Goal: Task Accomplishment & Management: Use online tool/utility

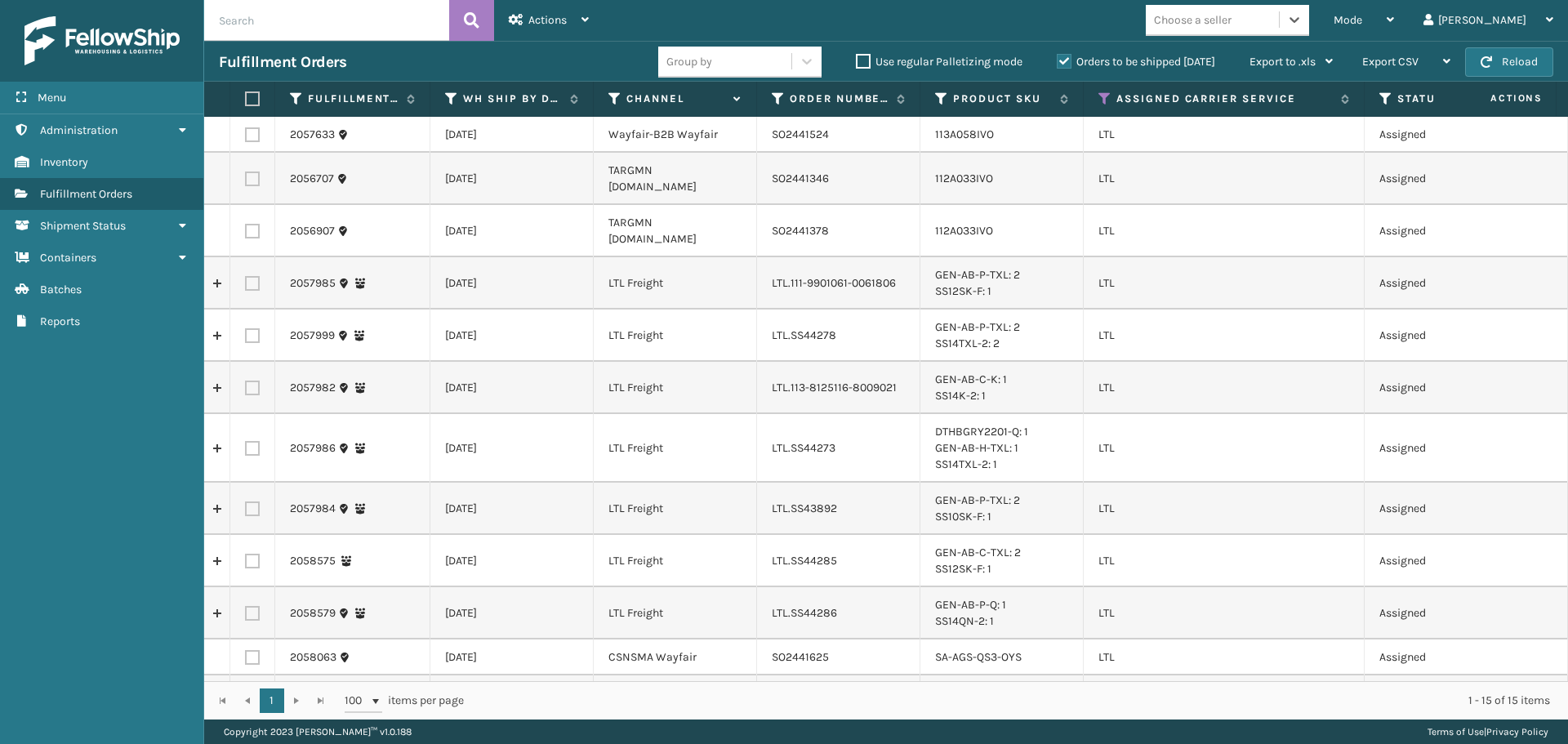
scroll to position [82, 0]
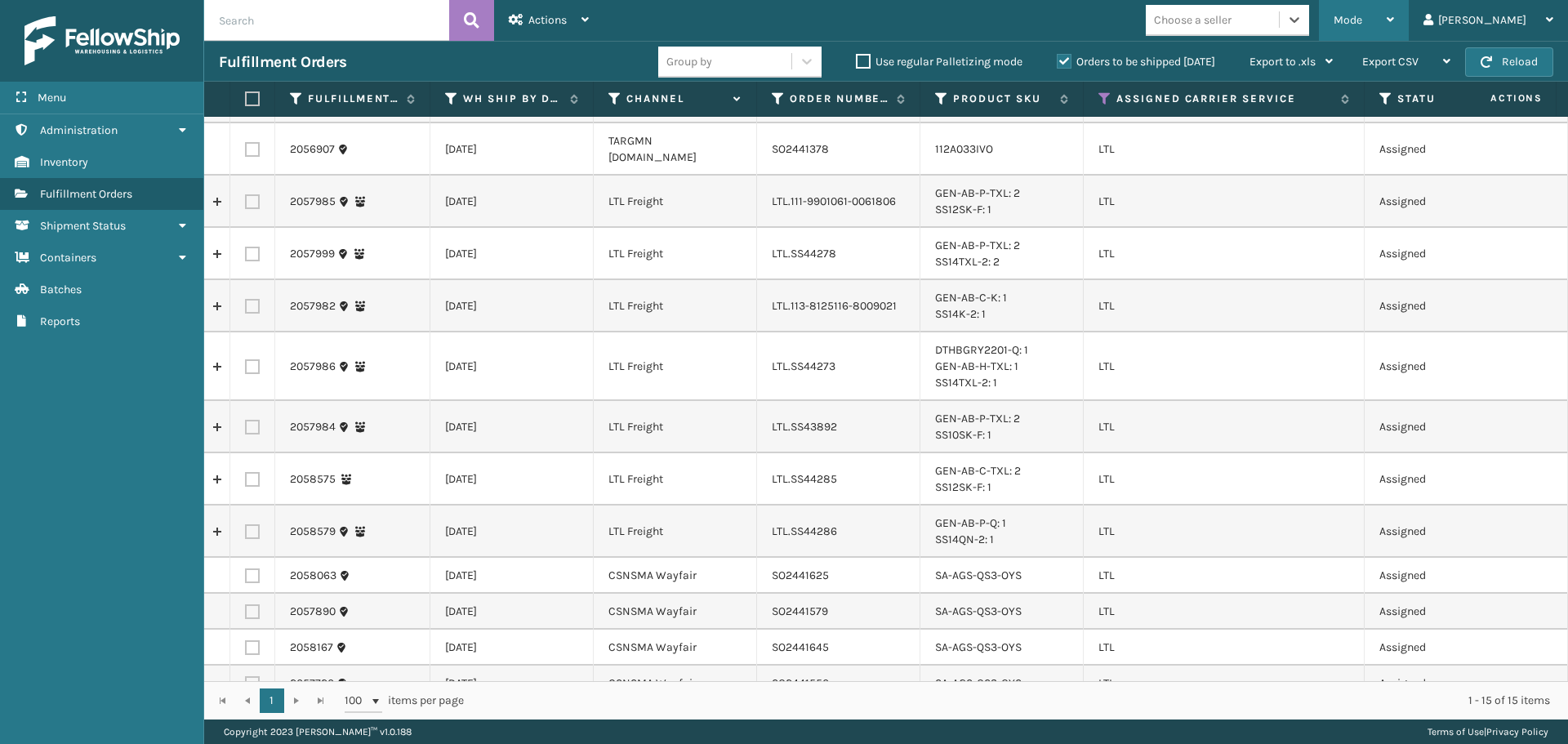
click at [1362, 21] on span "Mode" at bounding box center [1348, 20] width 28 height 14
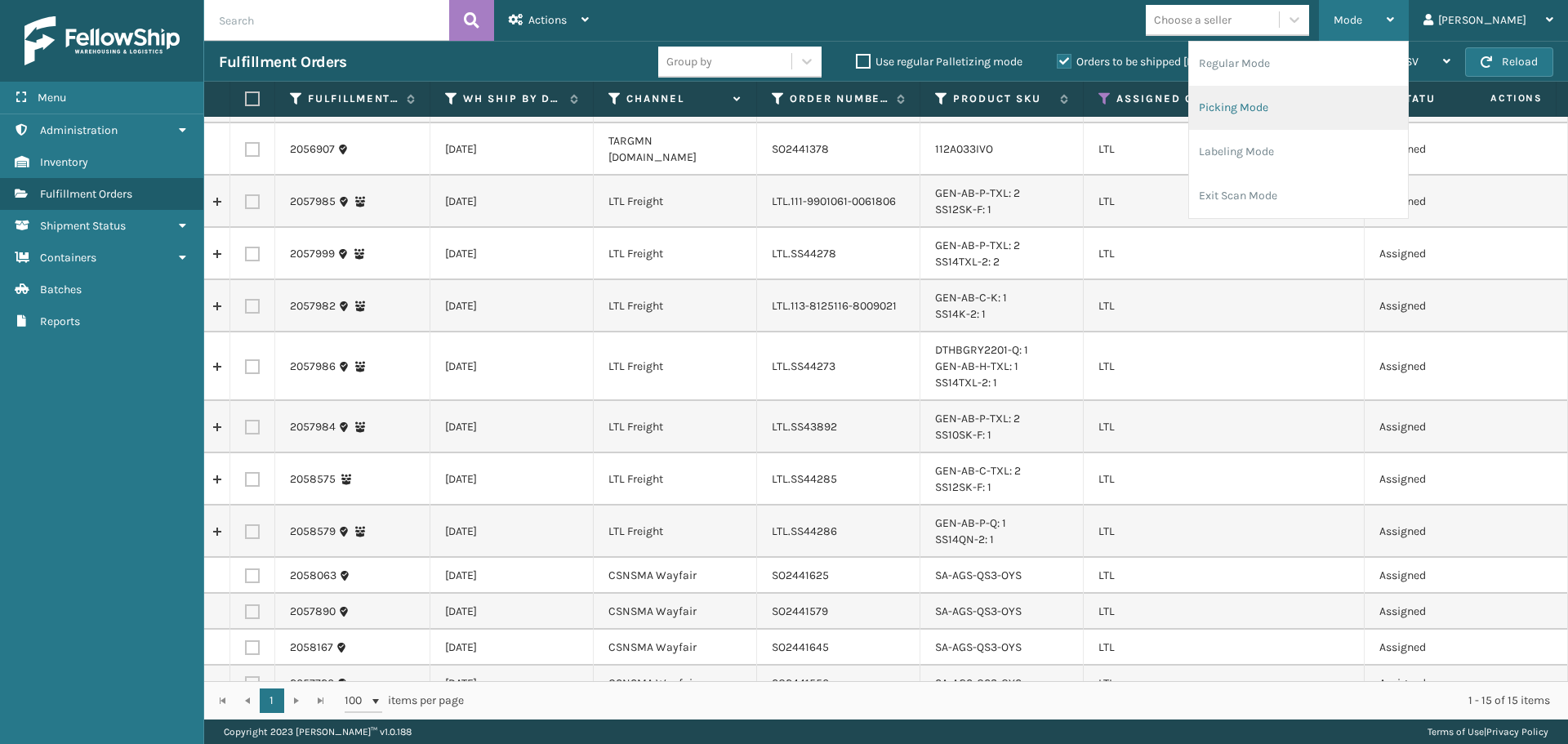
click at [1346, 104] on li "Picking Mode" at bounding box center [1298, 108] width 219 height 44
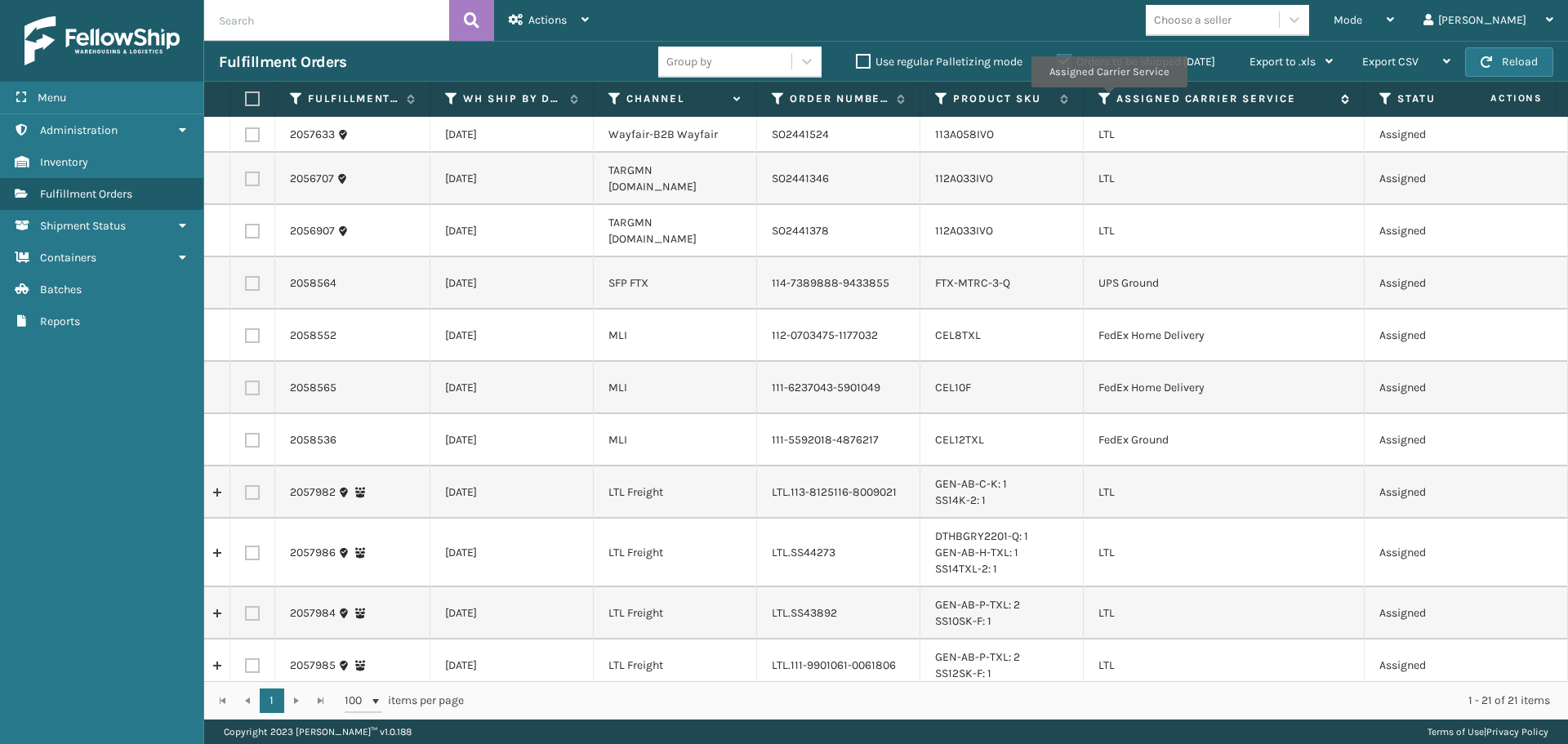
click at [1108, 96] on icon at bounding box center [1105, 99] width 13 height 15
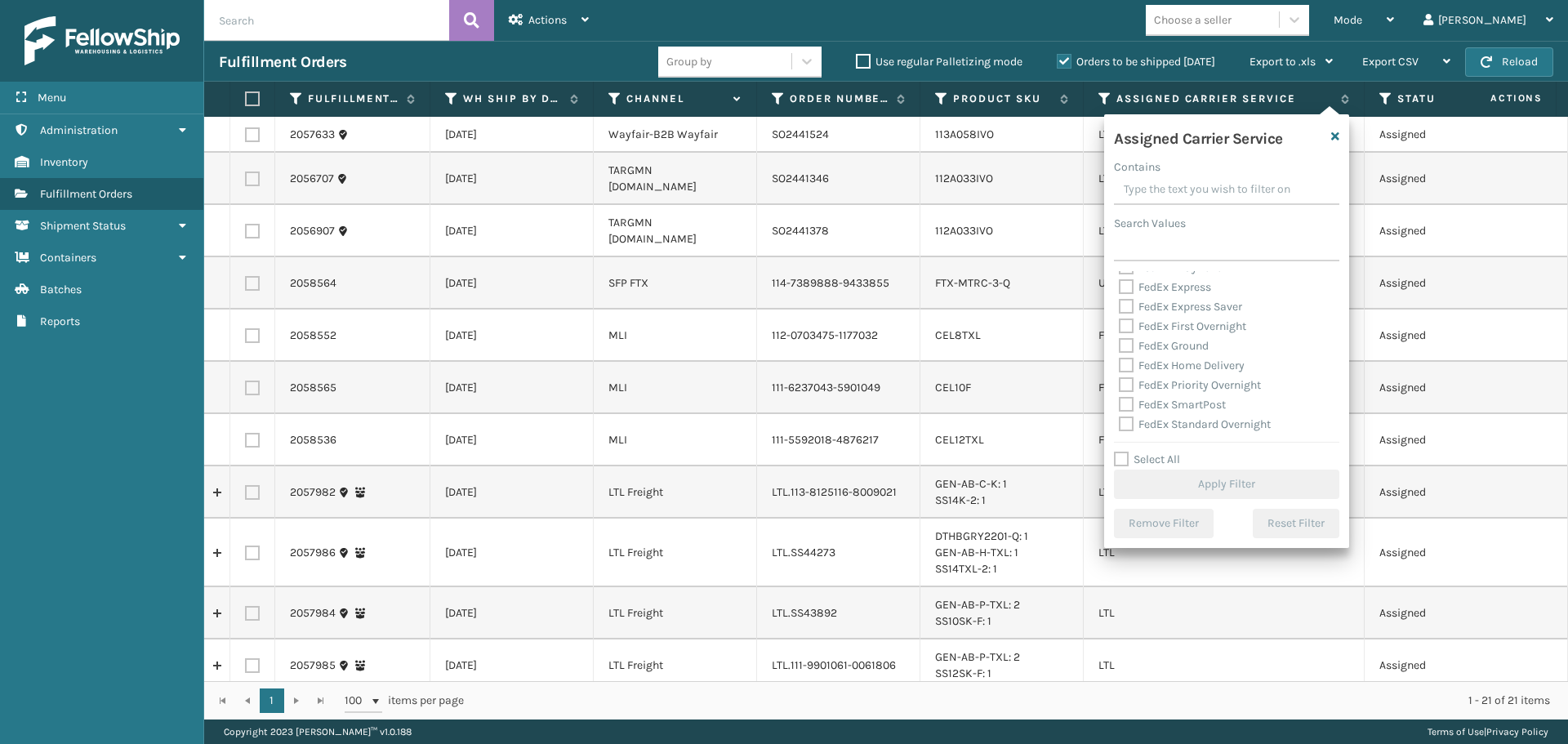
scroll to position [164, 0]
click at [1132, 351] on label "LTL" at bounding box center [1136, 353] width 36 height 14
click at [1119, 351] on input "LTL" at bounding box center [1118, 348] width 1 height 11
checkbox input "true"
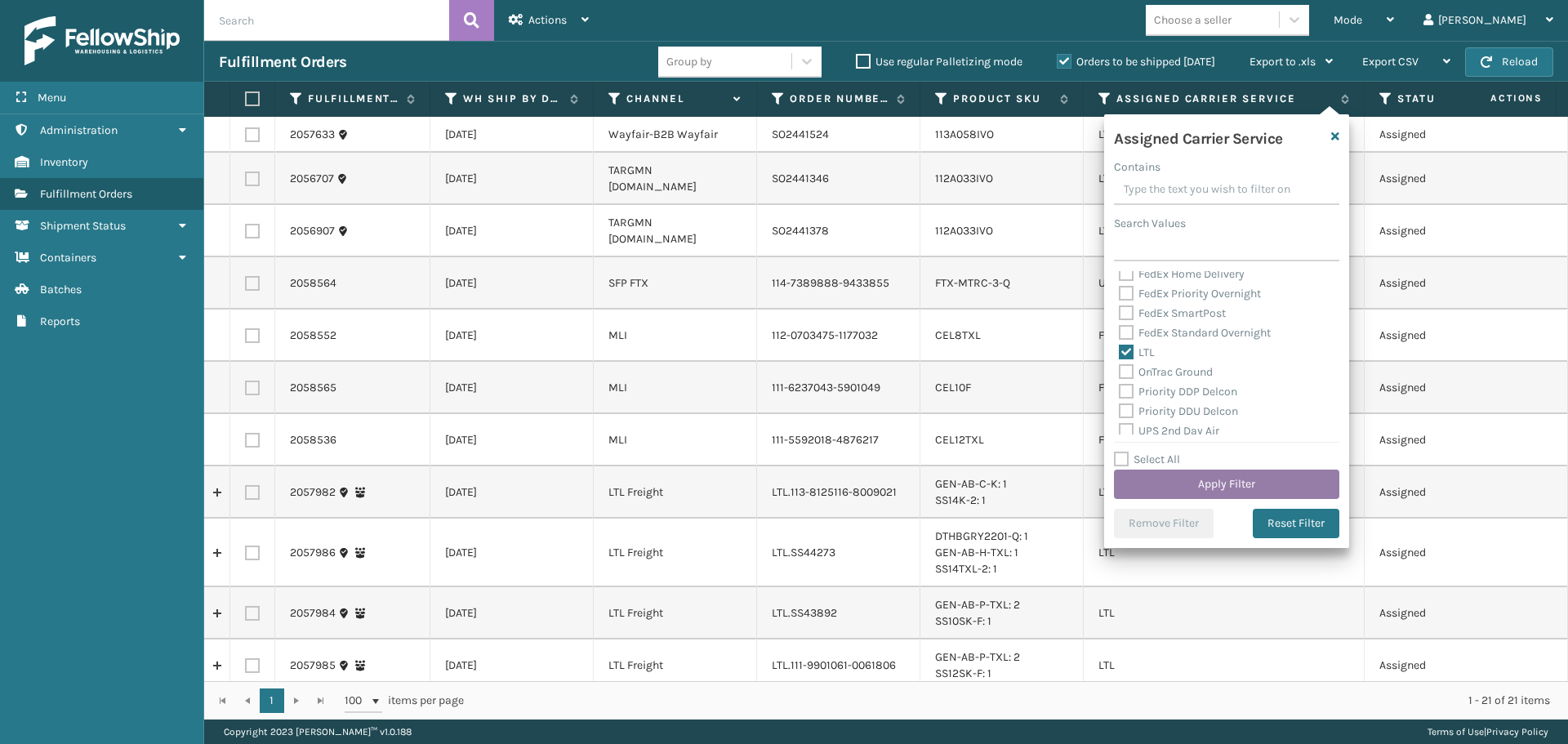
click at [1161, 479] on button "Apply Filter" at bounding box center [1227, 484] width 226 height 29
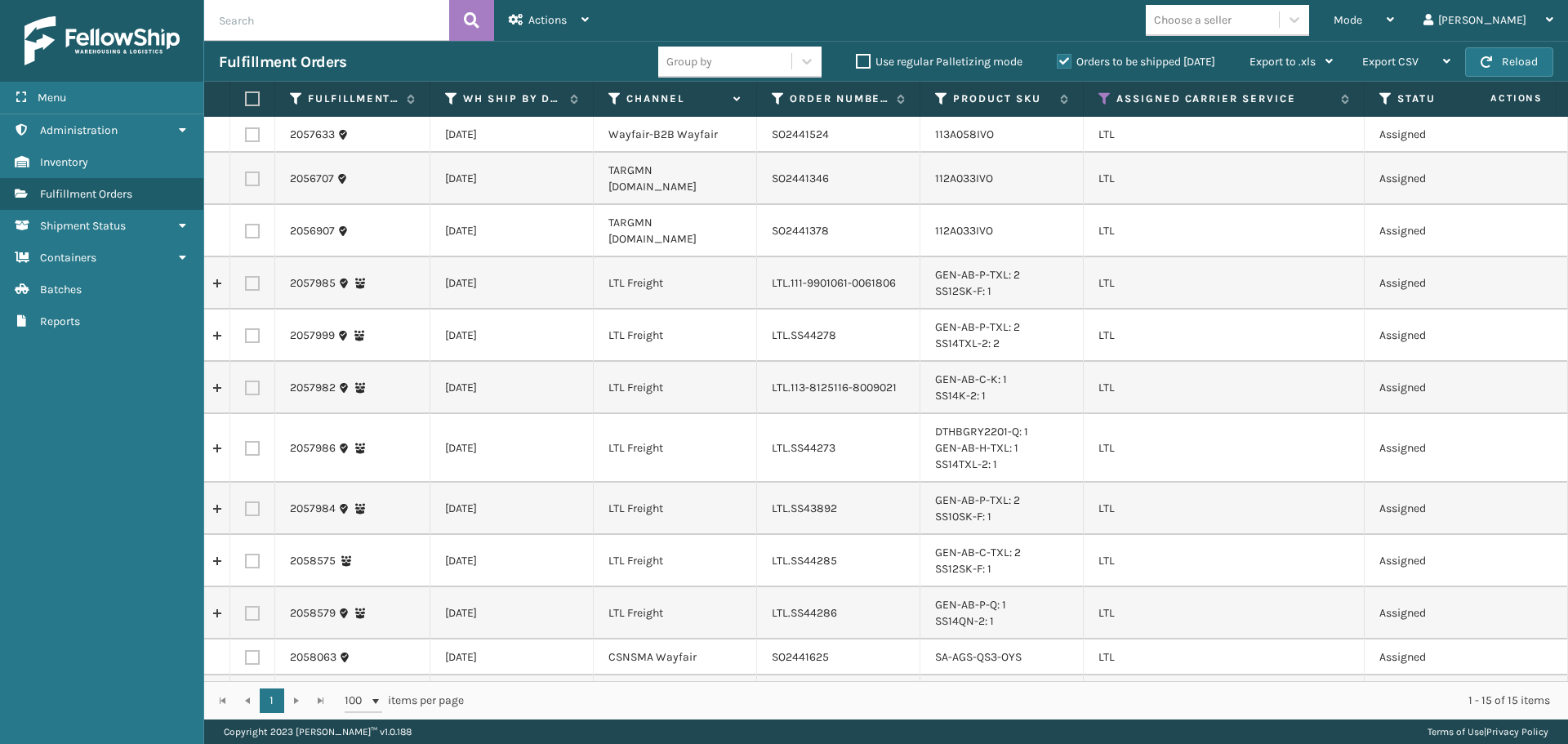
click at [788, 257] on td "LTL.111-9901061-0061806" at bounding box center [839, 283] width 164 height 52
copy td "LTL.111-9901061-0061806"
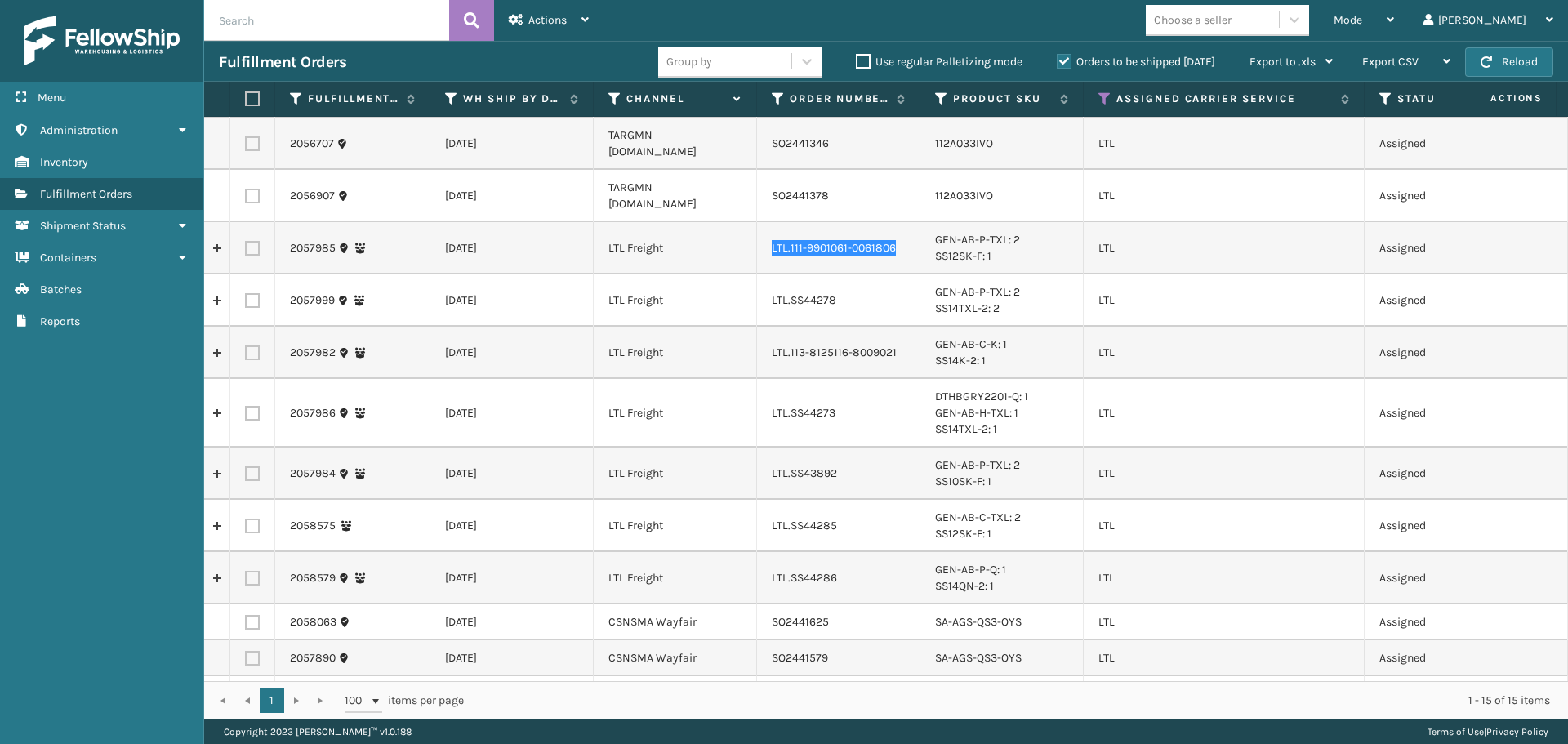
scroll to position [0, 0]
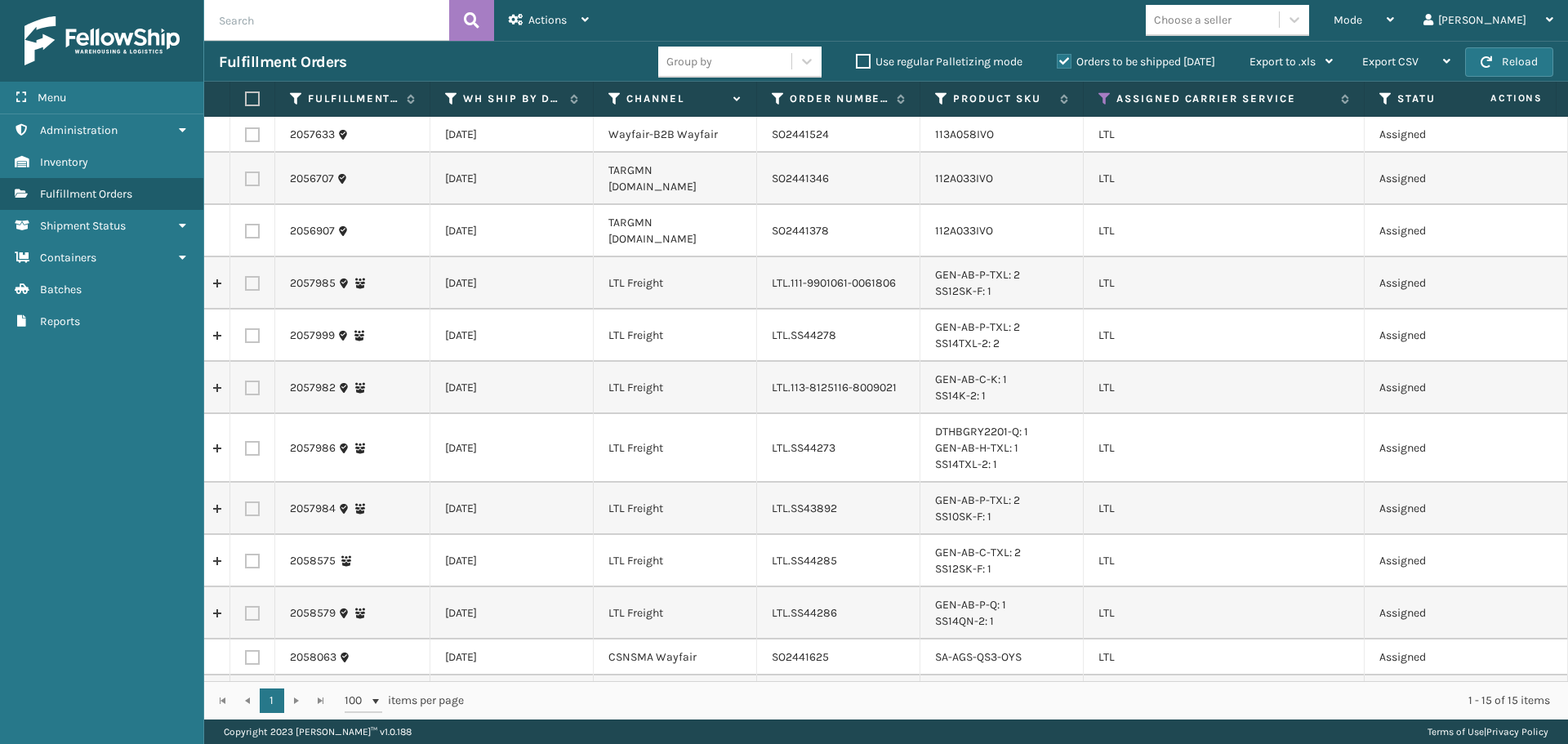
click at [1084, 33] on div "Mode Regular Mode Picking Mode Labeling Mode Exit Scan Mode Choose a seller [PE…" at bounding box center [1085, 20] width 964 height 41
click at [1394, 12] on div "Mode" at bounding box center [1364, 20] width 60 height 41
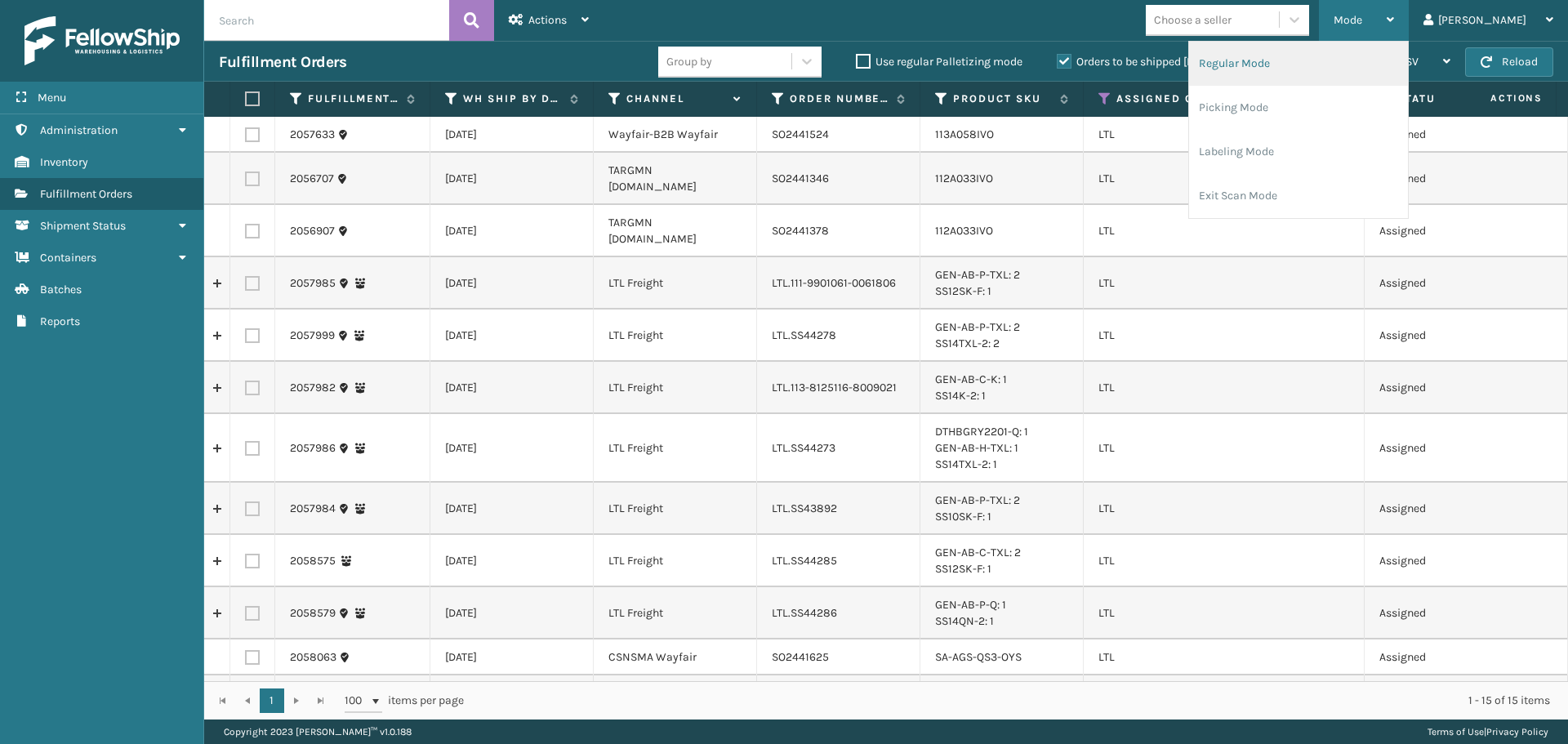
click at [1368, 60] on li "Regular Mode" at bounding box center [1298, 64] width 219 height 44
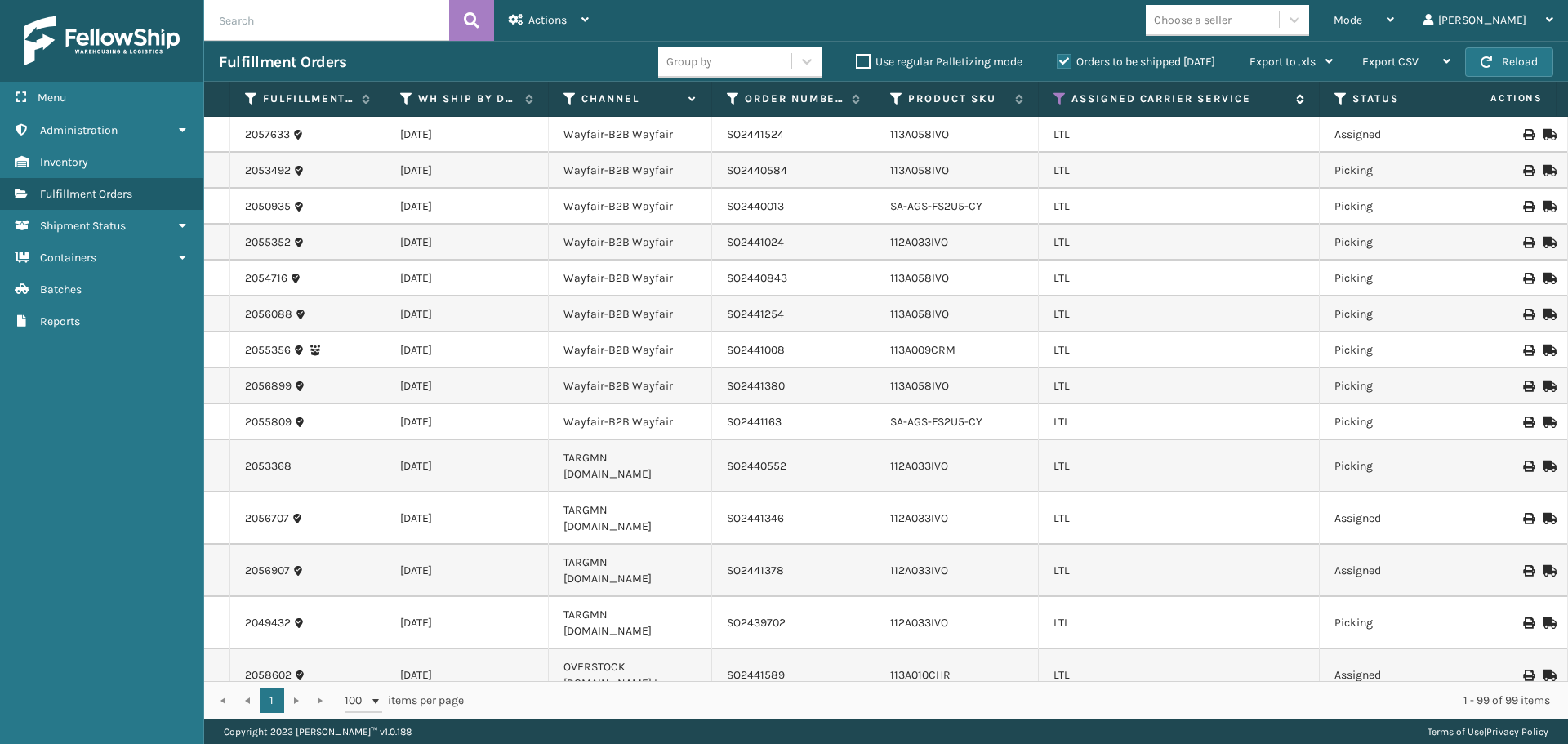
click at [1062, 96] on icon at bounding box center [1060, 99] width 13 height 15
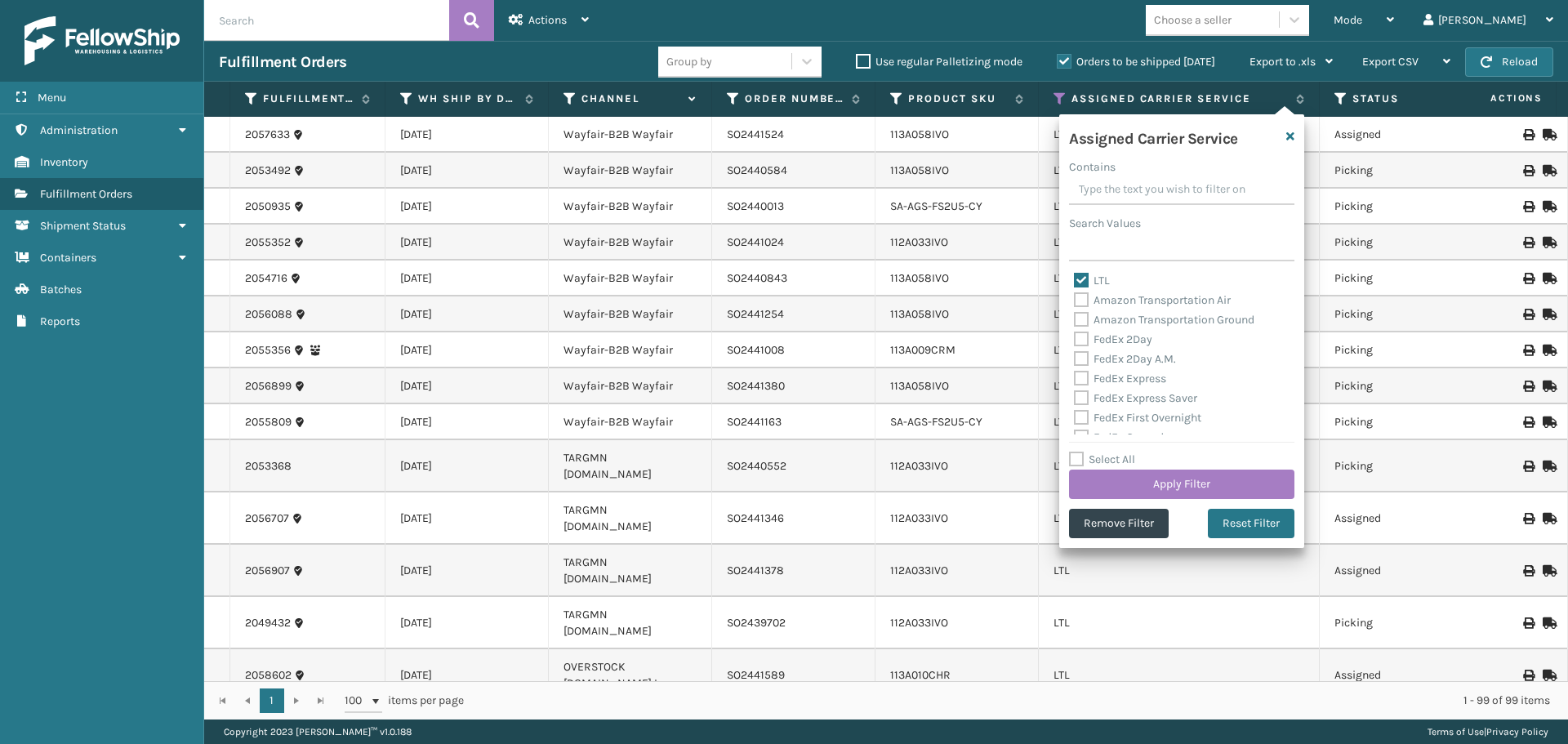
click at [1079, 458] on label "Select All" at bounding box center [1101, 460] width 66 height 14
click at [1079, 452] on input "Select All" at bounding box center [1191, 451] width 245 height 2
checkbox input "true"
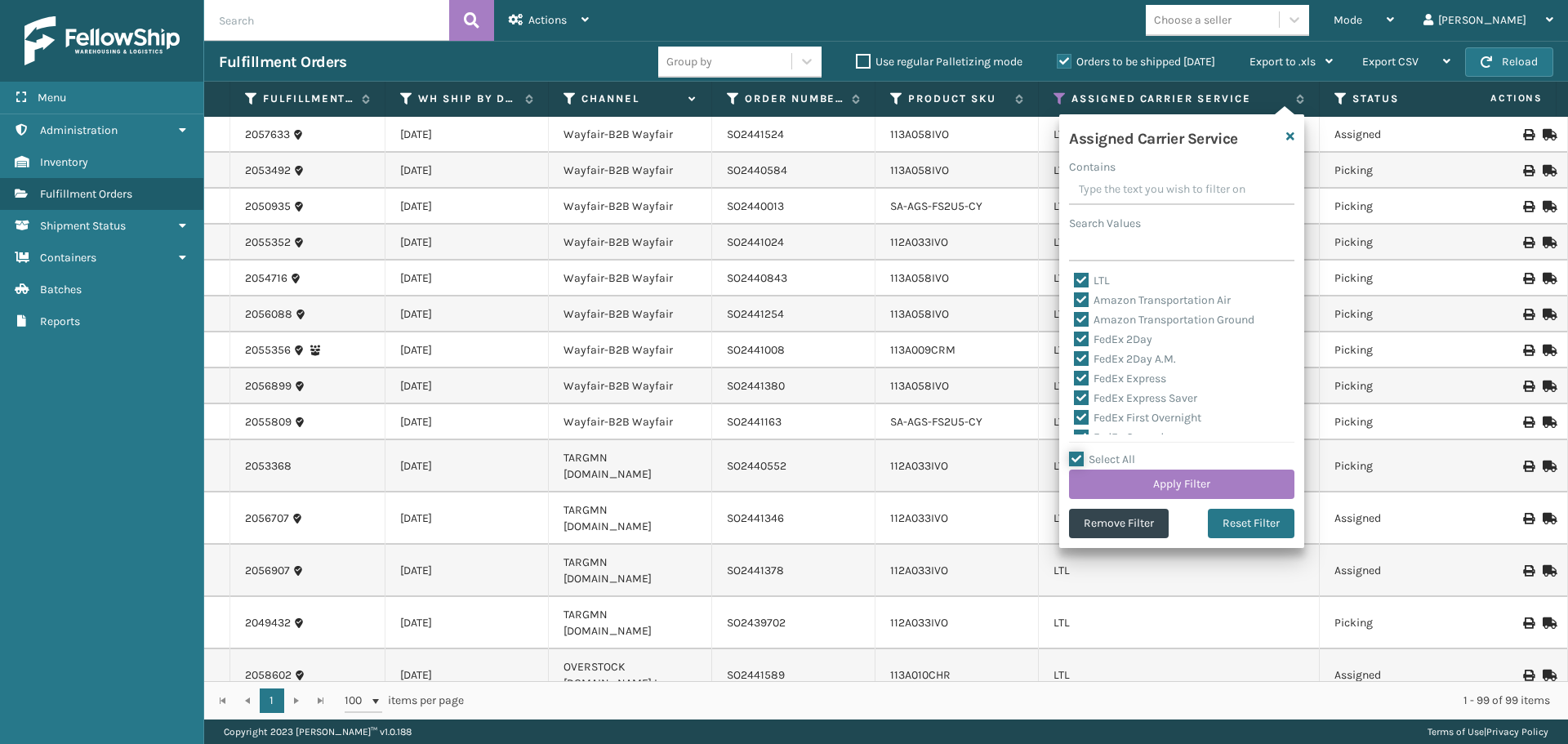
checkbox input "true"
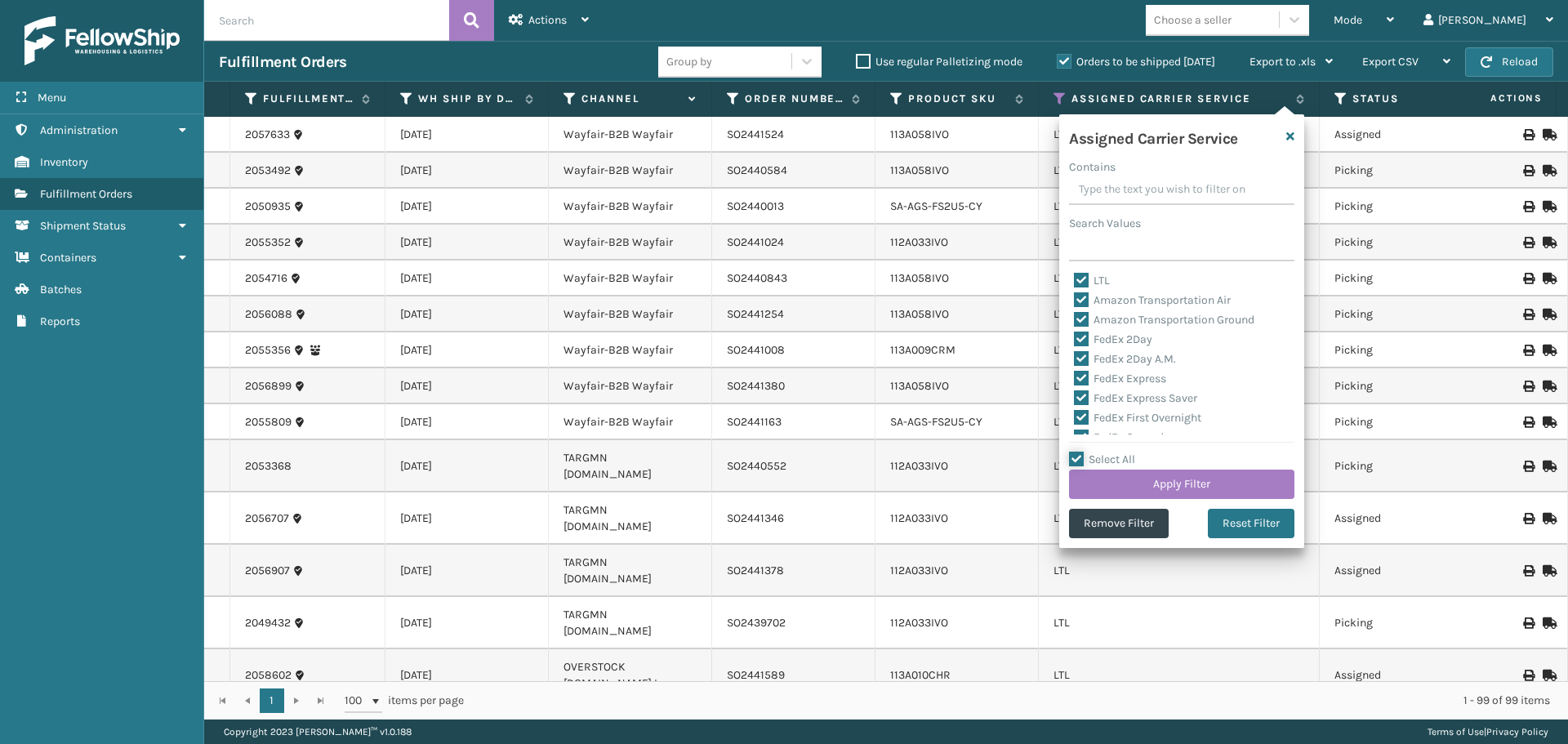
checkbox input "true"
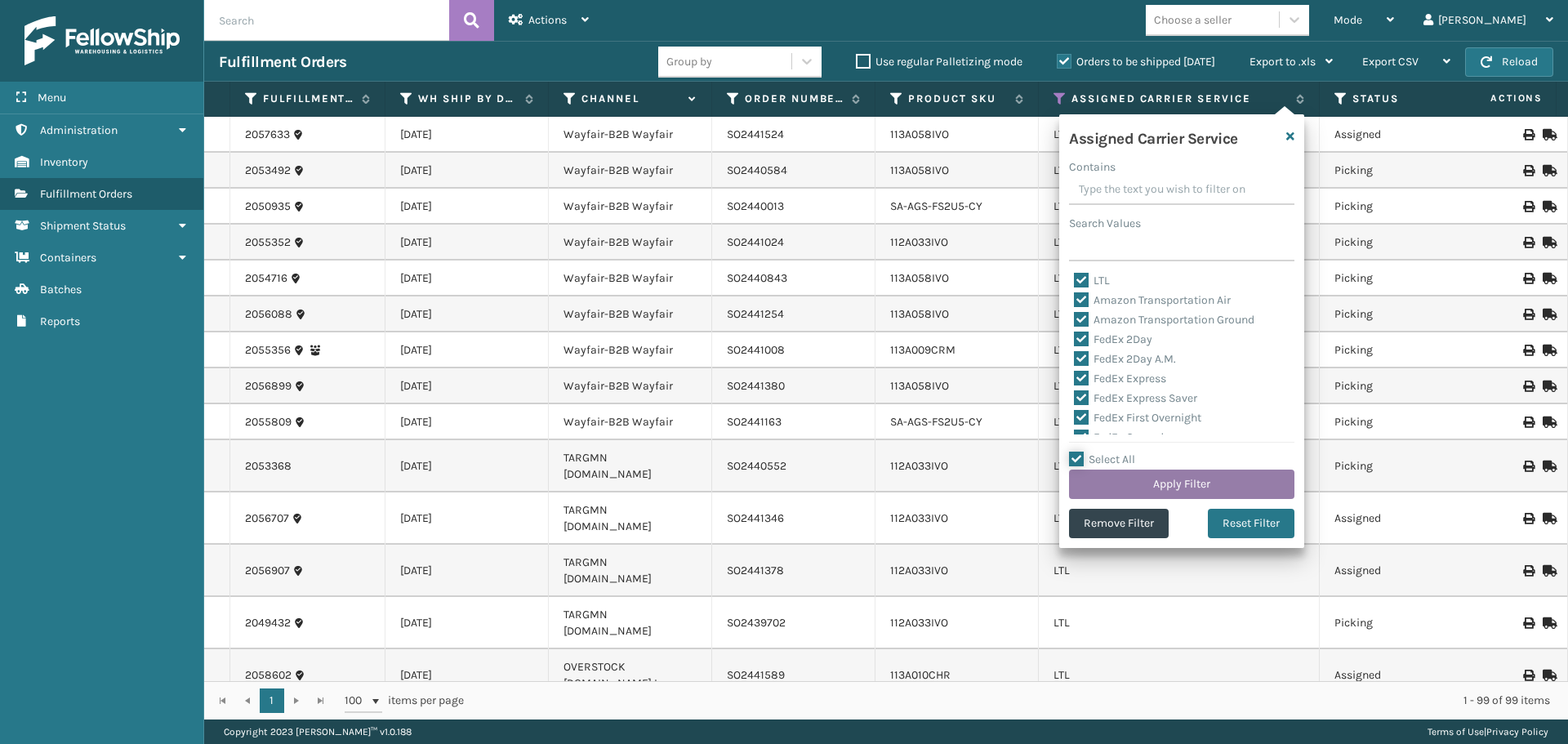
checkbox input "true"
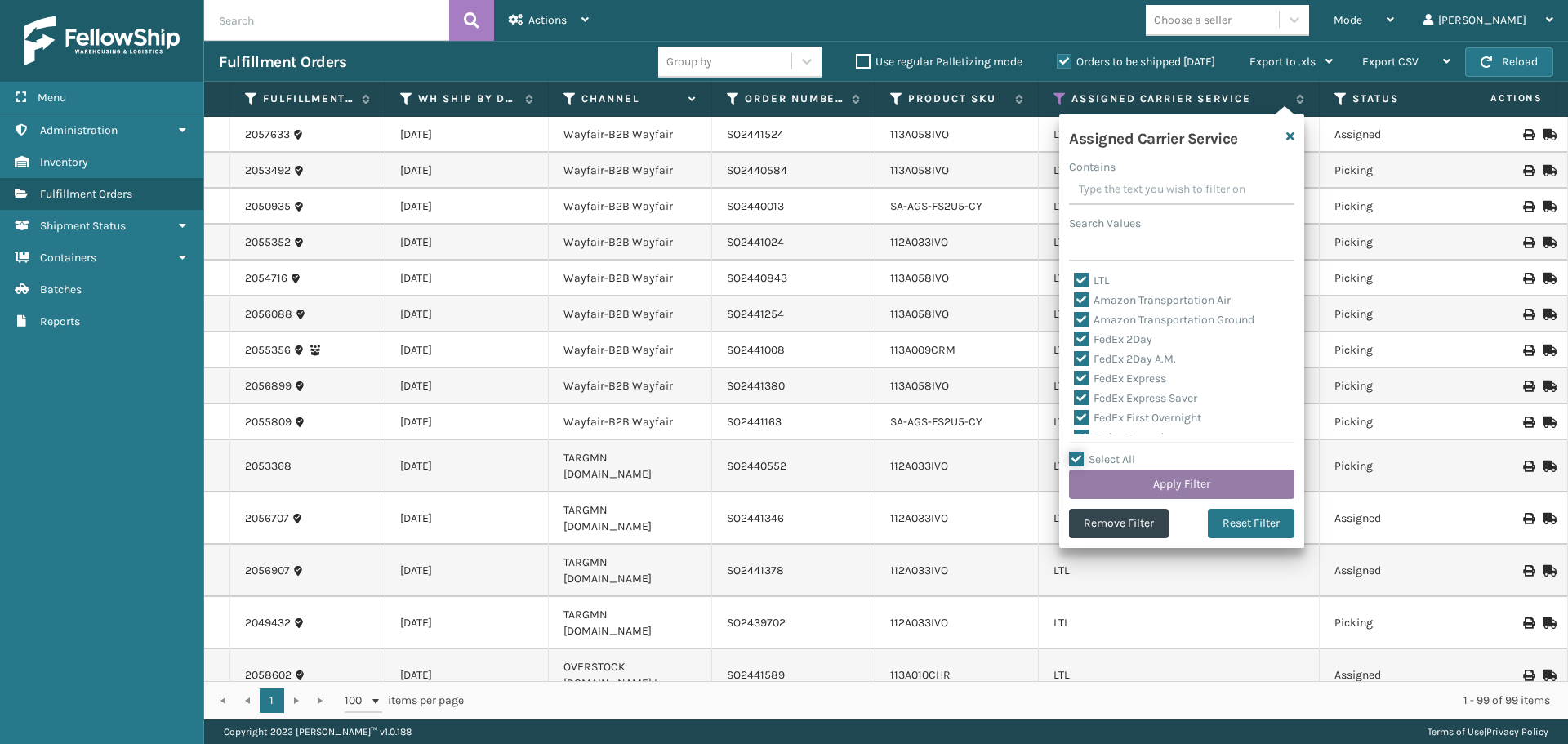
checkbox input "true"
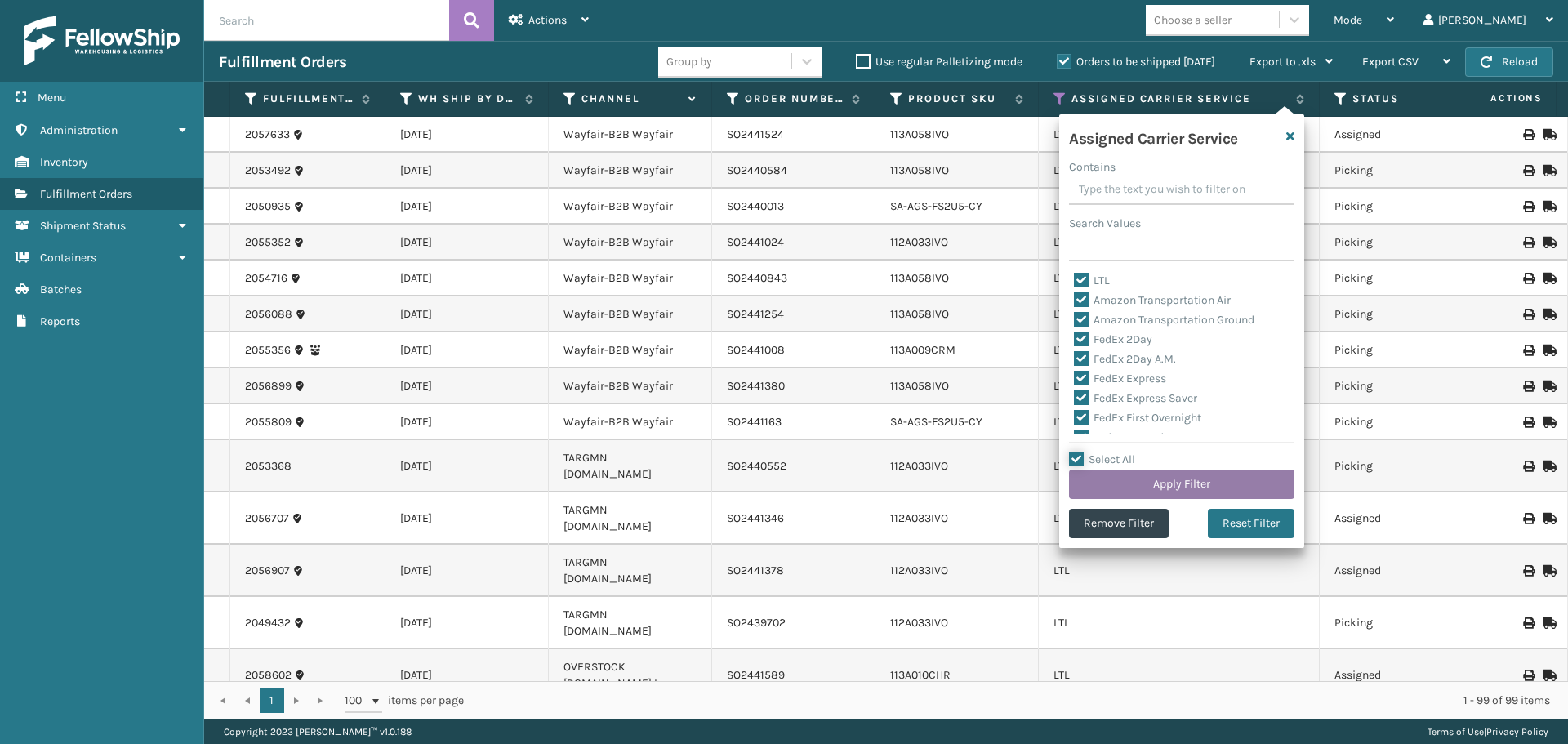
checkbox input "true"
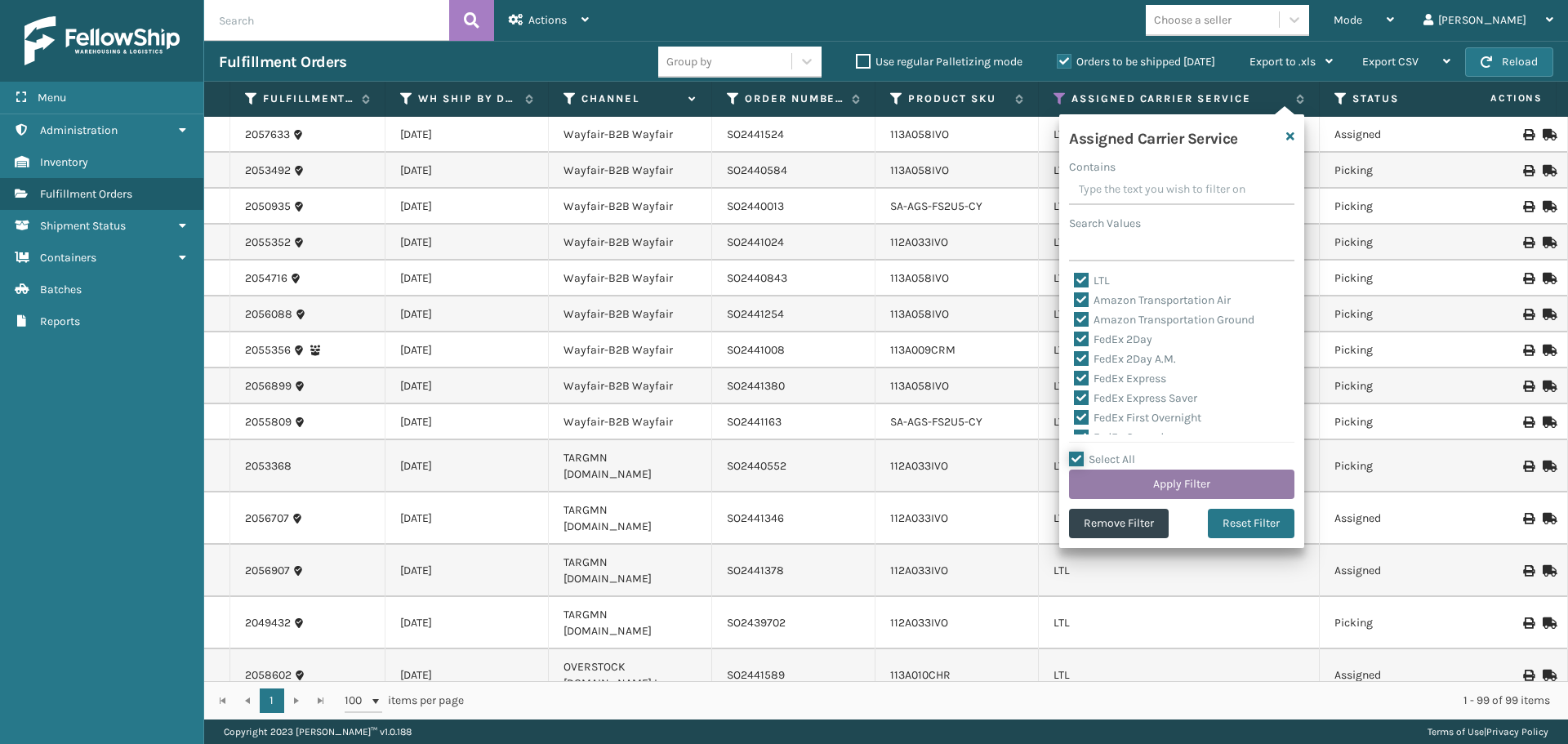
checkbox input "true"
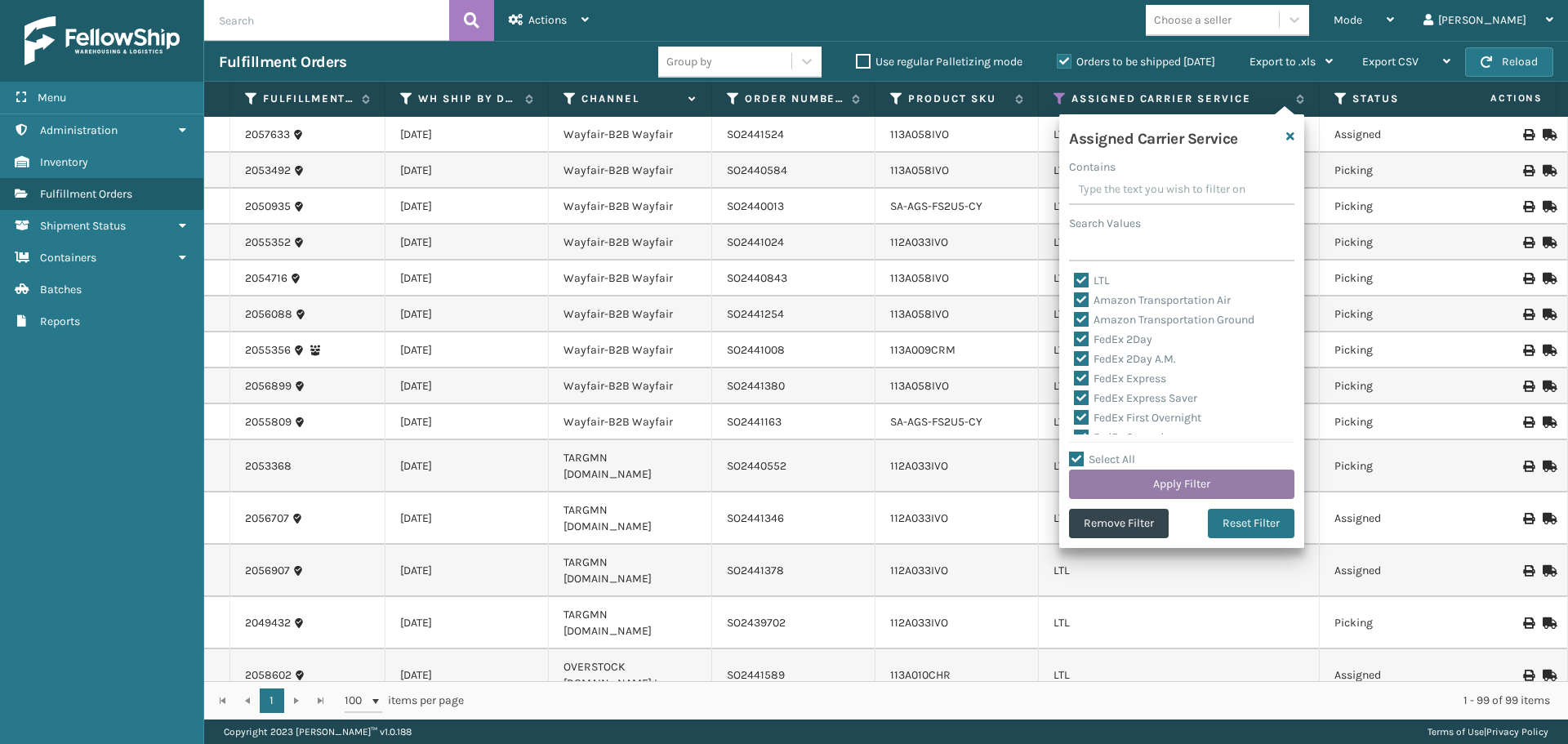
click at [1099, 476] on button "Apply Filter" at bounding box center [1181, 484] width 226 height 29
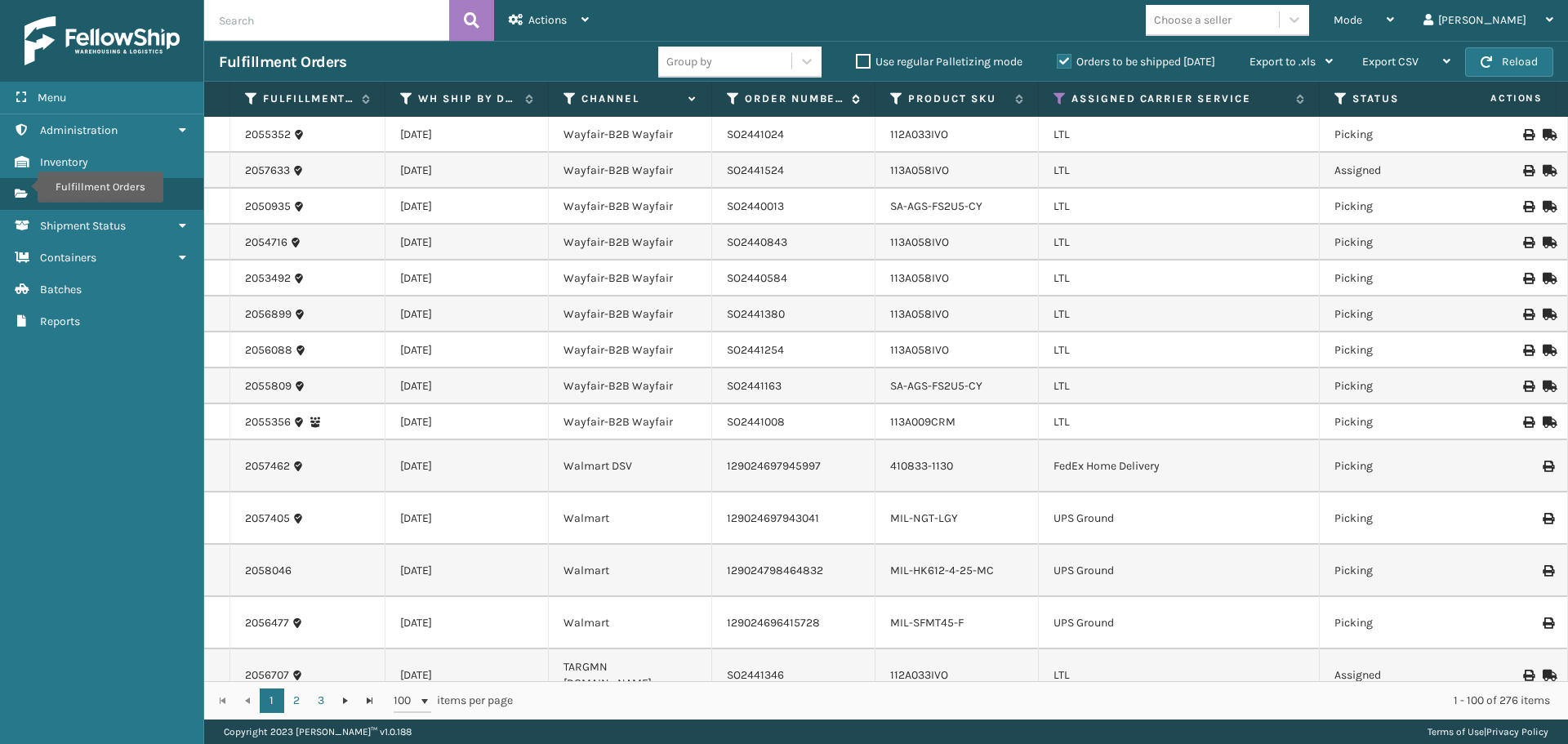
click at [732, 95] on icon at bounding box center [733, 99] width 13 height 15
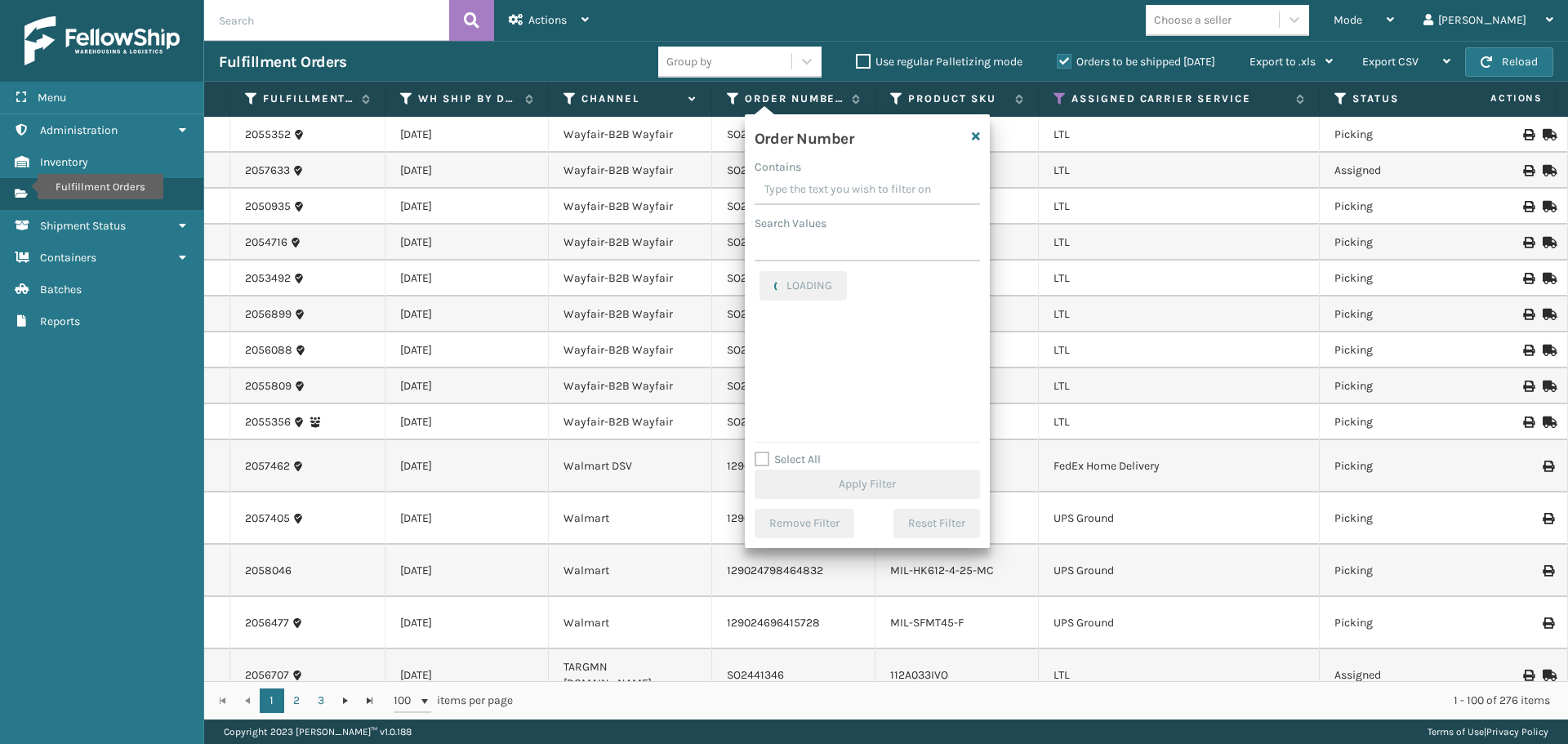
click at [774, 188] on input "Contains" at bounding box center [868, 189] width 226 height 29
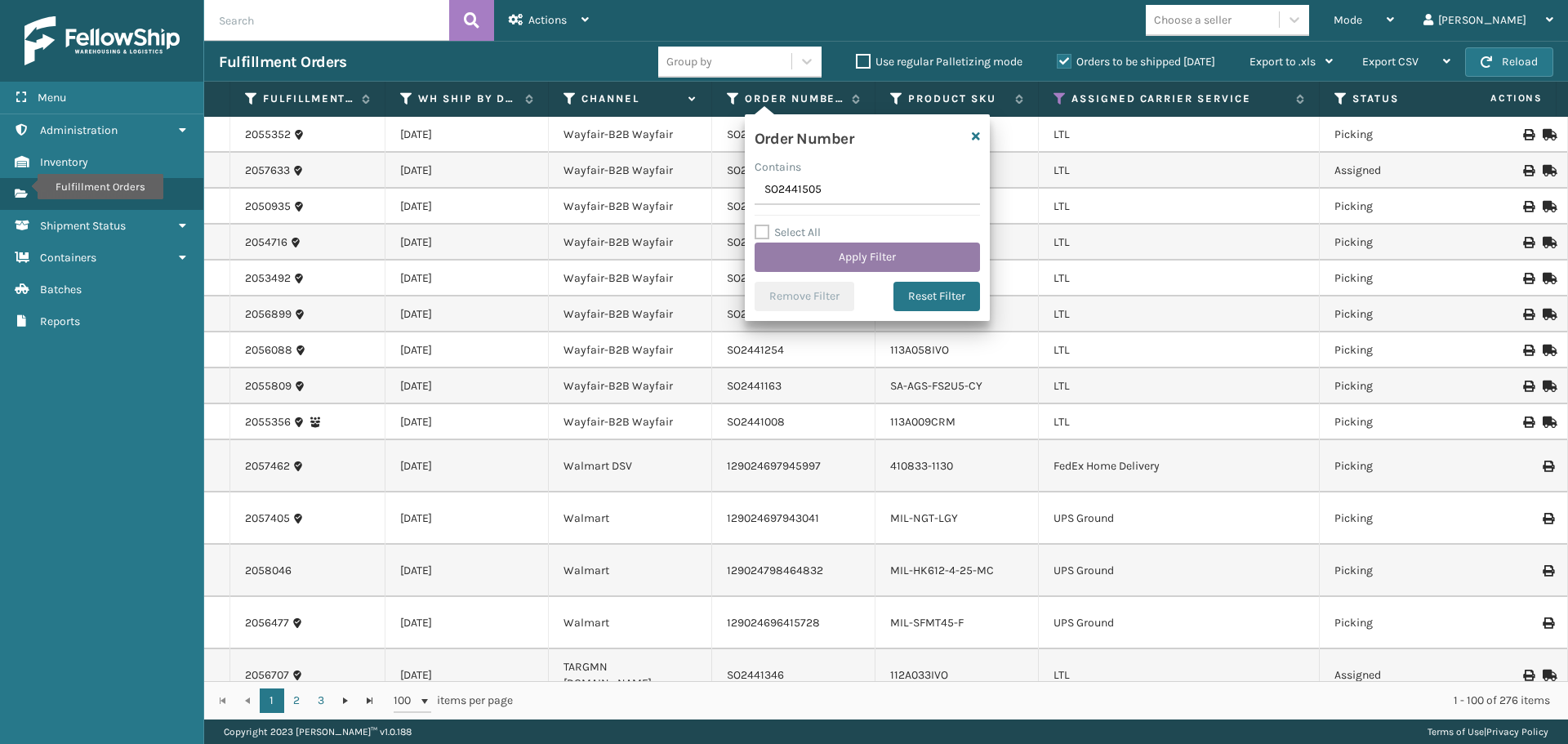
type input "SO2441505"
click at [814, 258] on button "Apply Filter" at bounding box center [868, 257] width 226 height 29
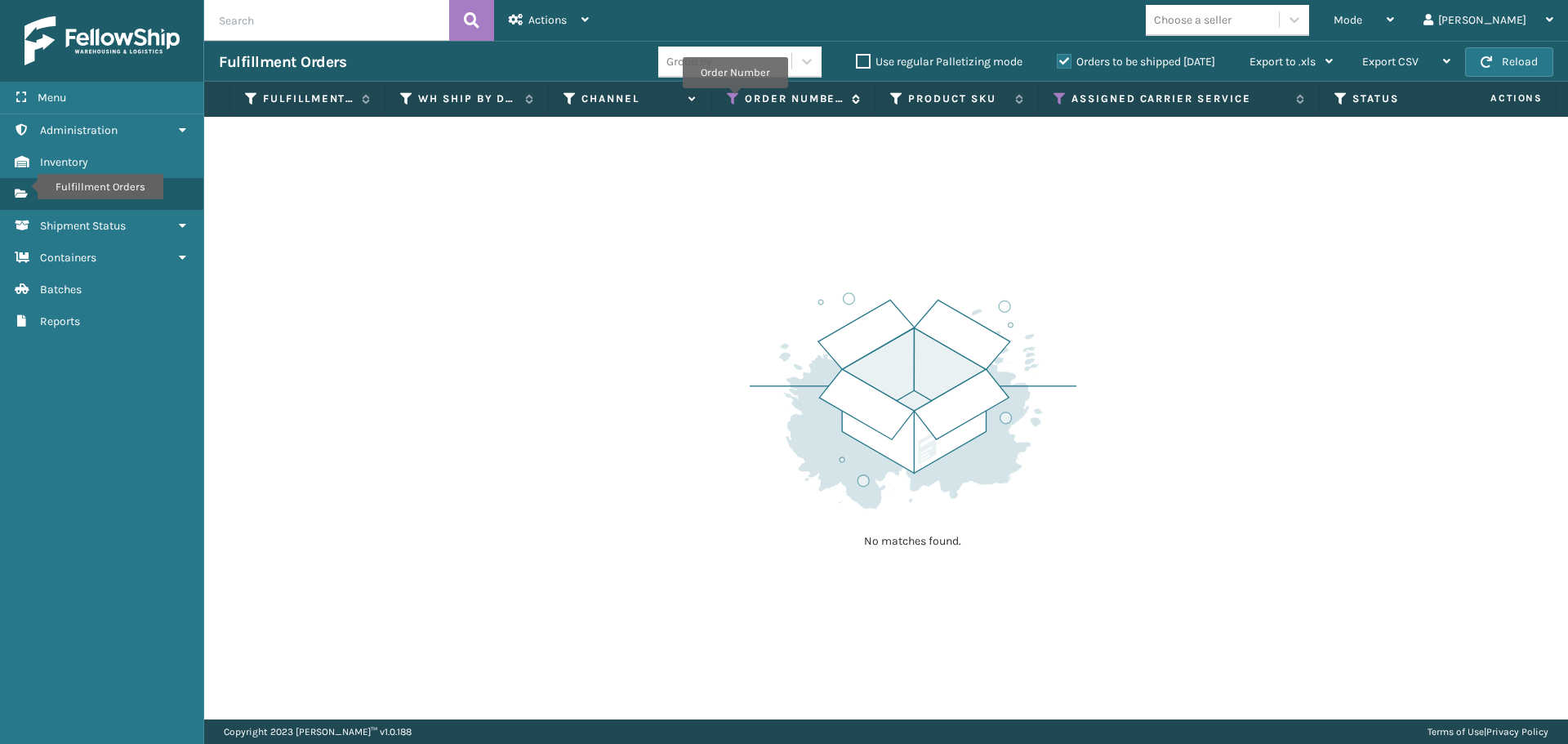
click at [734, 100] on icon at bounding box center [733, 99] width 13 height 15
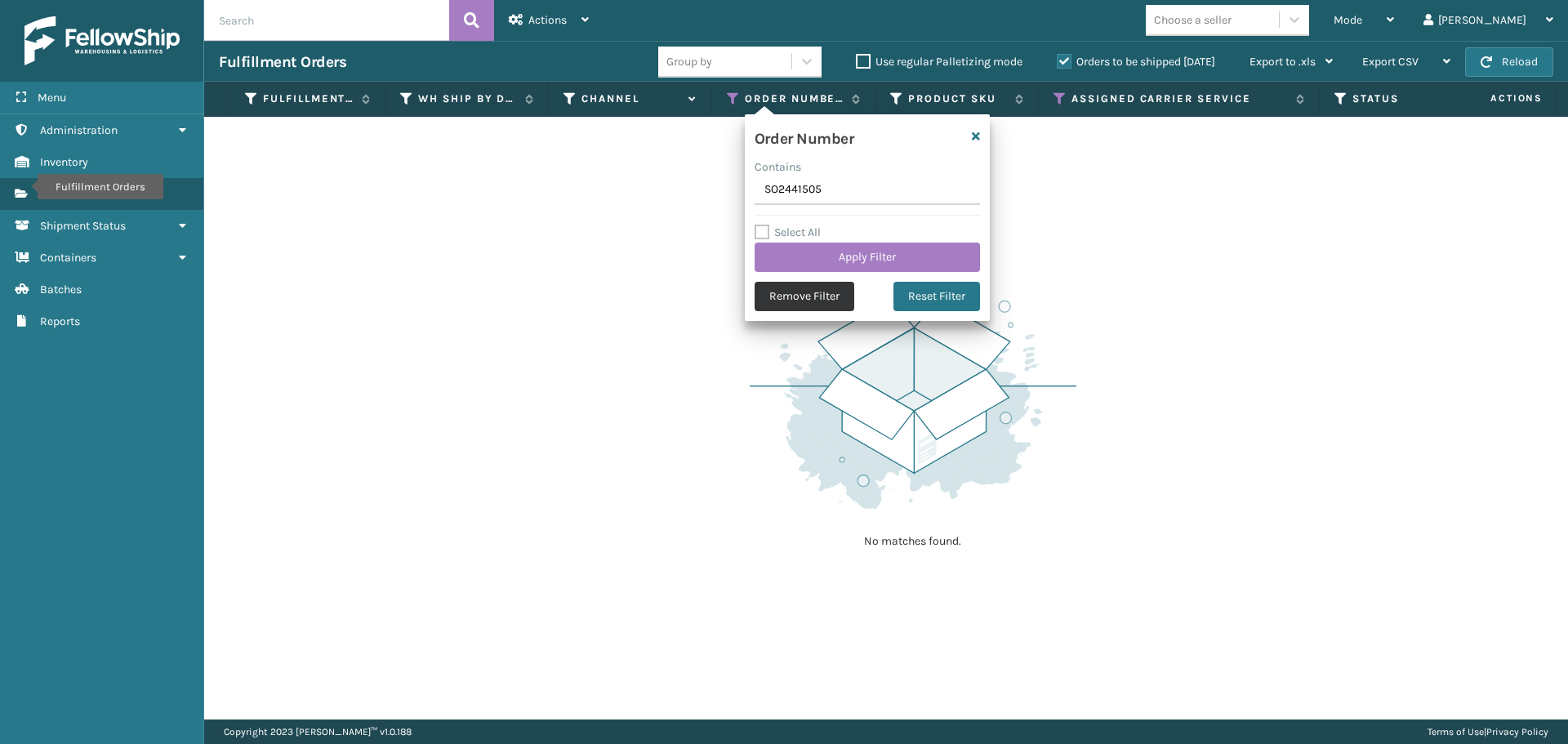
click at [810, 294] on button "Remove Filter" at bounding box center [804, 296] width 100 height 29
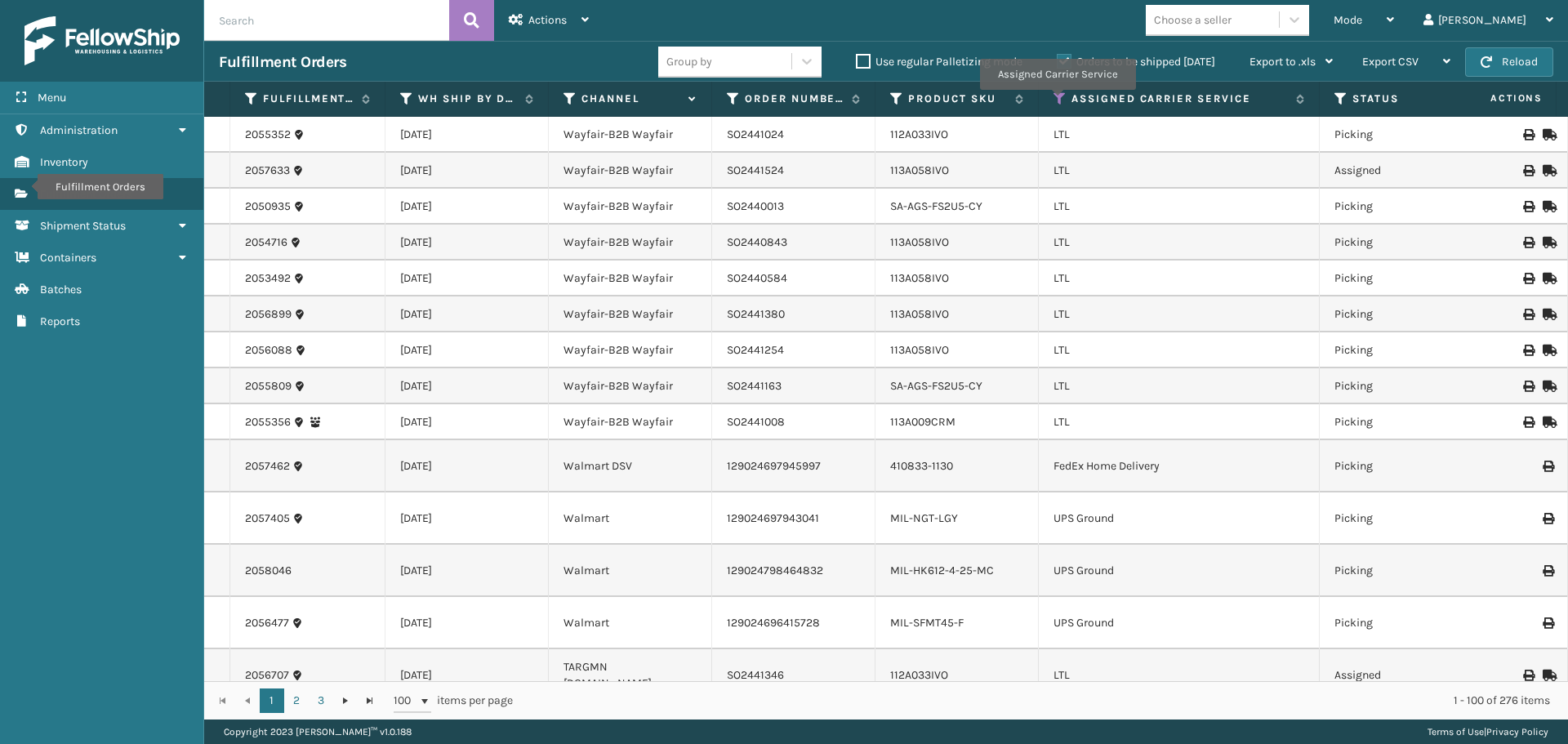
drag, startPoint x: 1057, startPoint y: 101, endPoint x: 1059, endPoint y: 182, distance: 81.0
click at [1057, 101] on icon at bounding box center [1060, 99] width 13 height 15
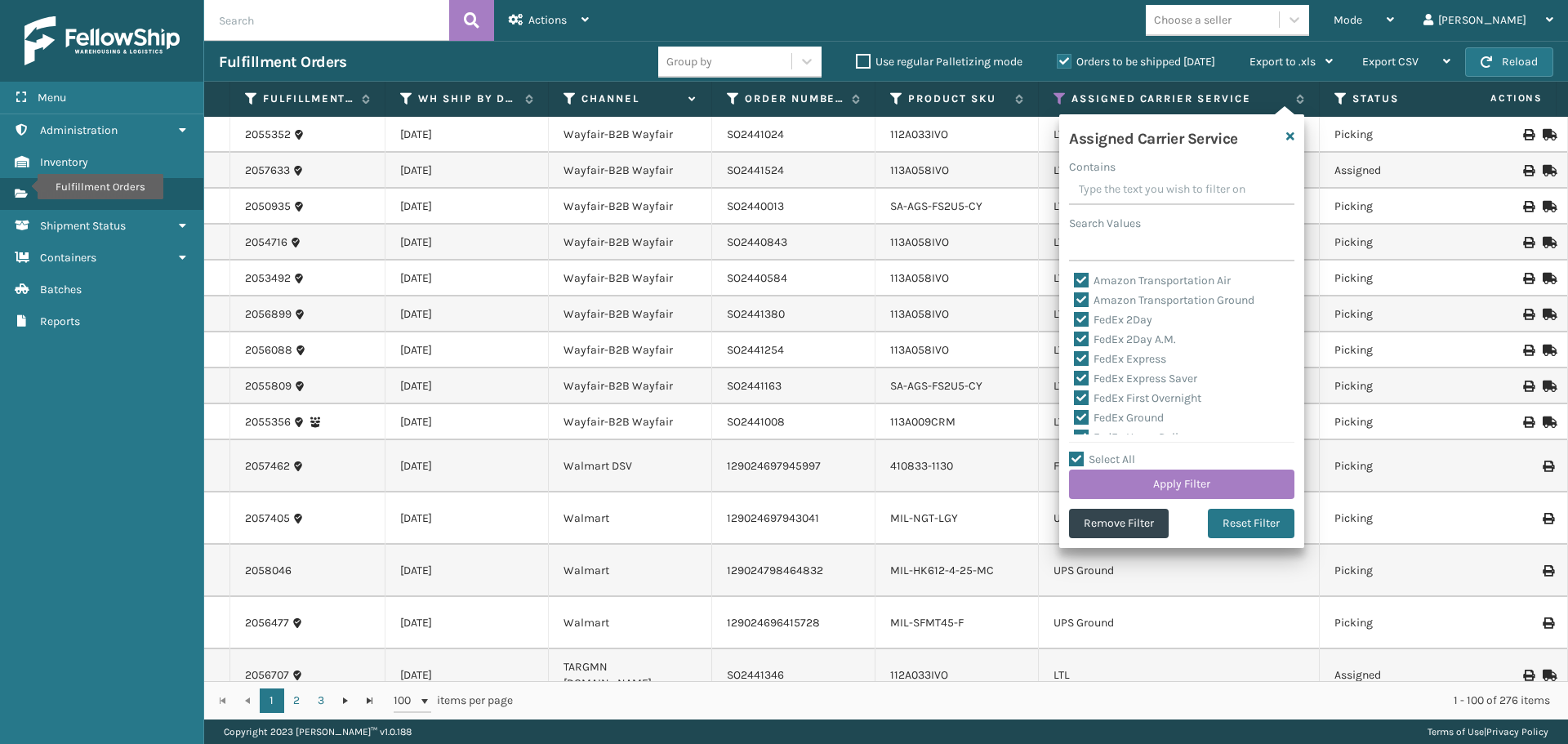
click at [1074, 460] on label "Select All" at bounding box center [1101, 460] width 66 height 14
click at [1074, 452] on input "Select All" at bounding box center [1191, 451] width 245 height 2
checkbox input "false"
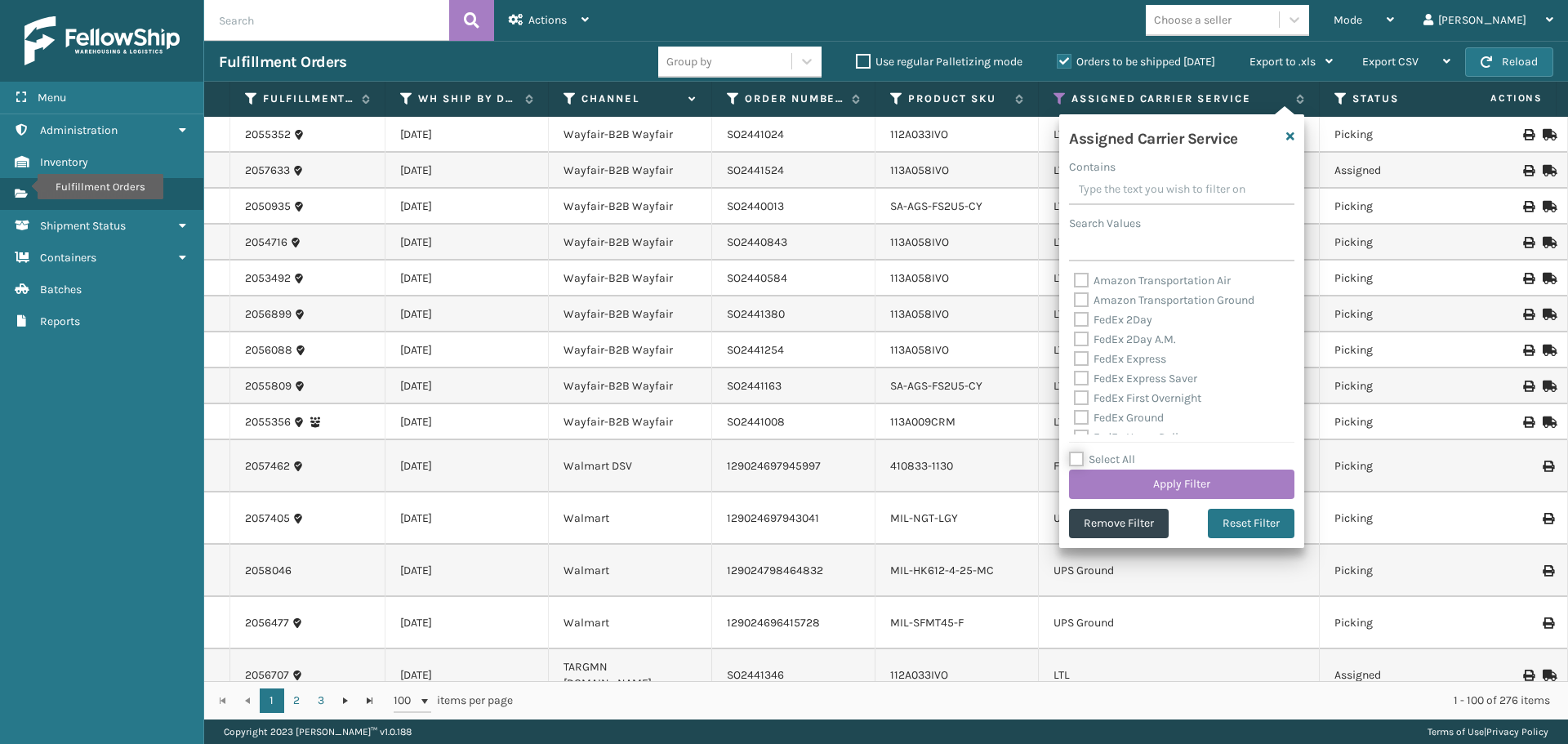
checkbox input "false"
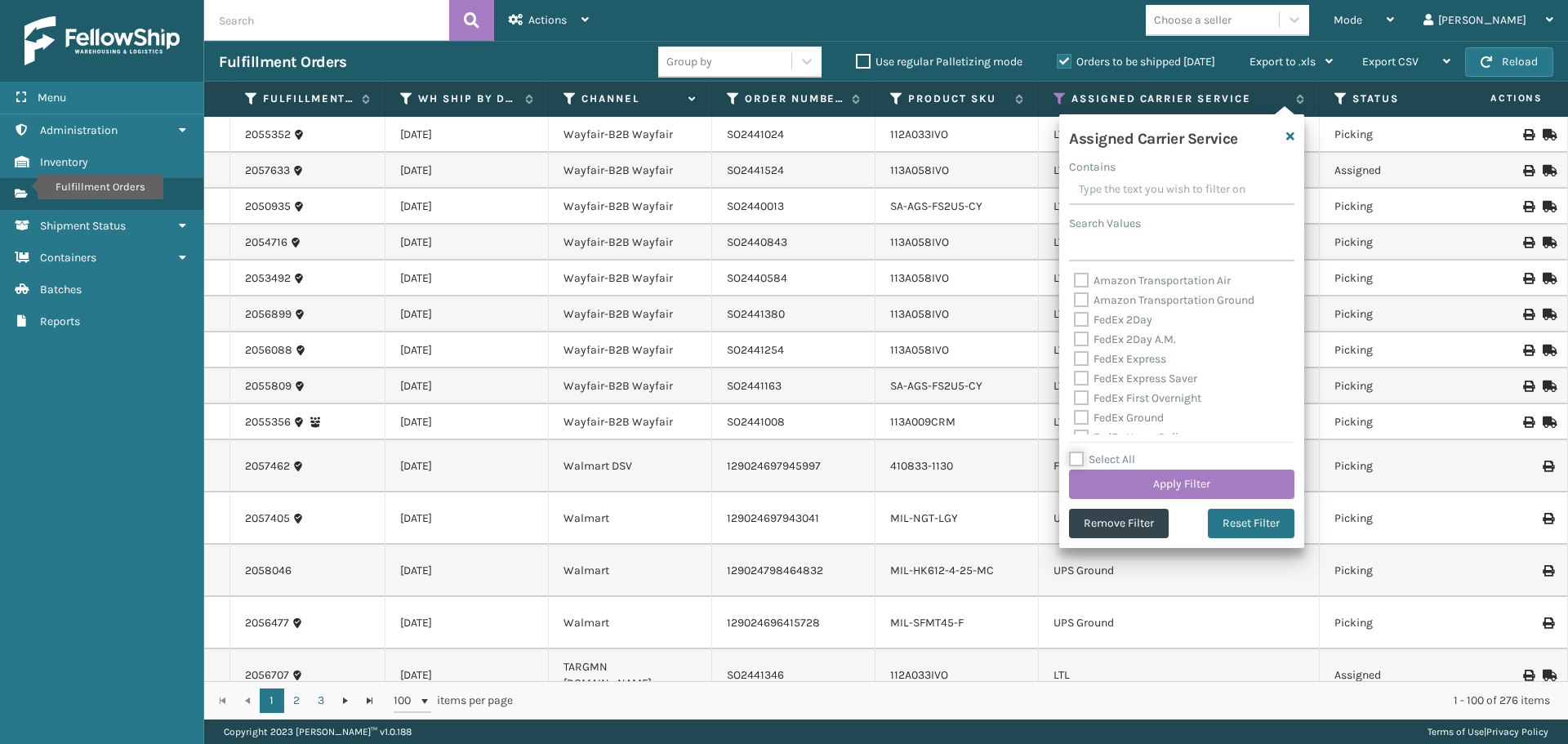
checkbox input "false"
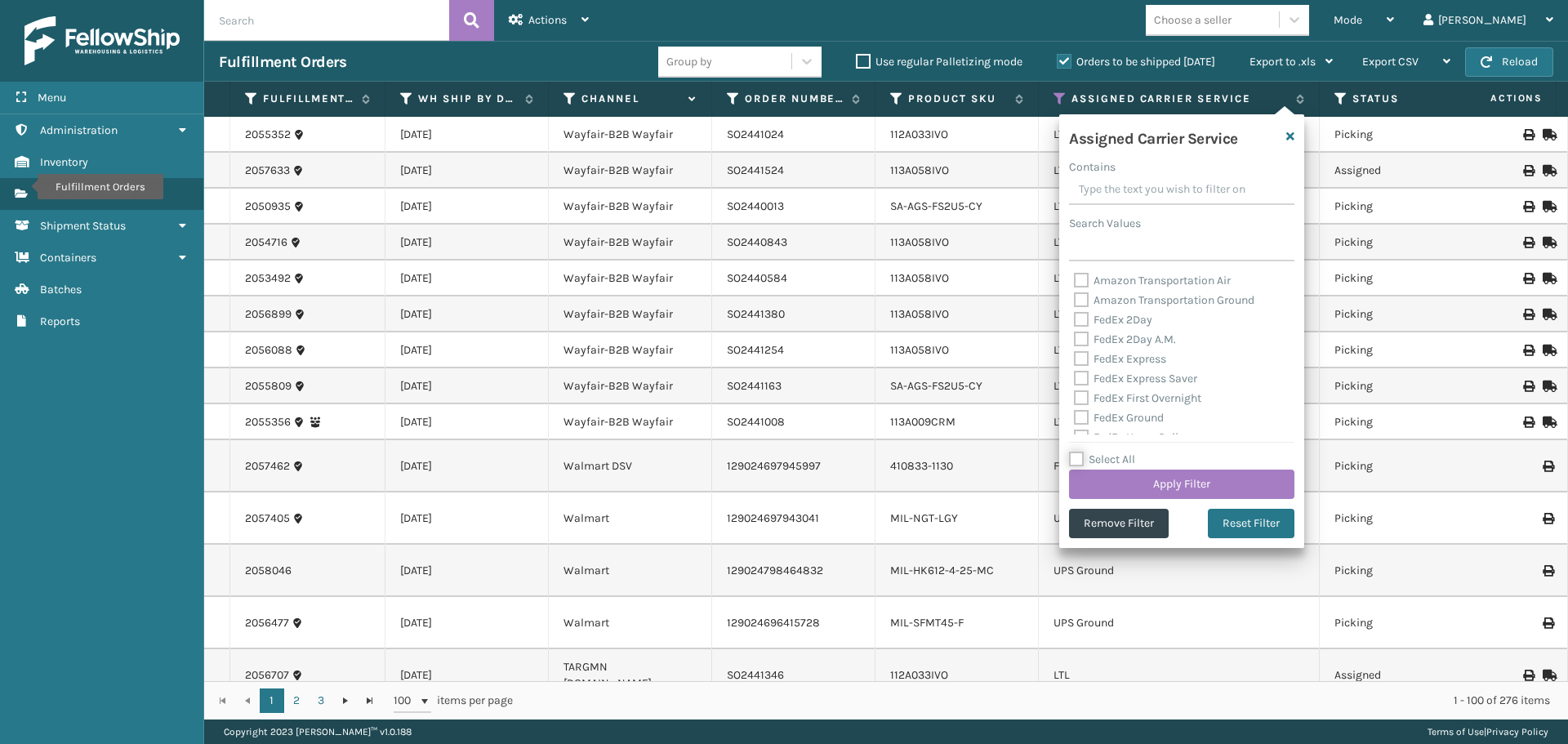
checkbox input "false"
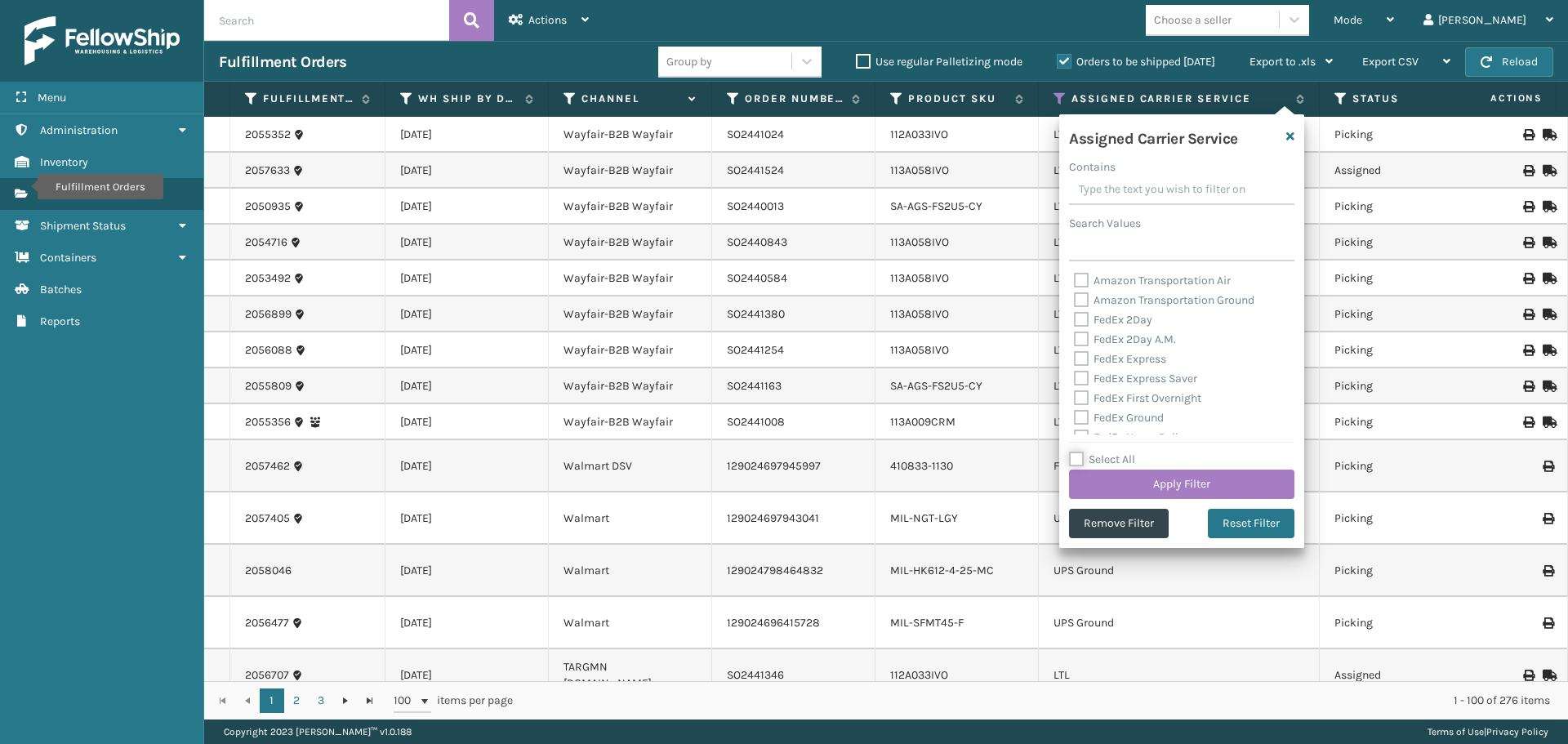
checkbox input "false"
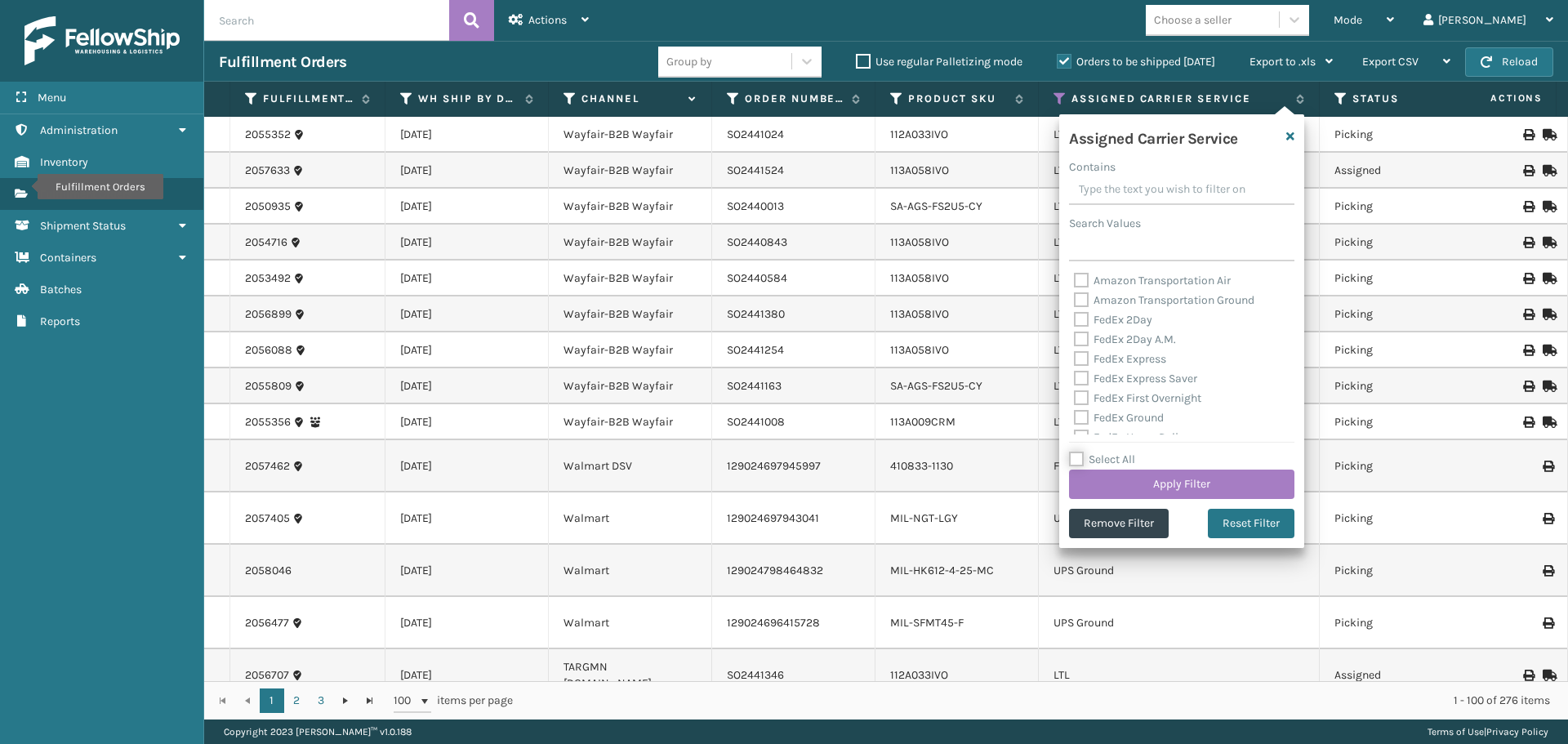
checkbox input "false"
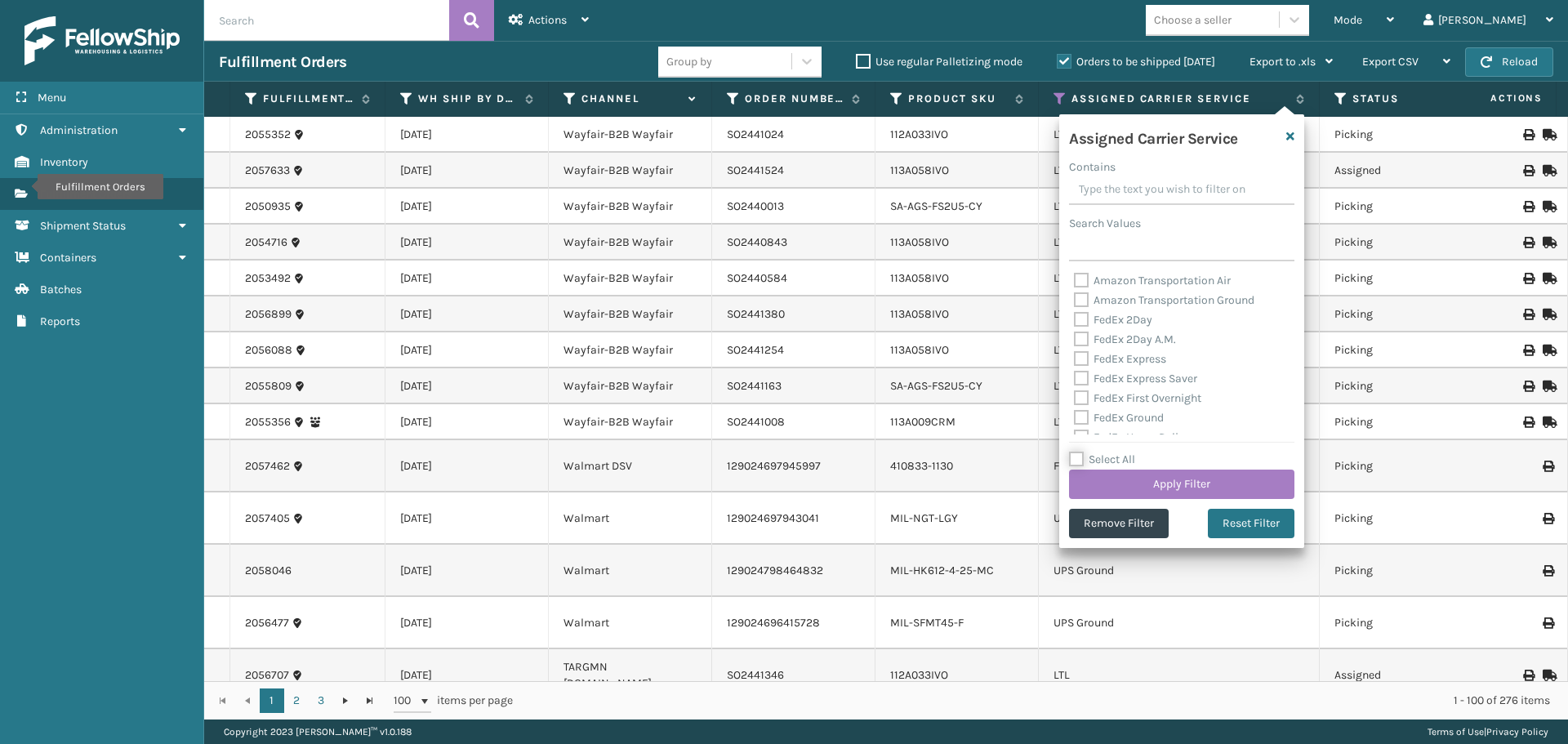
checkbox input "false"
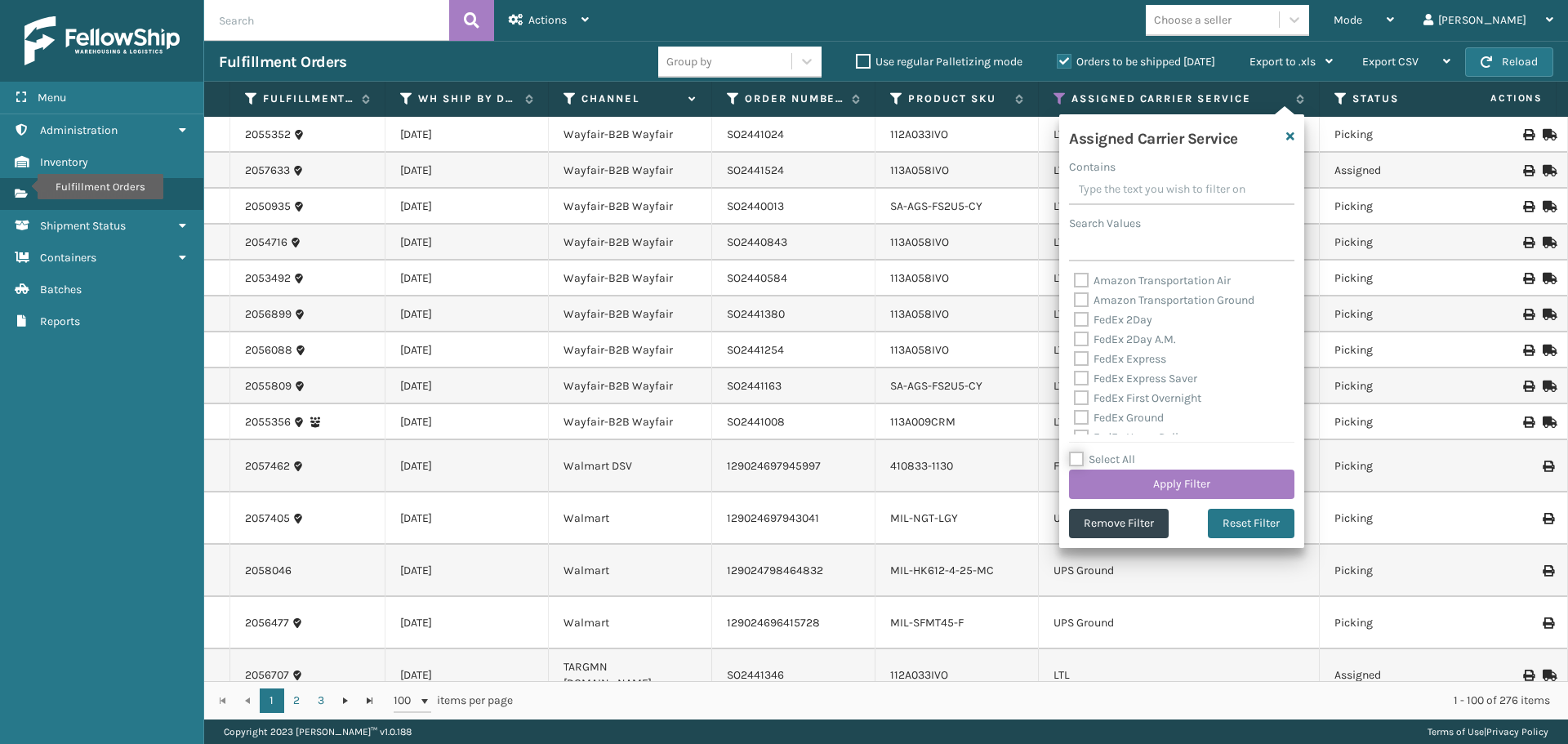
checkbox input "false"
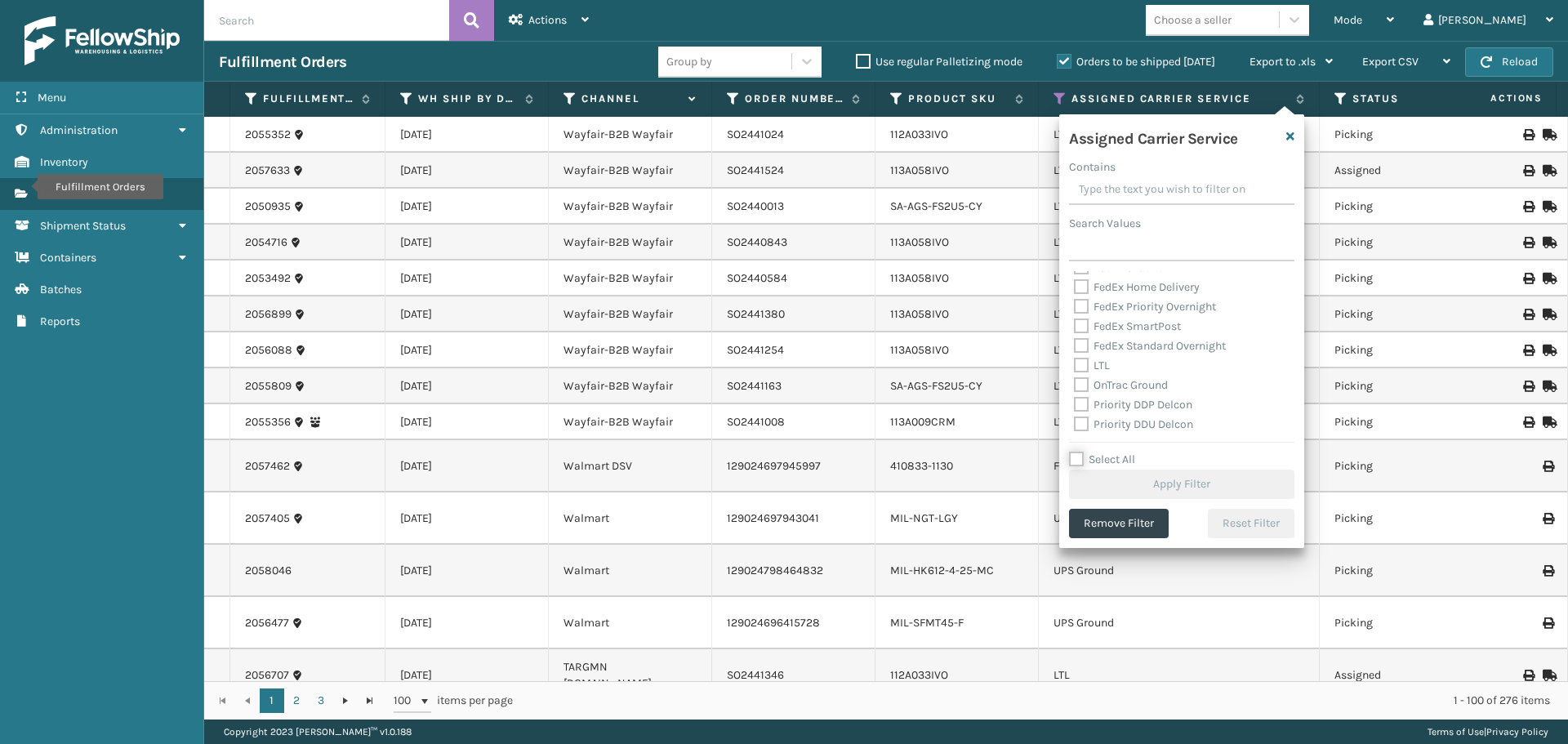
scroll to position [164, 0]
click at [1084, 350] on label "LTL" at bounding box center [1092, 353] width 36 height 14
click at [1075, 350] on input "LTL" at bounding box center [1074, 348] width 1 height 11
checkbox input "true"
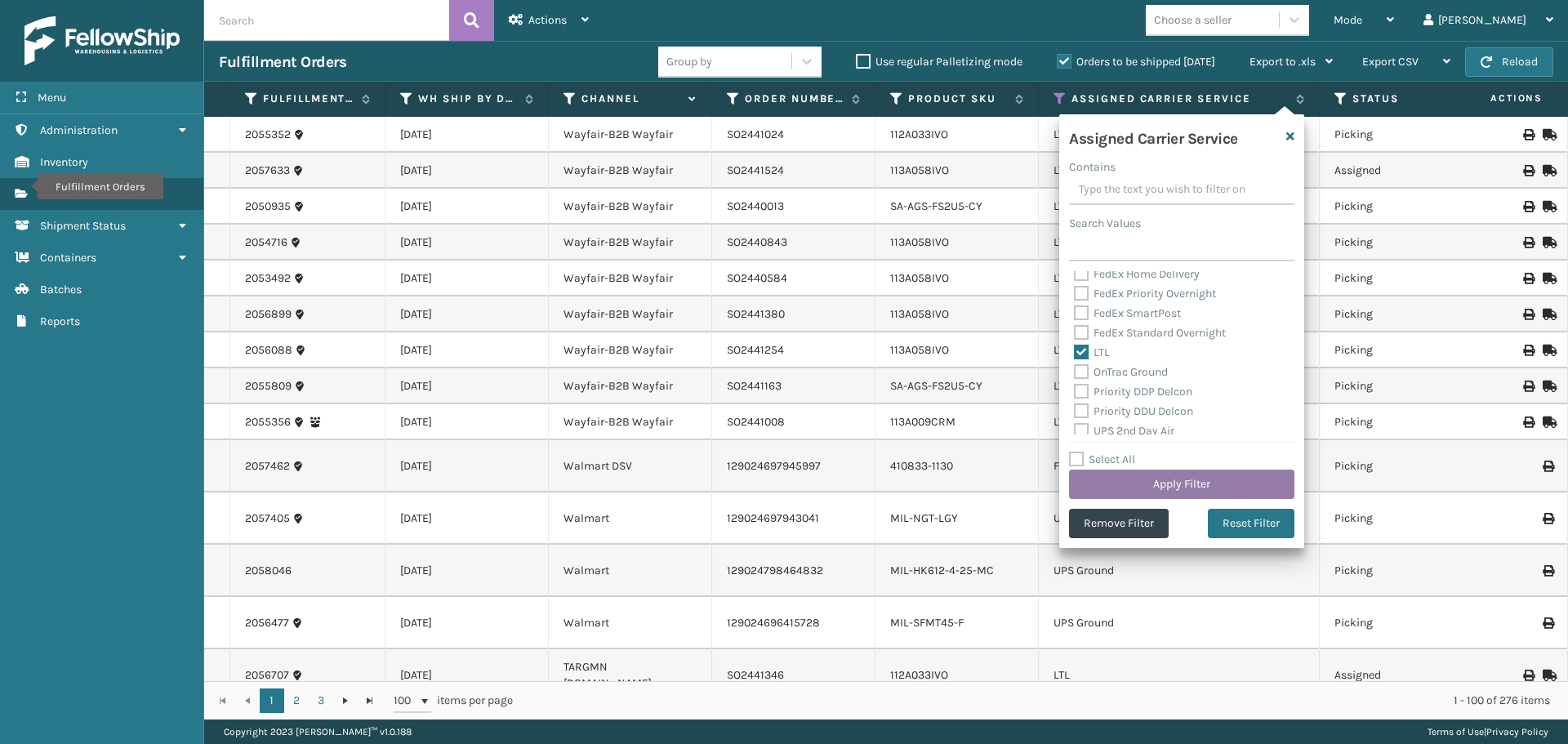
click at [1131, 476] on button "Apply Filter" at bounding box center [1181, 484] width 226 height 29
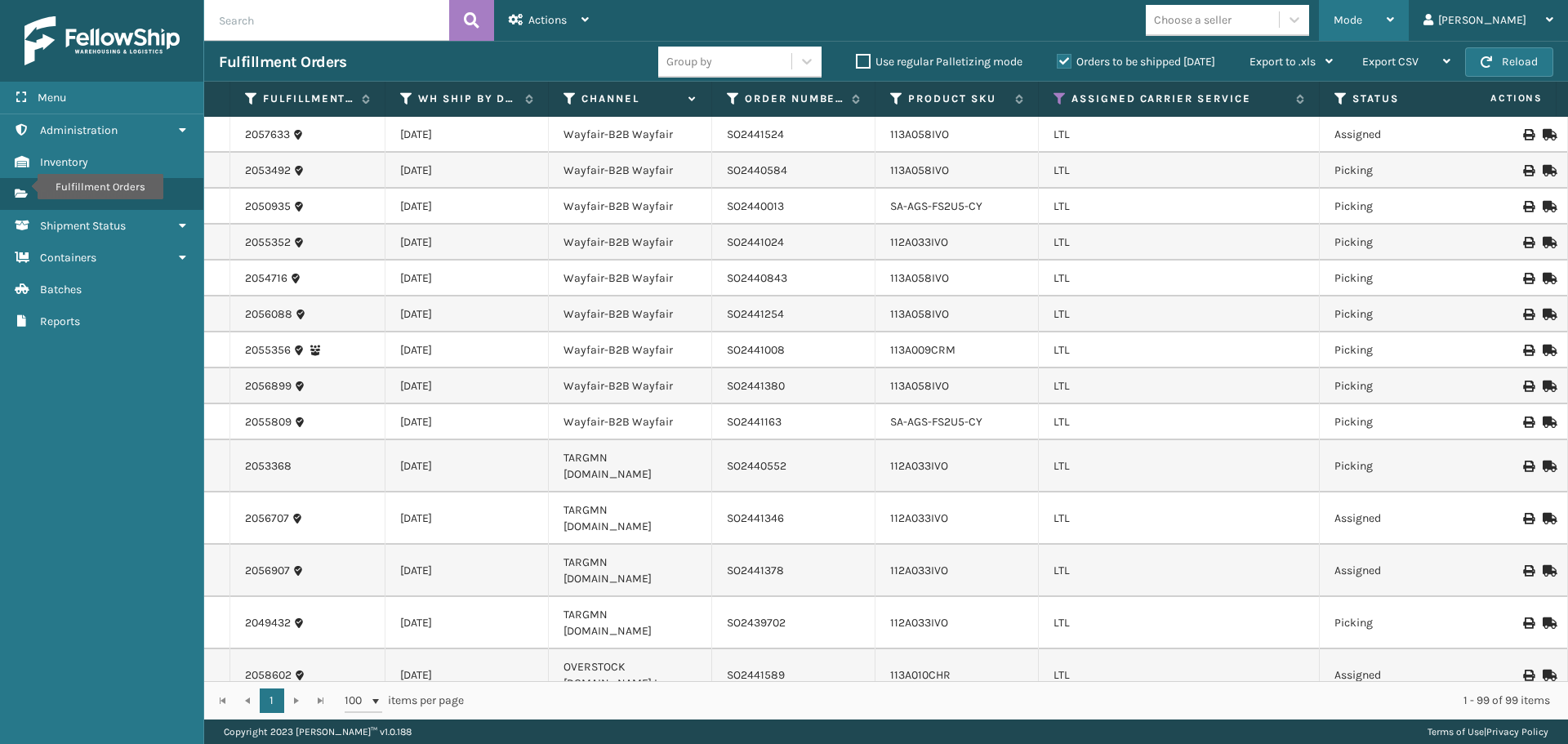
click at [1394, 25] on div "Mode" at bounding box center [1364, 20] width 60 height 41
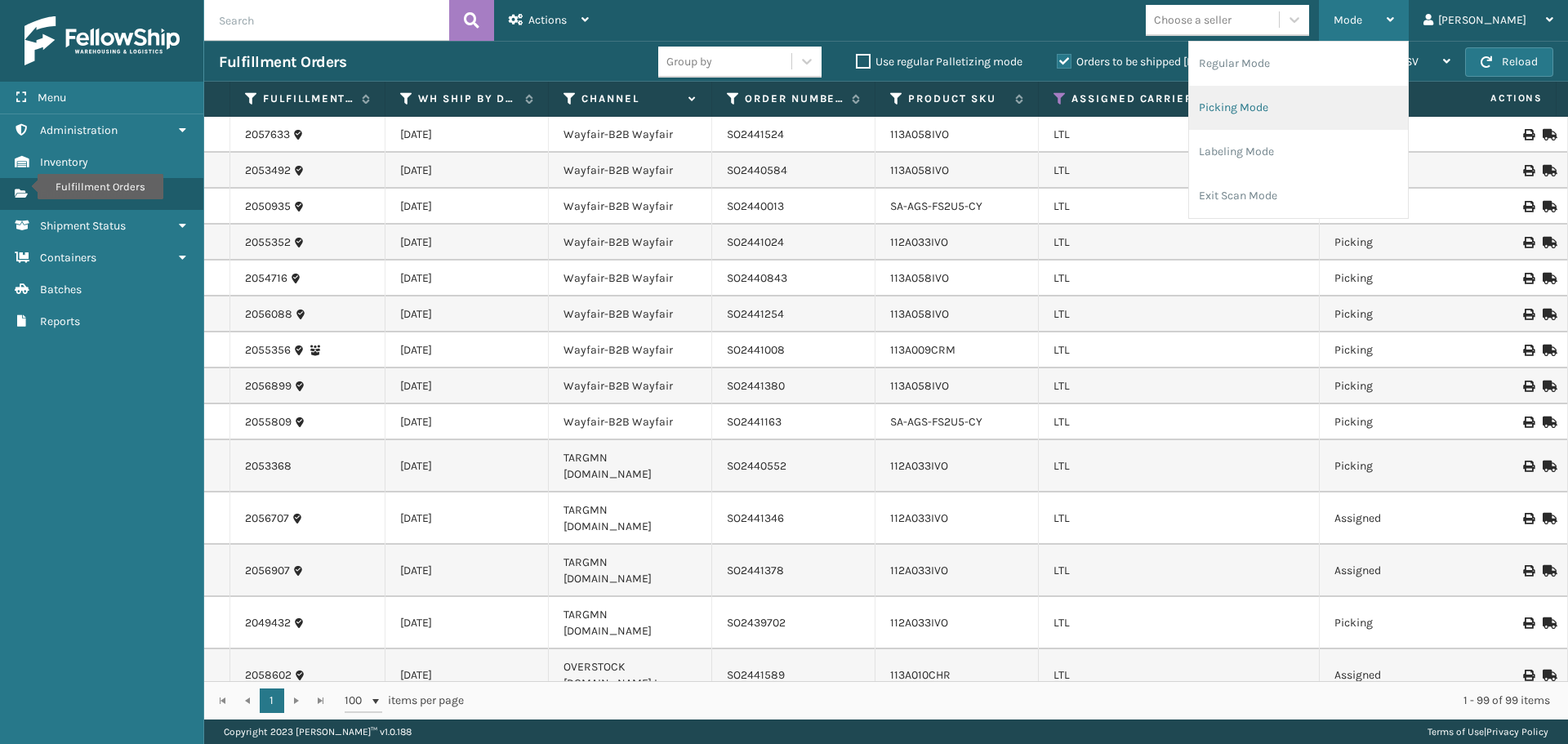
click at [1321, 106] on li "Picking Mode" at bounding box center [1298, 108] width 219 height 44
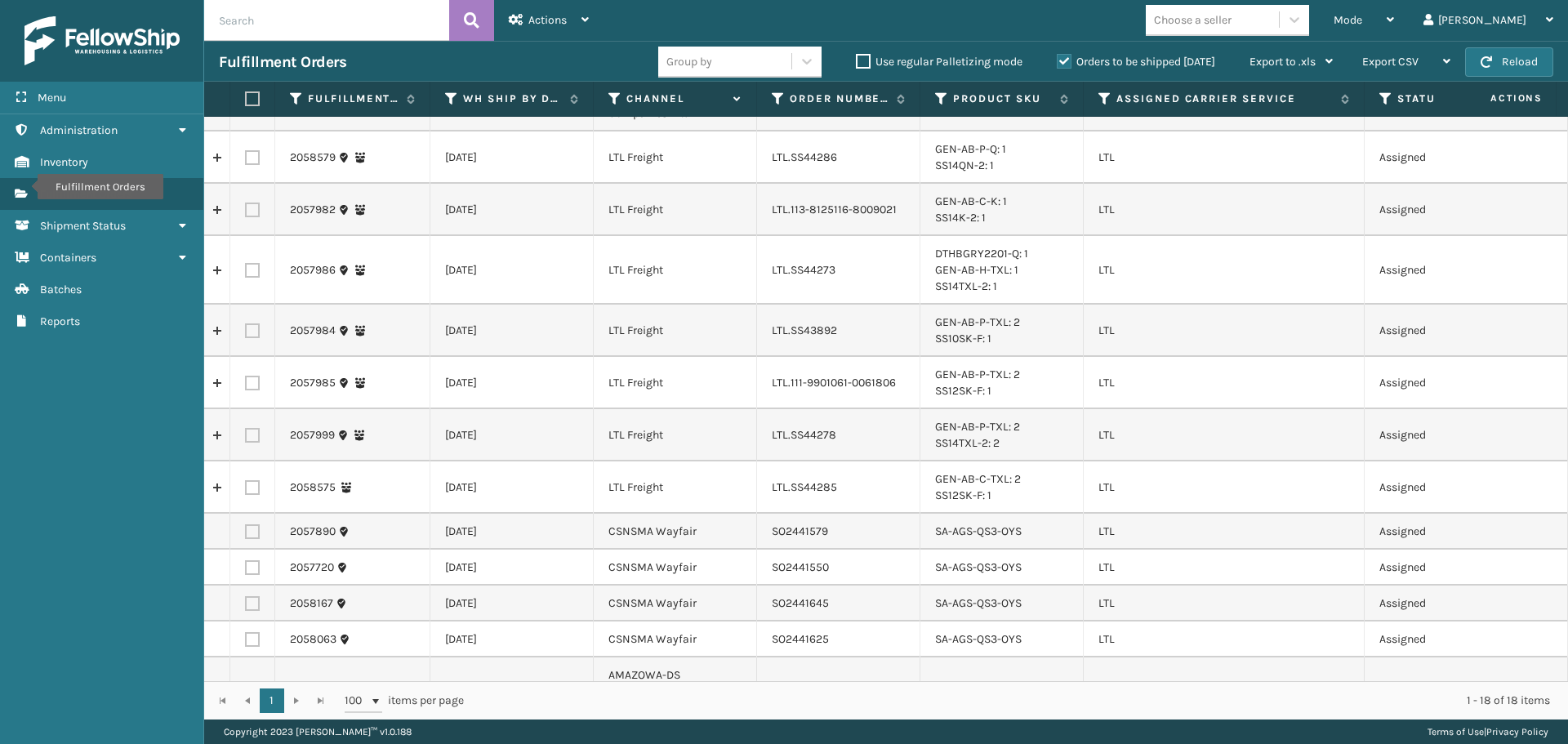
scroll to position [291, 0]
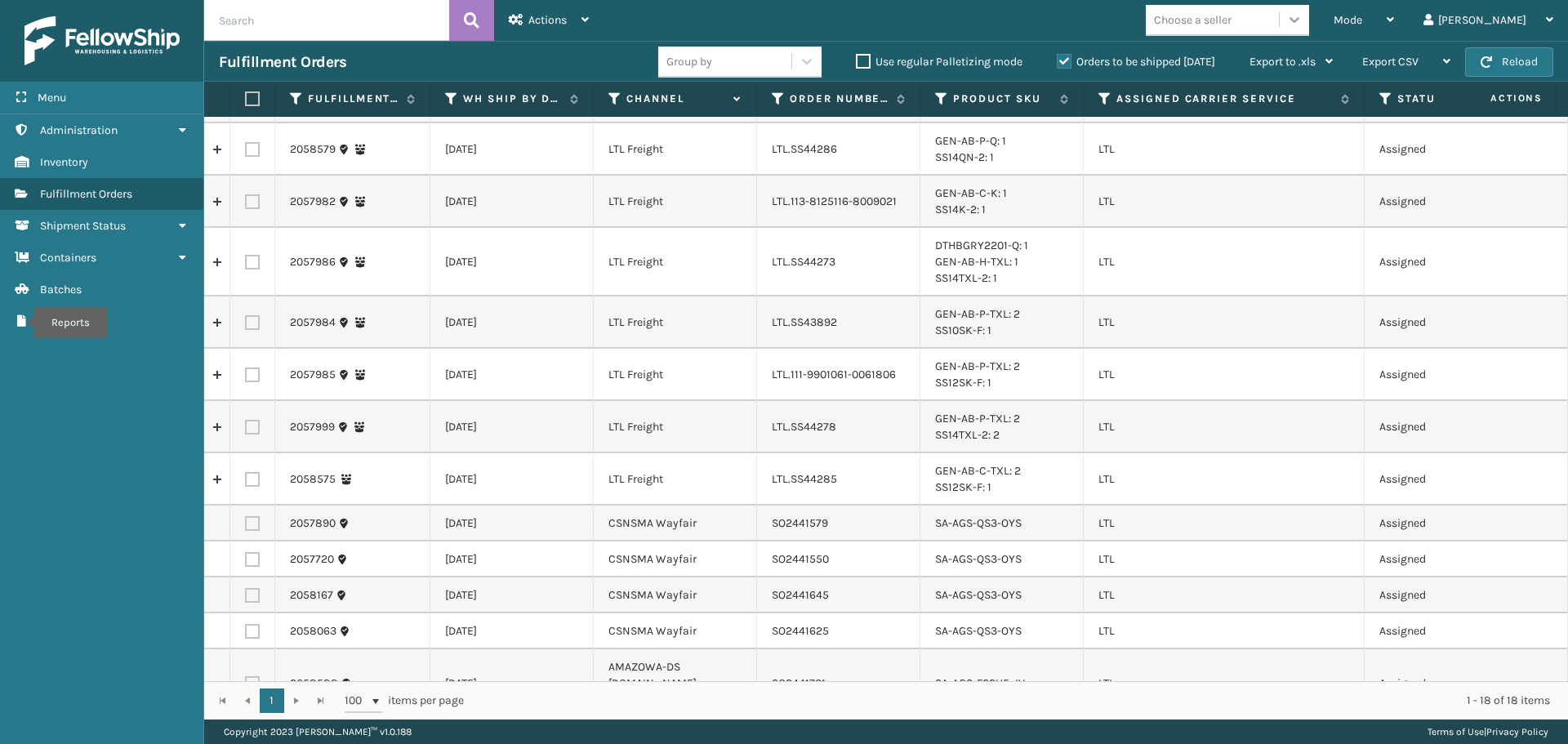
click at [1309, 9] on div at bounding box center [1293, 20] width 29 height 29
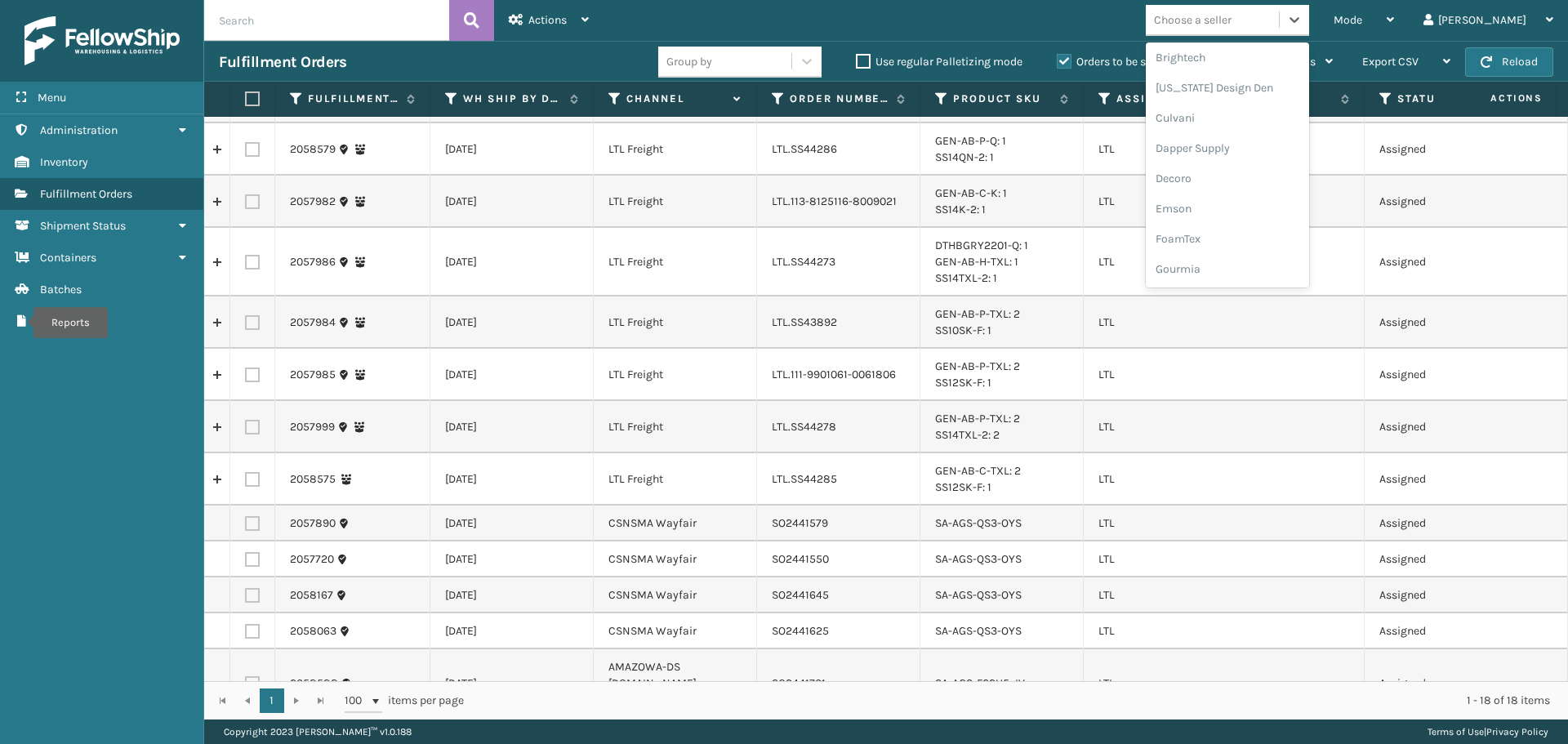
scroll to position [490, 0]
click at [1274, 203] on div "LifeStyle" at bounding box center [1228, 205] width 164 height 30
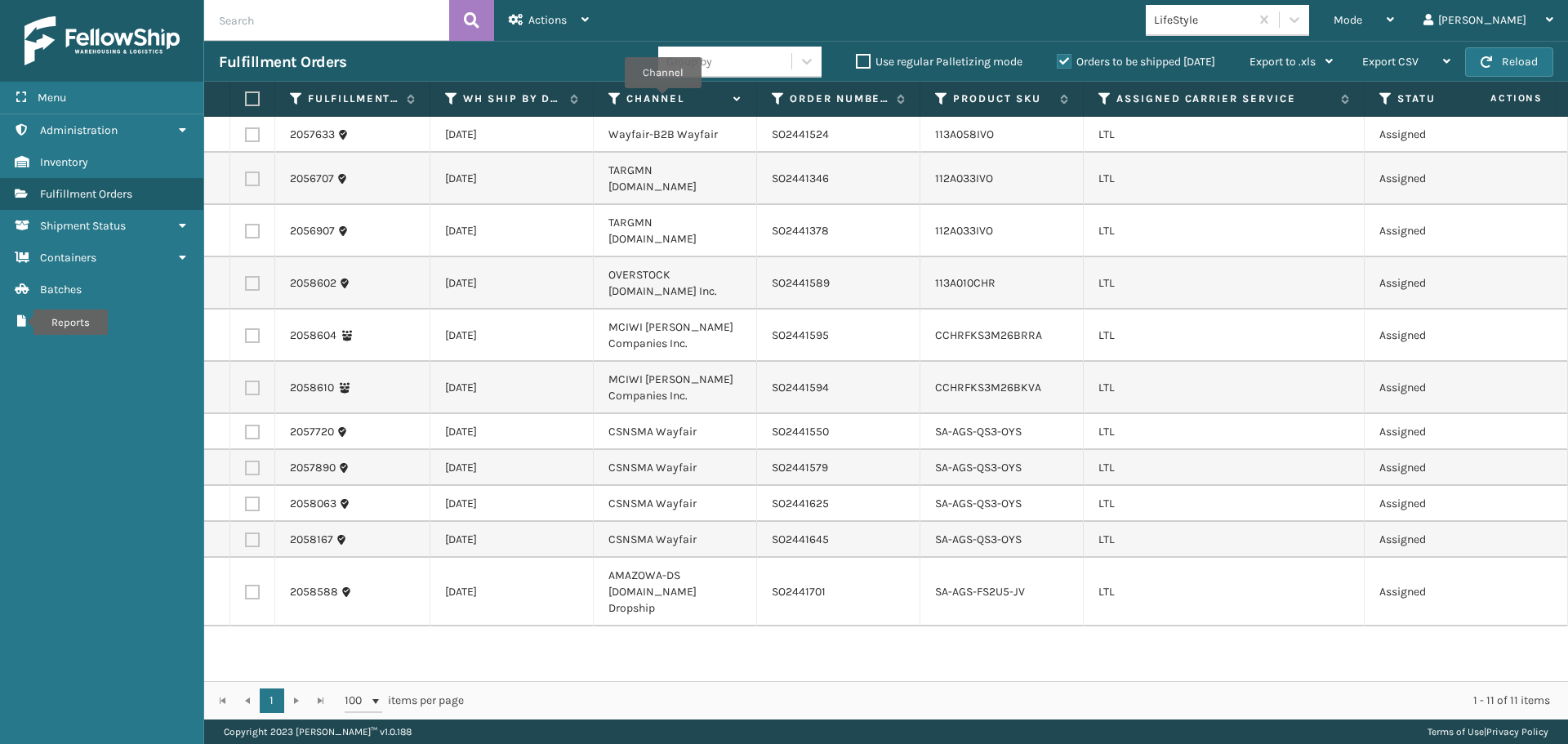
click at [662, 100] on label "Channel" at bounding box center [676, 99] width 99 height 15
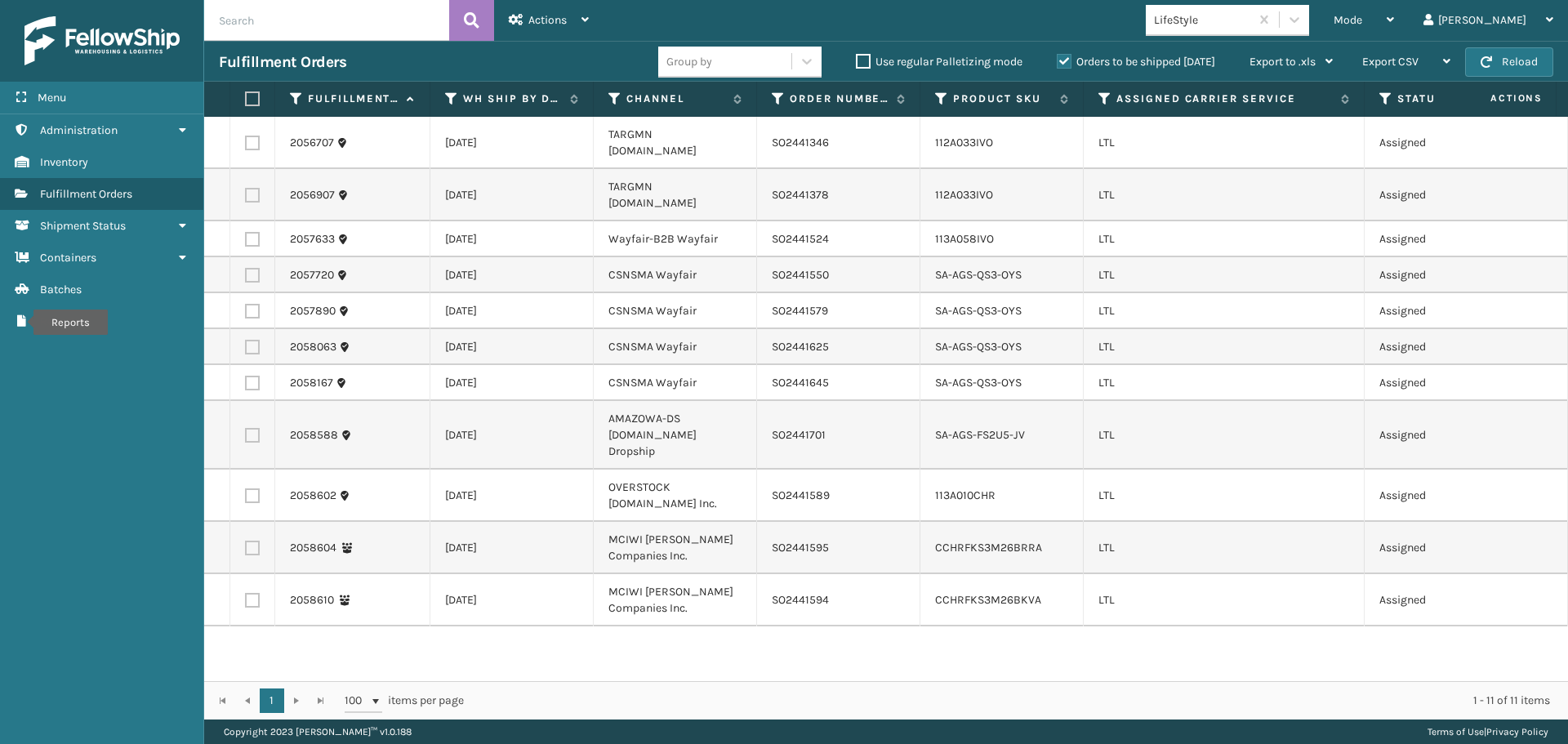
click at [250, 232] on label at bounding box center [252, 239] width 15 height 15
click at [245, 232] on input "checkbox" at bounding box center [245, 237] width 1 height 11
checkbox input "true"
click at [251, 268] on label at bounding box center [252, 275] width 15 height 15
click at [245, 268] on input "checkbox" at bounding box center [245, 273] width 1 height 11
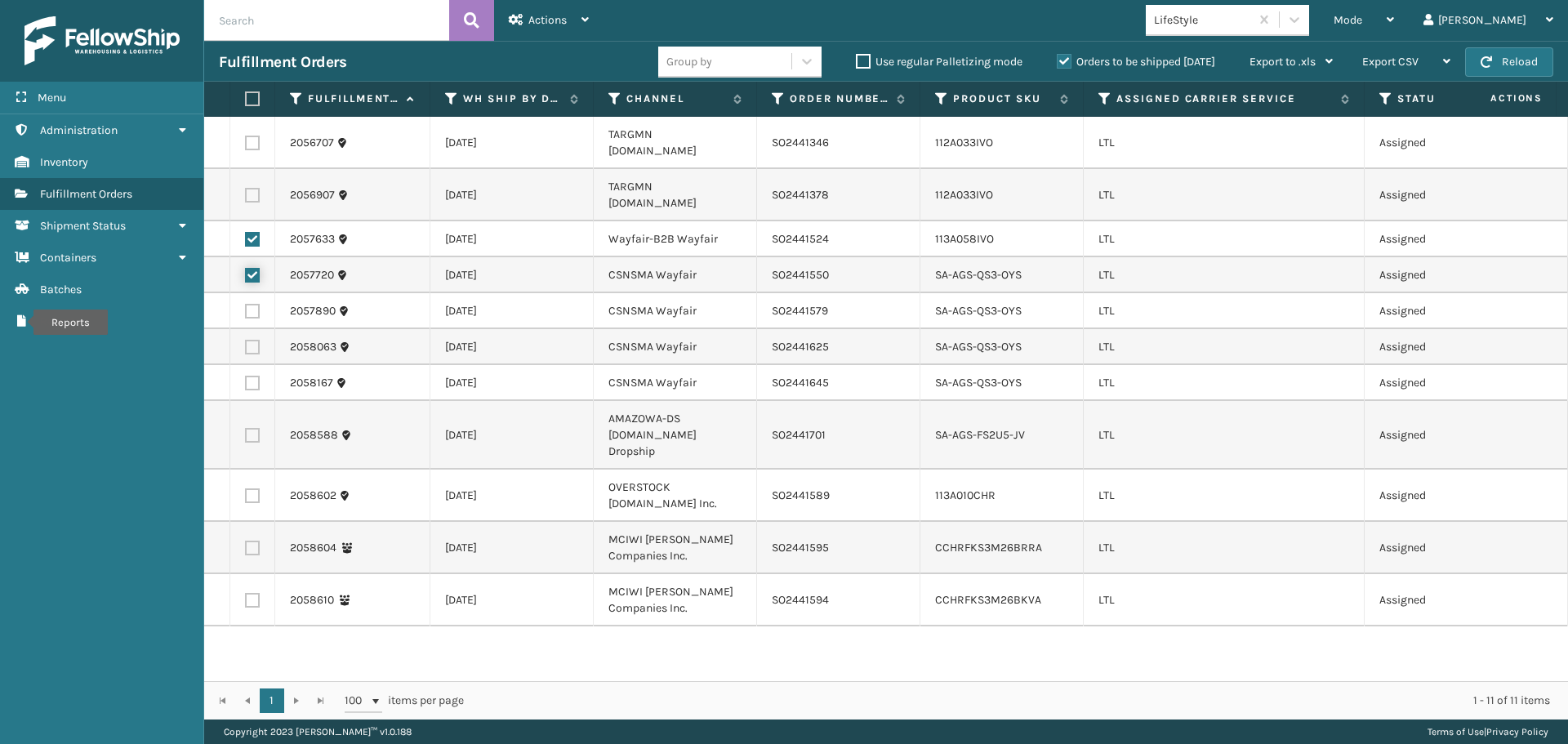
checkbox input "true"
click at [251, 293] on td at bounding box center [252, 311] width 45 height 36
click at [251, 304] on label at bounding box center [252, 311] width 15 height 15
click at [245, 304] on input "checkbox" at bounding box center [245, 309] width 1 height 11
checkbox input "true"
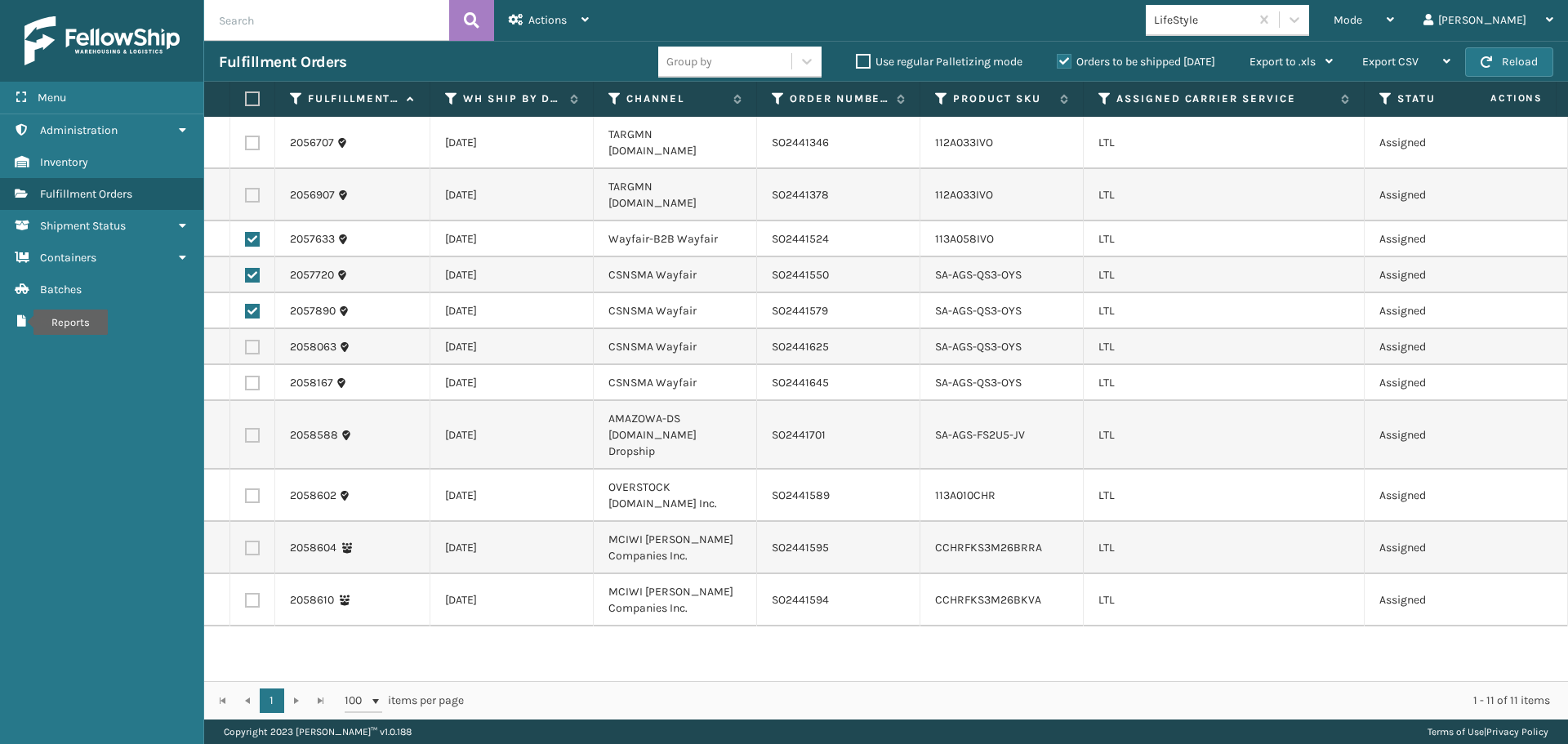
click at [252, 340] on label at bounding box center [252, 347] width 15 height 15
click at [245, 340] on input "checkbox" at bounding box center [245, 345] width 1 height 11
checkbox input "true"
click at [252, 376] on label at bounding box center [252, 383] width 15 height 15
click at [245, 376] on input "checkbox" at bounding box center [245, 381] width 1 height 11
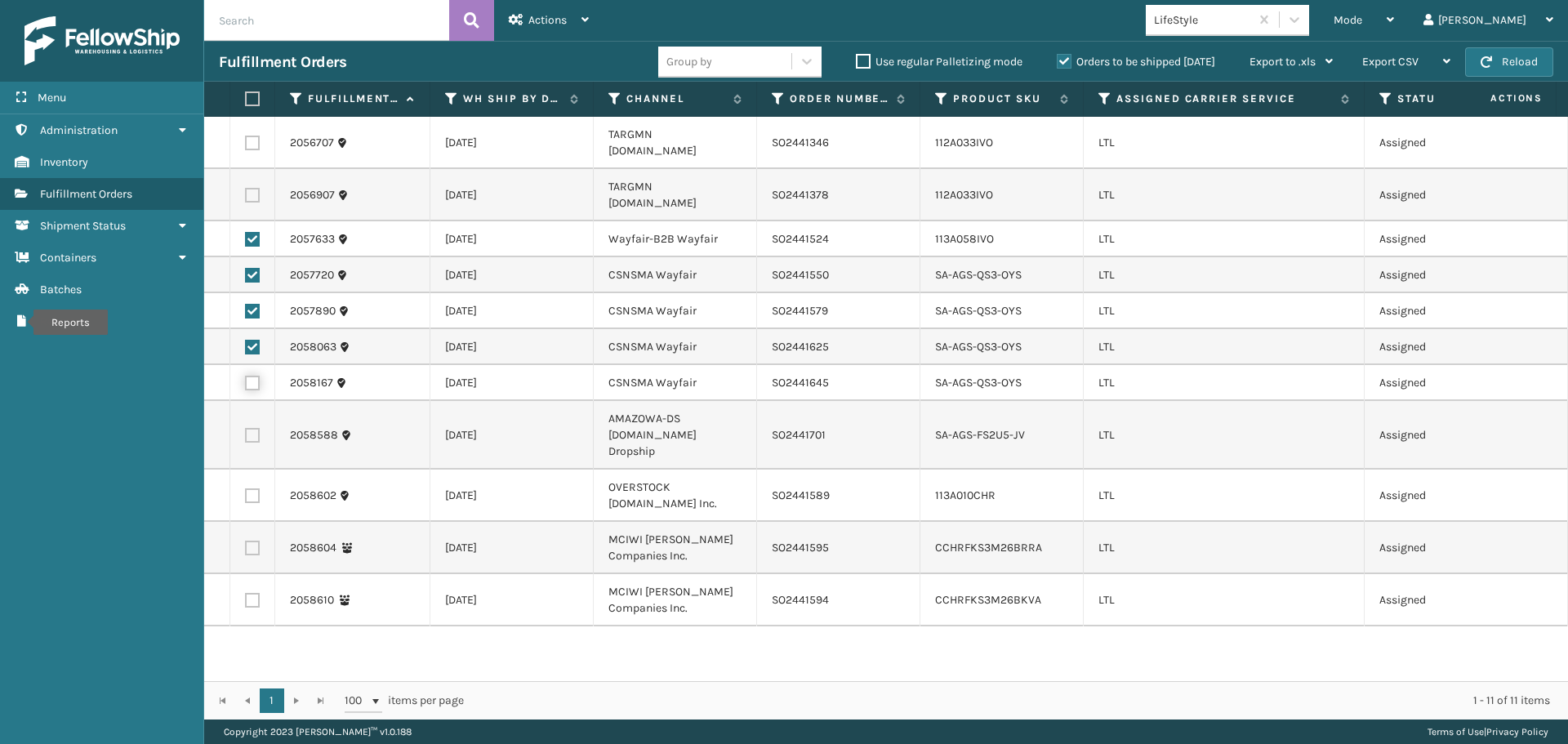
checkbox input "true"
click at [547, 26] on span "Actions" at bounding box center [547, 20] width 38 height 14
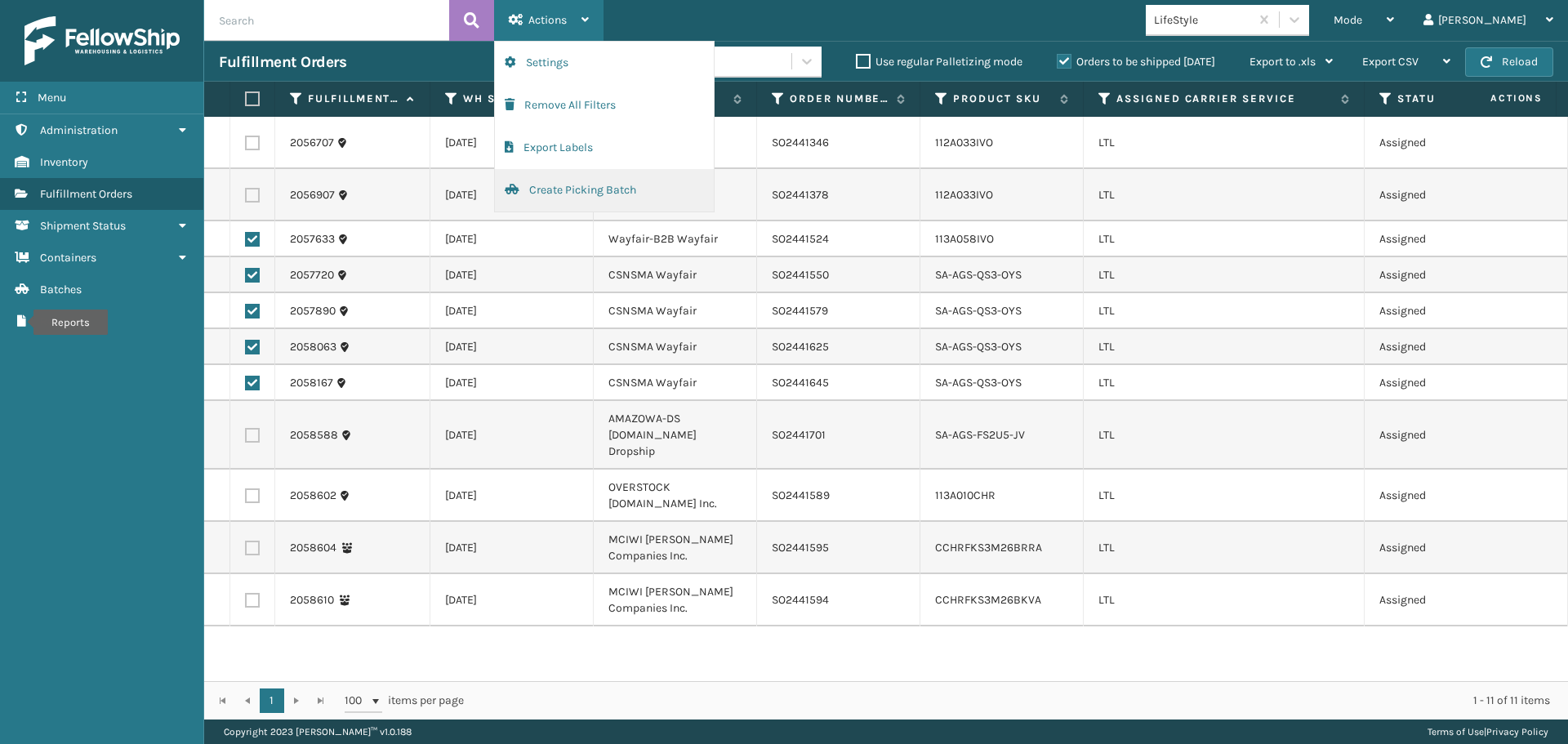
click at [580, 183] on button "Create Picking Batch" at bounding box center [604, 190] width 219 height 43
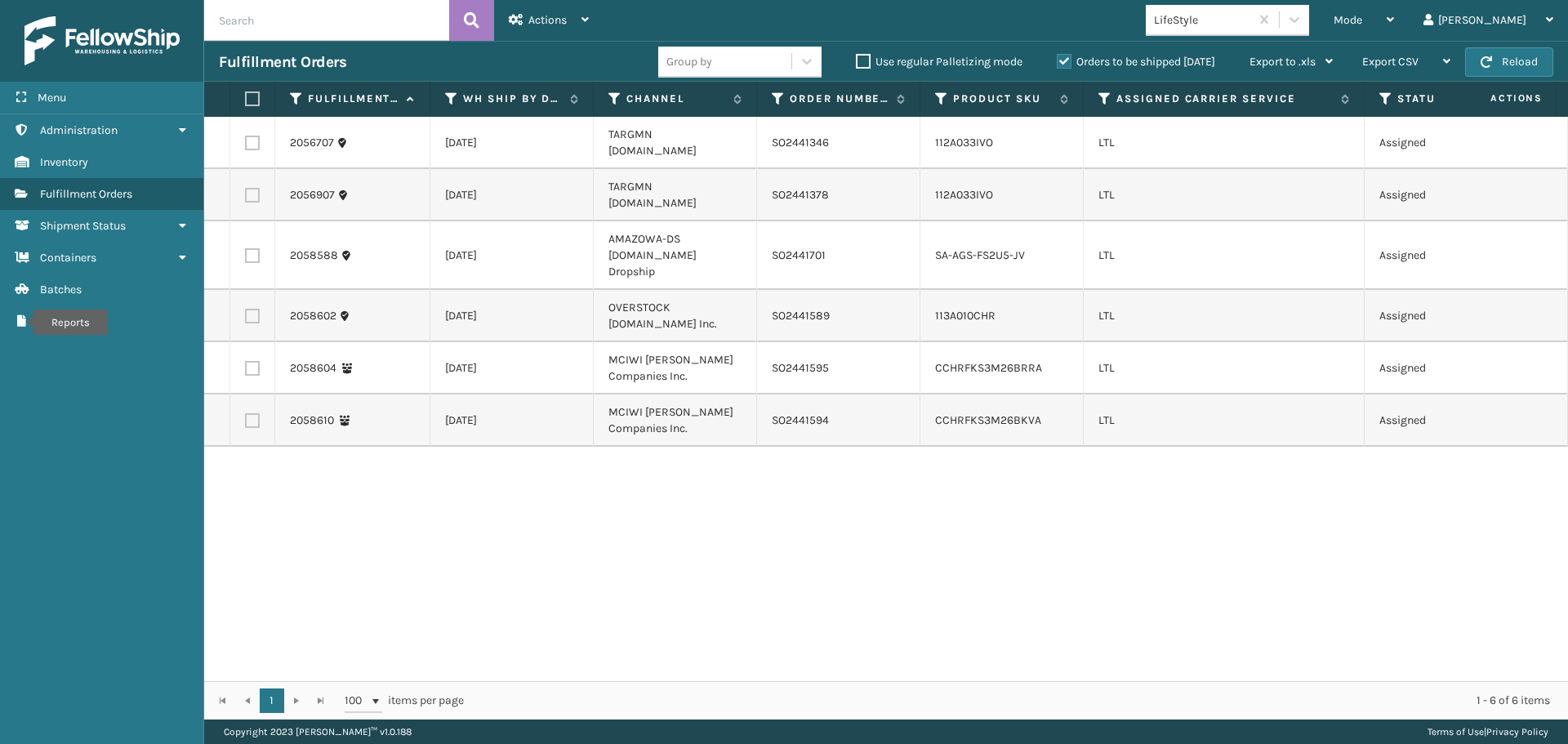
click at [253, 248] on label at bounding box center [252, 255] width 15 height 15
click at [245, 248] on input "checkbox" at bounding box center [245, 253] width 1 height 11
checkbox input "true"
click at [560, 22] on span "Actions" at bounding box center [547, 20] width 38 height 14
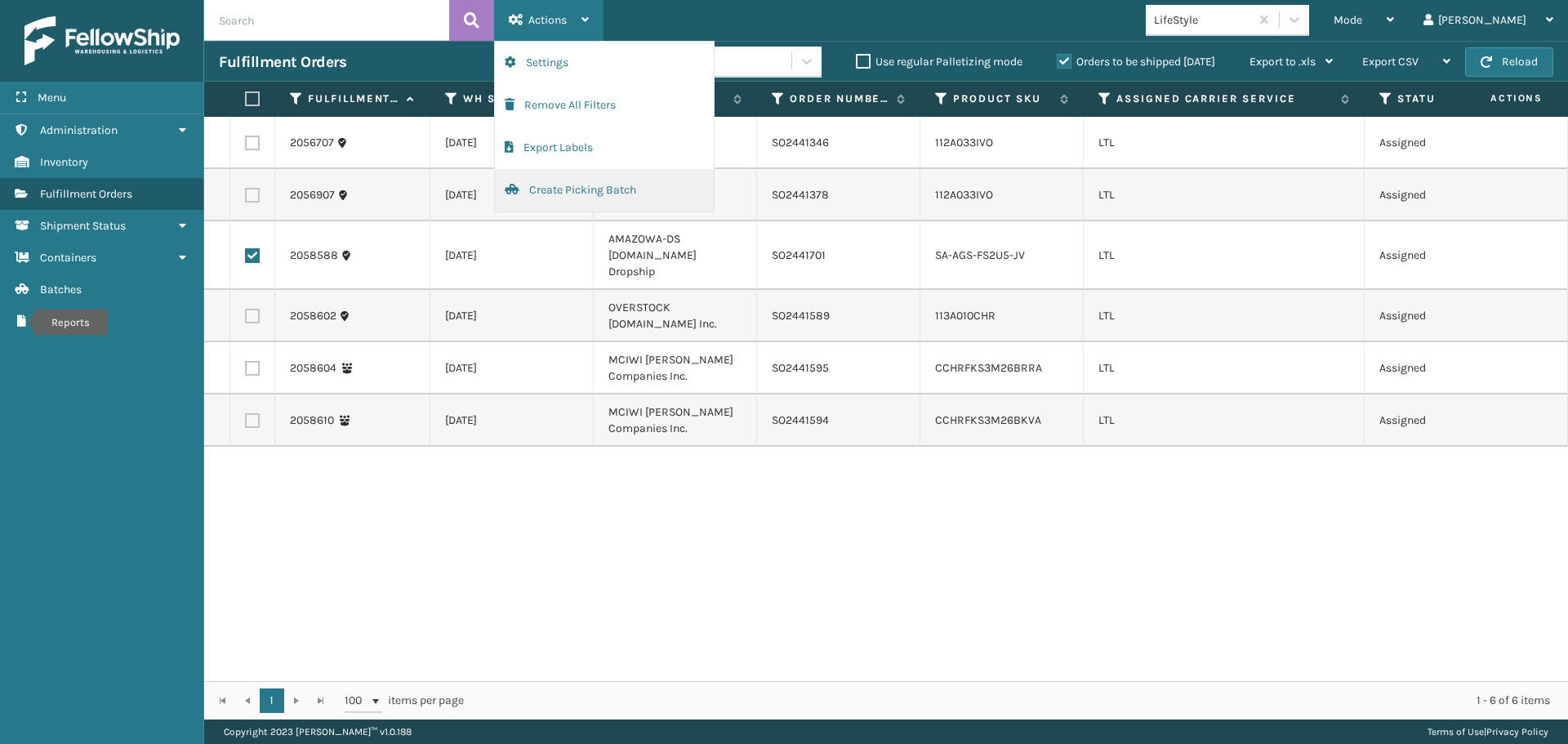
click at [581, 191] on button "Create Picking Batch" at bounding box center [604, 190] width 219 height 43
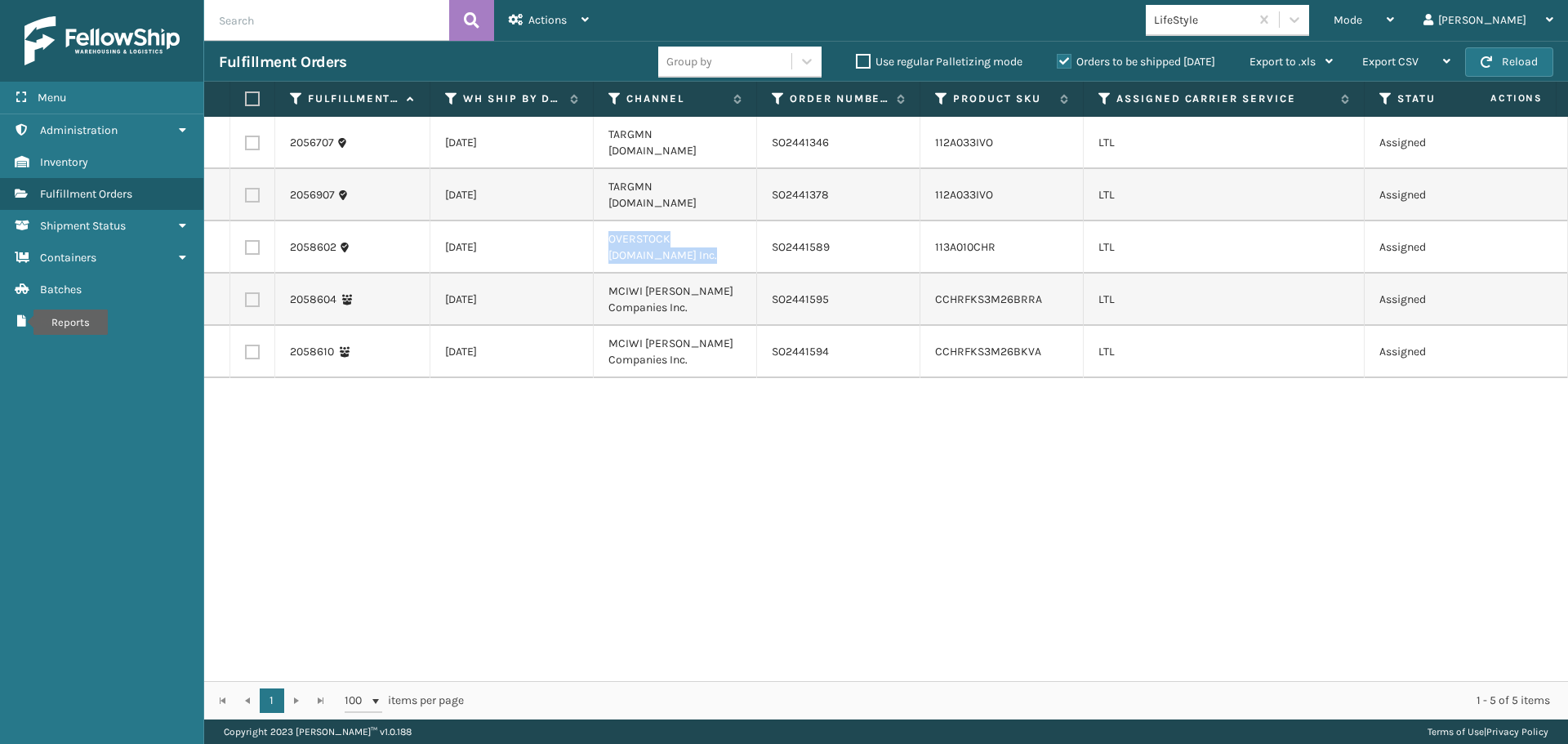
drag, startPoint x: 708, startPoint y: 227, endPoint x: 600, endPoint y: 208, distance: 109.7
click at [600, 221] on td "OVERSTOCK [DOMAIN_NAME] Inc." at bounding box center [676, 247] width 164 height 52
copy td "OVERSTOCK [DOMAIN_NAME] Inc."
click at [609, 95] on icon at bounding box center [614, 99] width 13 height 15
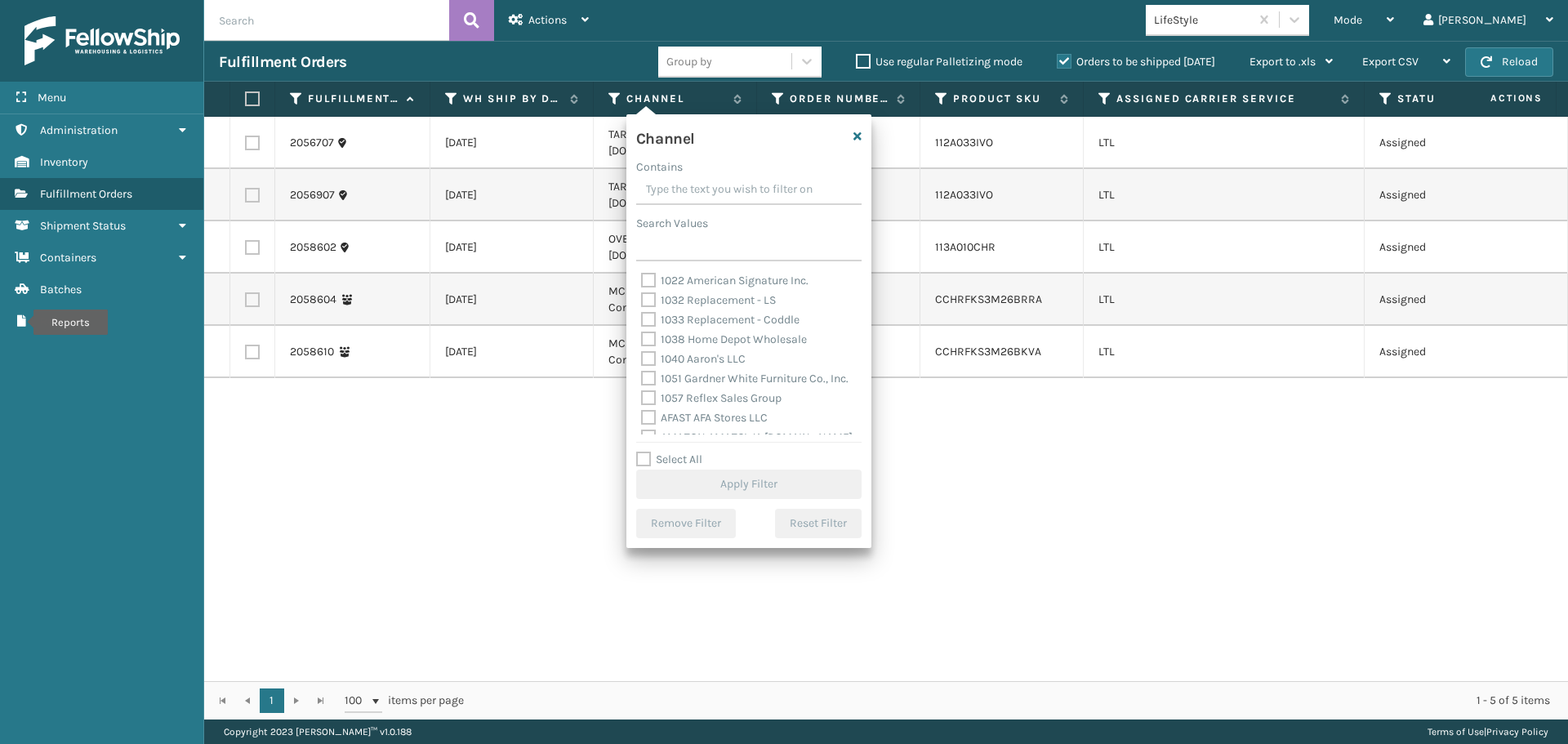
click at [677, 198] on input "Contains" at bounding box center [749, 189] width 226 height 29
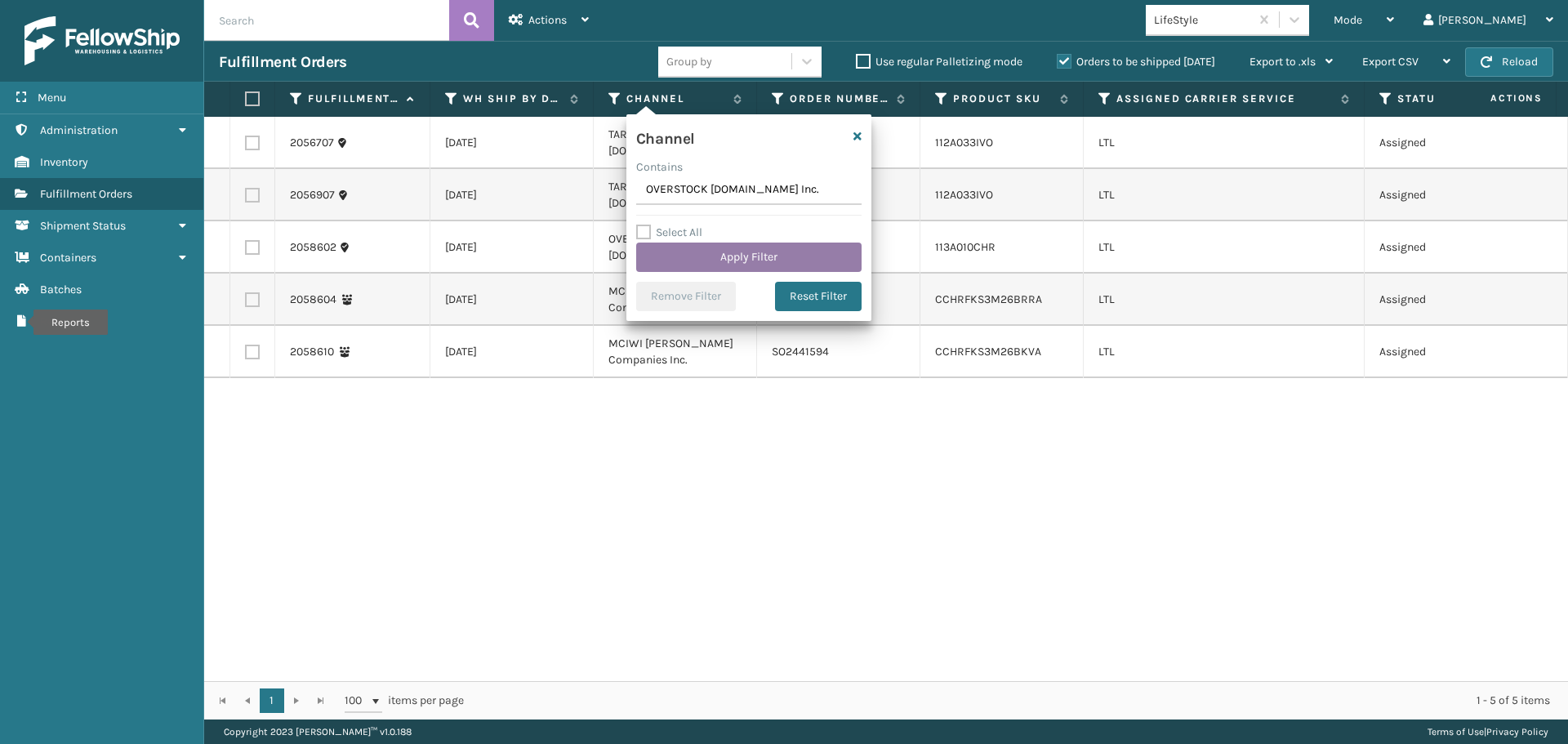
type input "OVERSTOCK [DOMAIN_NAME] Inc."
click at [718, 251] on button "Apply Filter" at bounding box center [749, 257] width 226 height 29
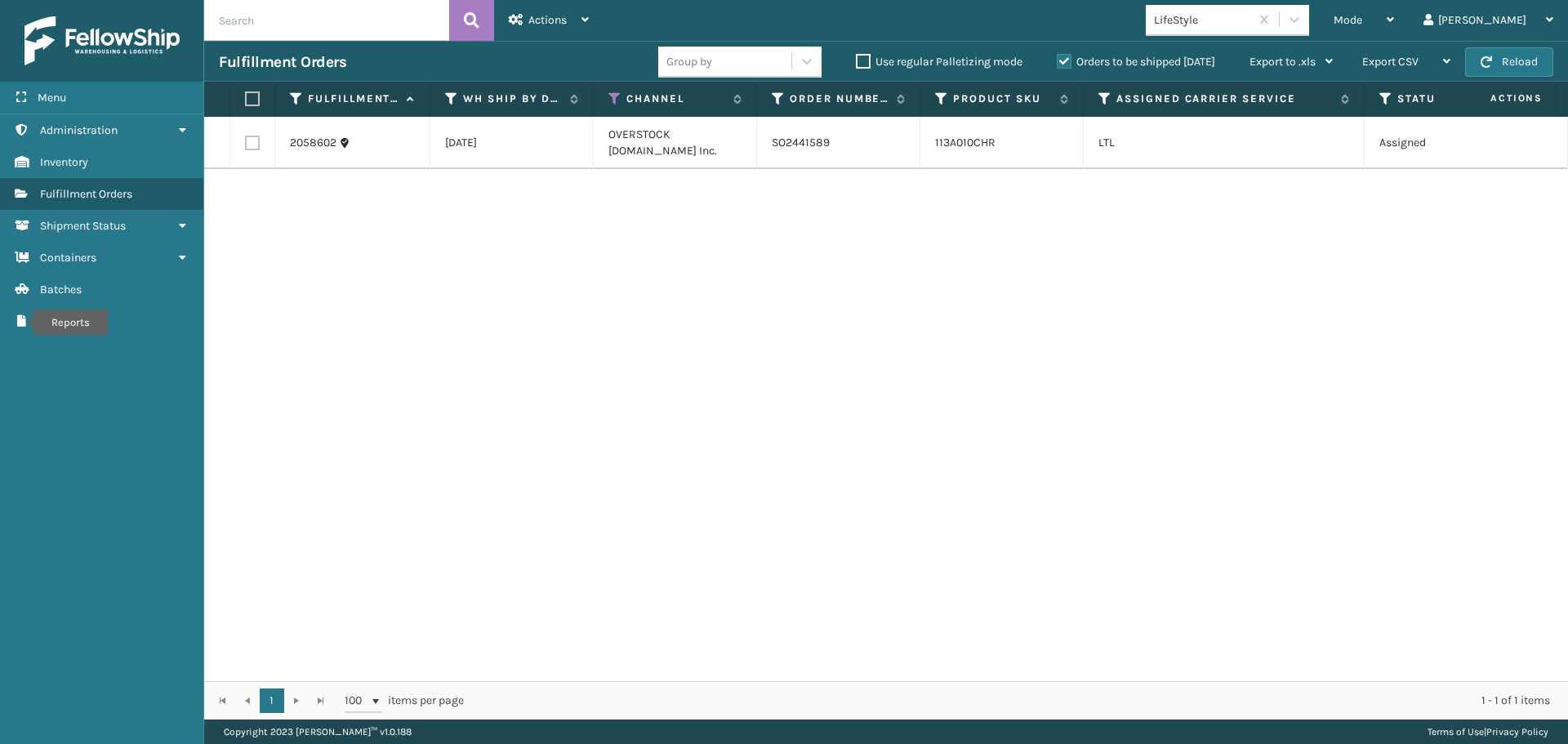
click at [1066, 65] on label "Orders to be shipped [DATE]" at bounding box center [1136, 62] width 158 height 14
click at [1058, 63] on input "Orders to be shipped [DATE]" at bounding box center [1057, 58] width 1 height 11
click at [1394, 33] on div "Mode" at bounding box center [1364, 20] width 60 height 41
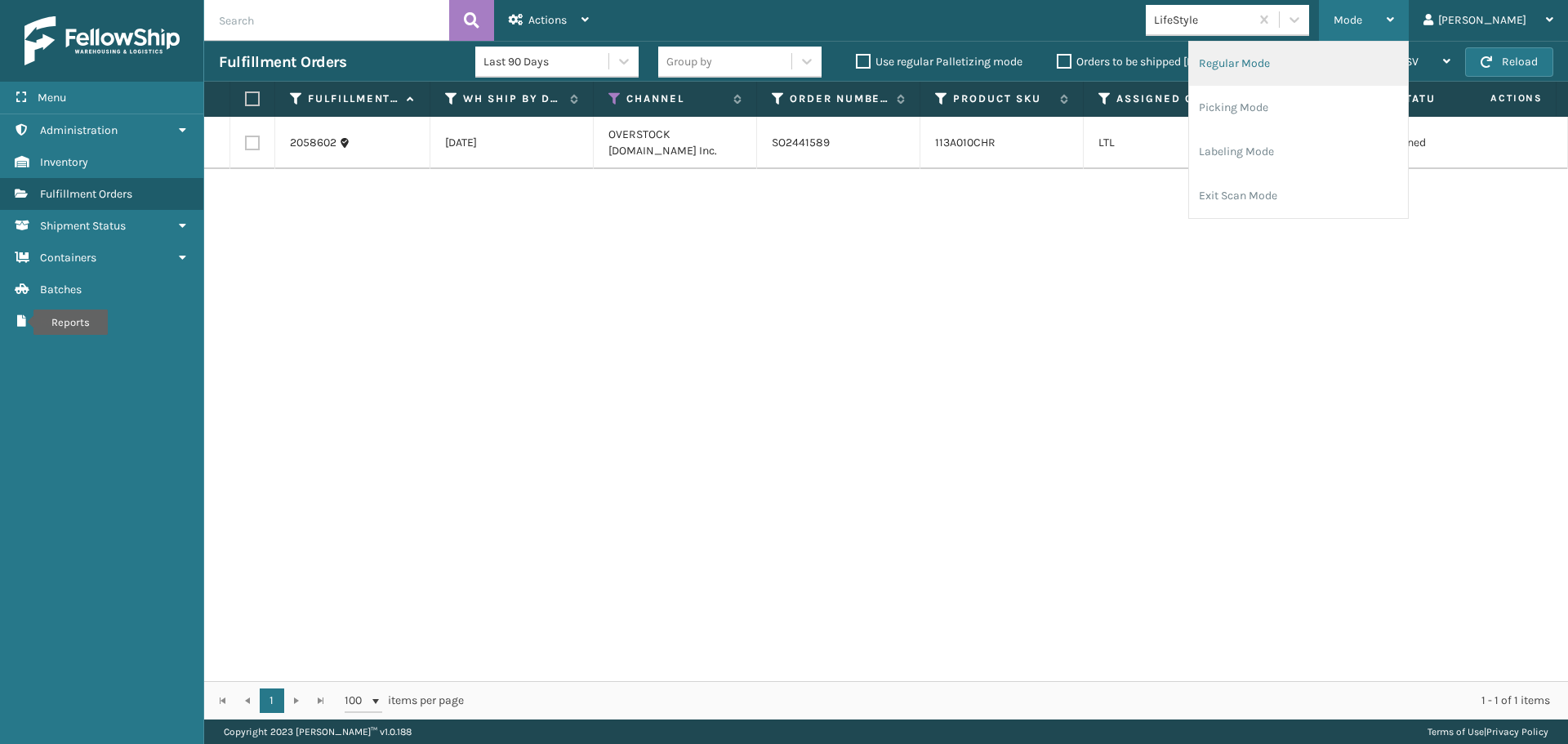
click at [1402, 66] on li "Regular Mode" at bounding box center [1298, 64] width 219 height 44
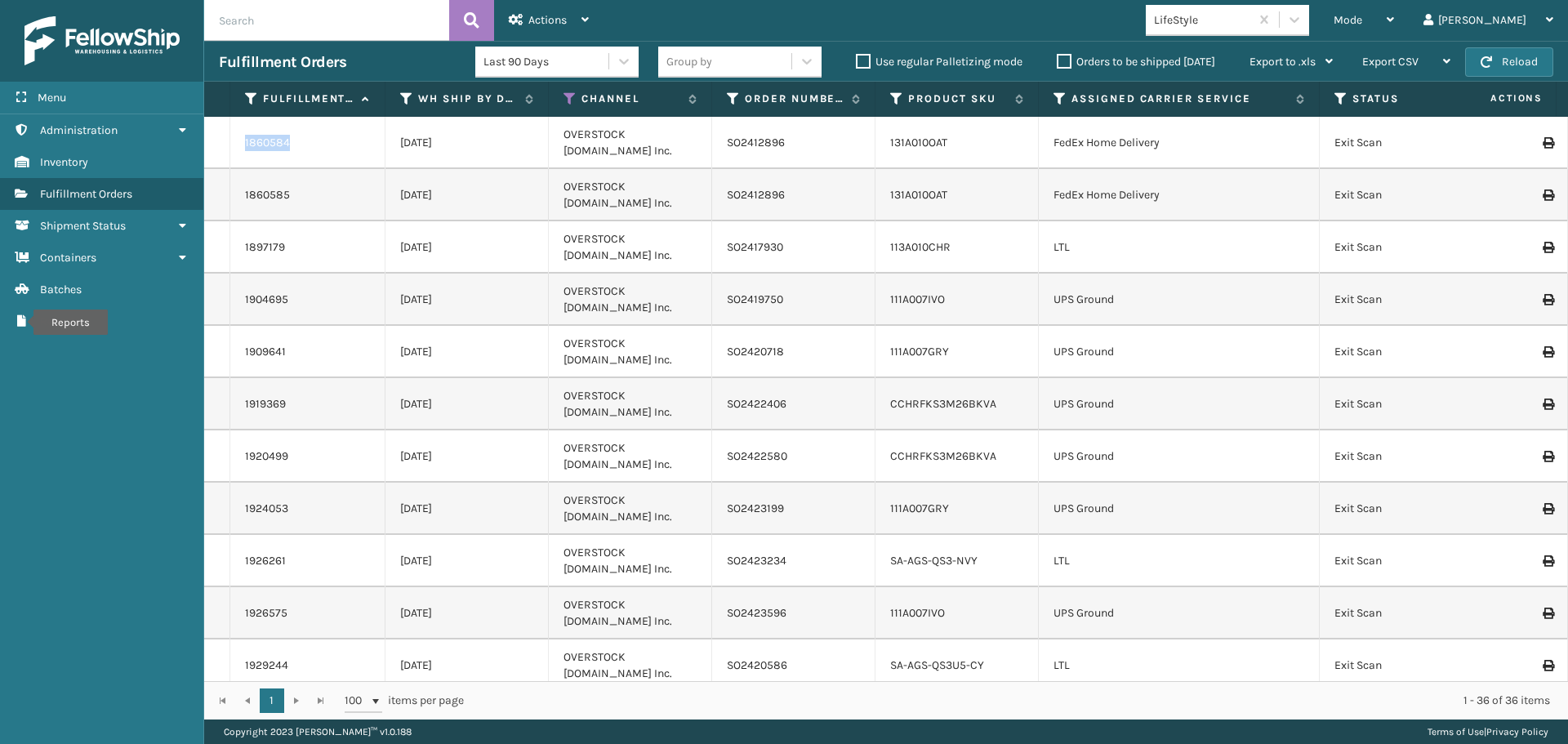
drag, startPoint x: 304, startPoint y: 142, endPoint x: 228, endPoint y: 141, distance: 76.0
click at [228, 141] on tr "1860584 [DATE] OVERSTOCK [DOMAIN_NAME] Inc. SO2412896 131A010OAT FedEx Home Del…" at bounding box center [1502, 142] width 2596 height 52
copy tr "1860584"
click at [316, 254] on div "1897179" at bounding box center [308, 247] width 125 height 16
drag, startPoint x: 283, startPoint y: 249, endPoint x: 235, endPoint y: 249, distance: 48.0
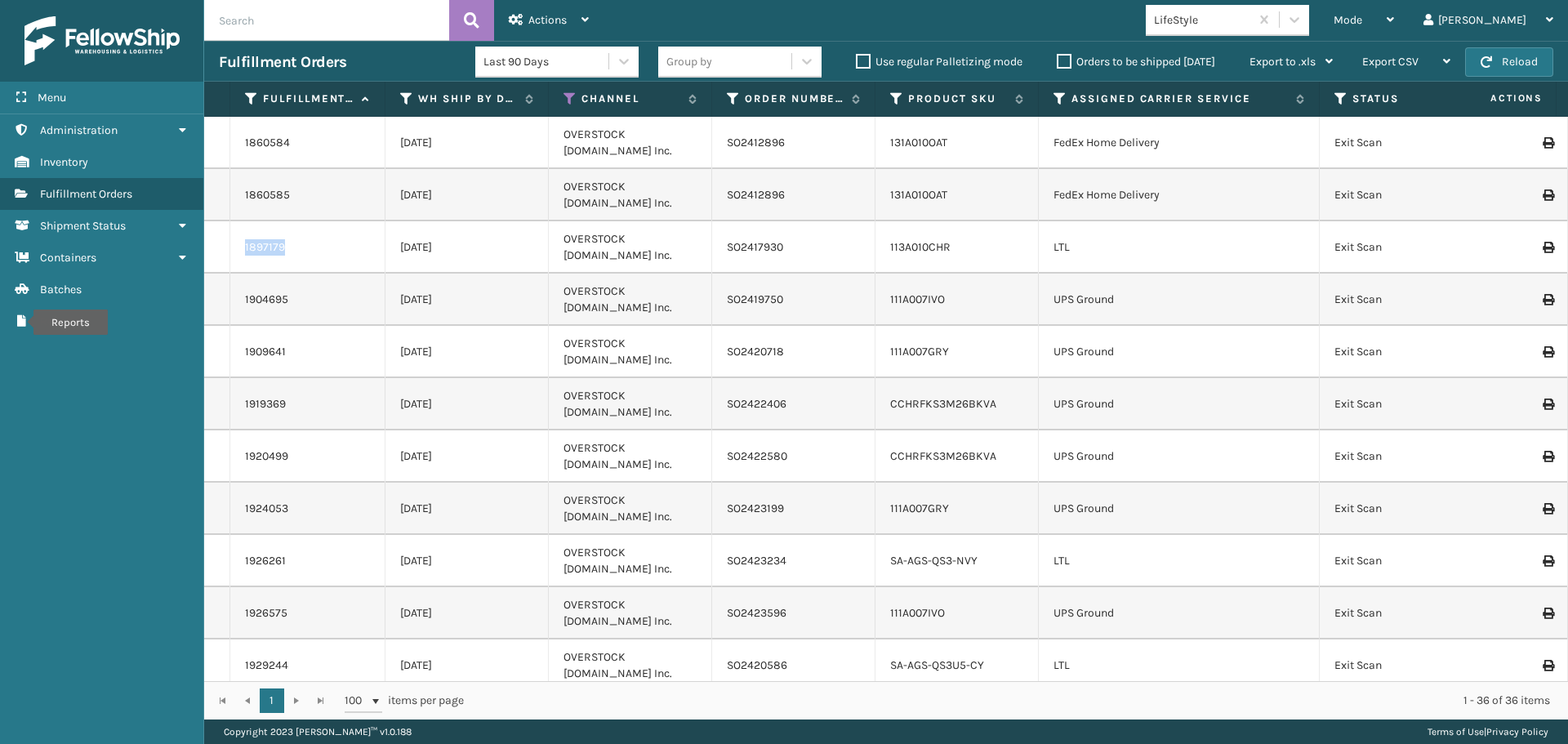
click at [235, 249] on td "1897179" at bounding box center [308, 247] width 156 height 52
copy link "1897179"
click at [1394, 28] on div "Mode" at bounding box center [1364, 20] width 60 height 41
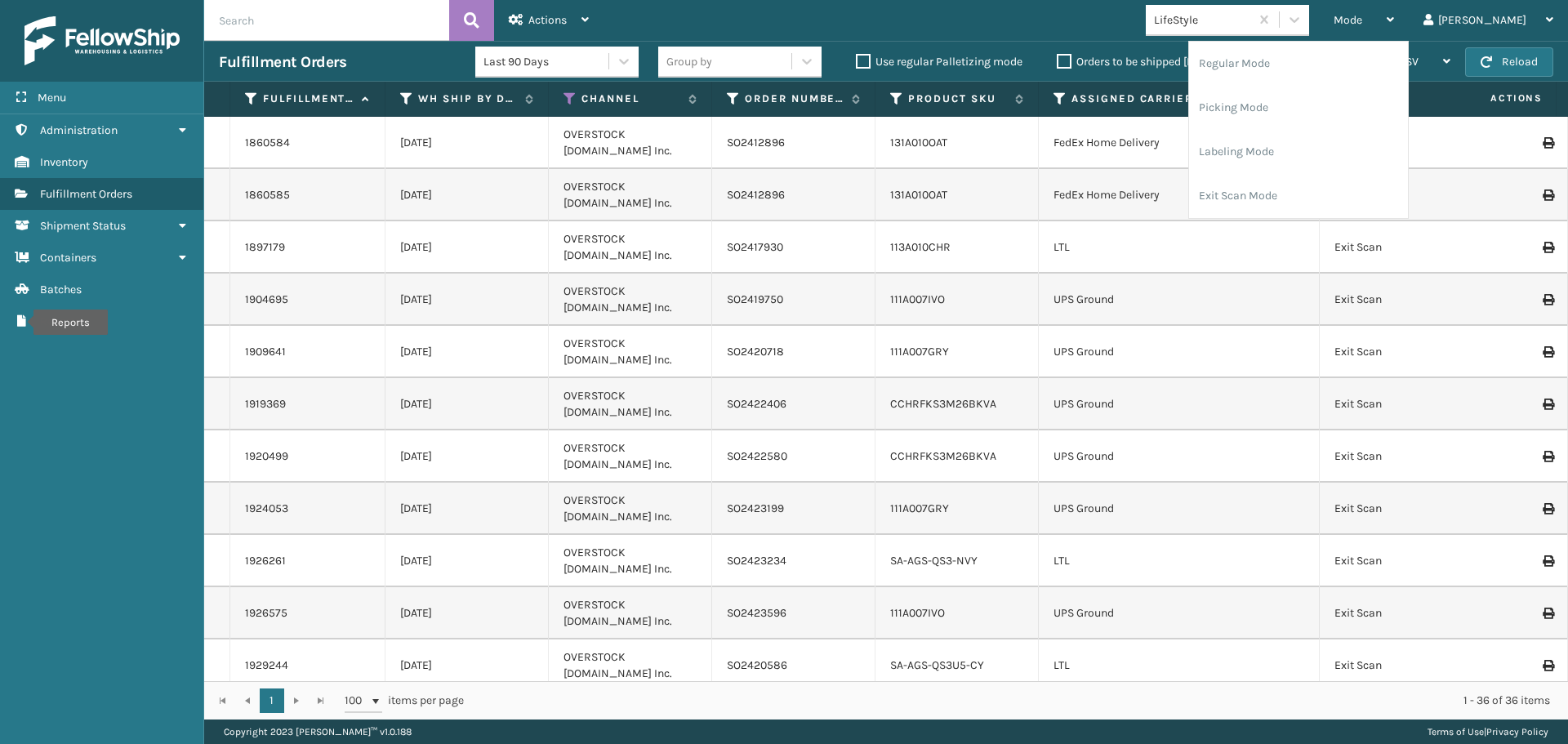
click at [1065, 62] on label "Orders to be shipped [DATE]" at bounding box center [1136, 62] width 158 height 14
click at [1058, 62] on input "Orders to be shipped [DATE]" at bounding box center [1057, 58] width 1 height 11
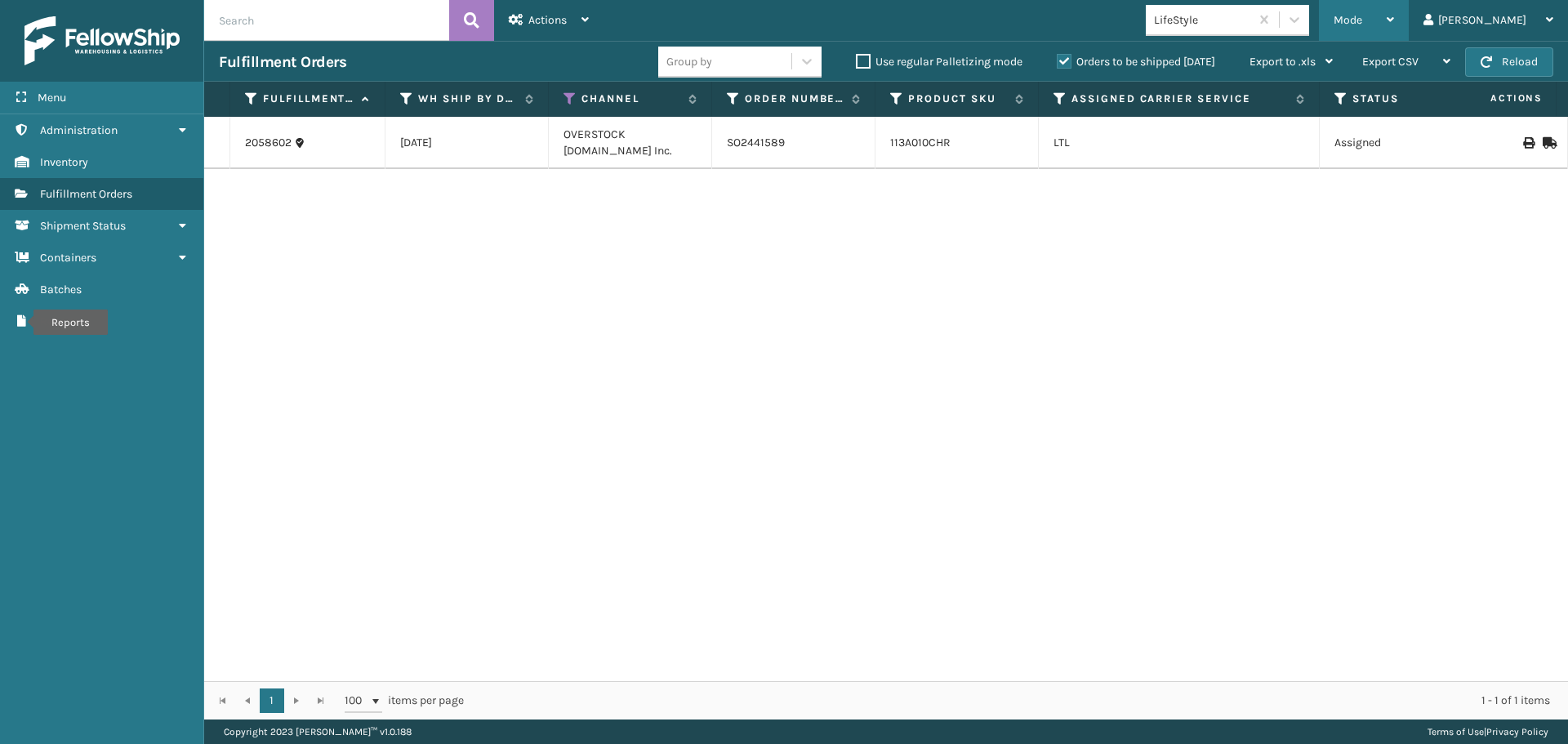
click at [1394, 32] on div "Mode" at bounding box center [1364, 20] width 60 height 41
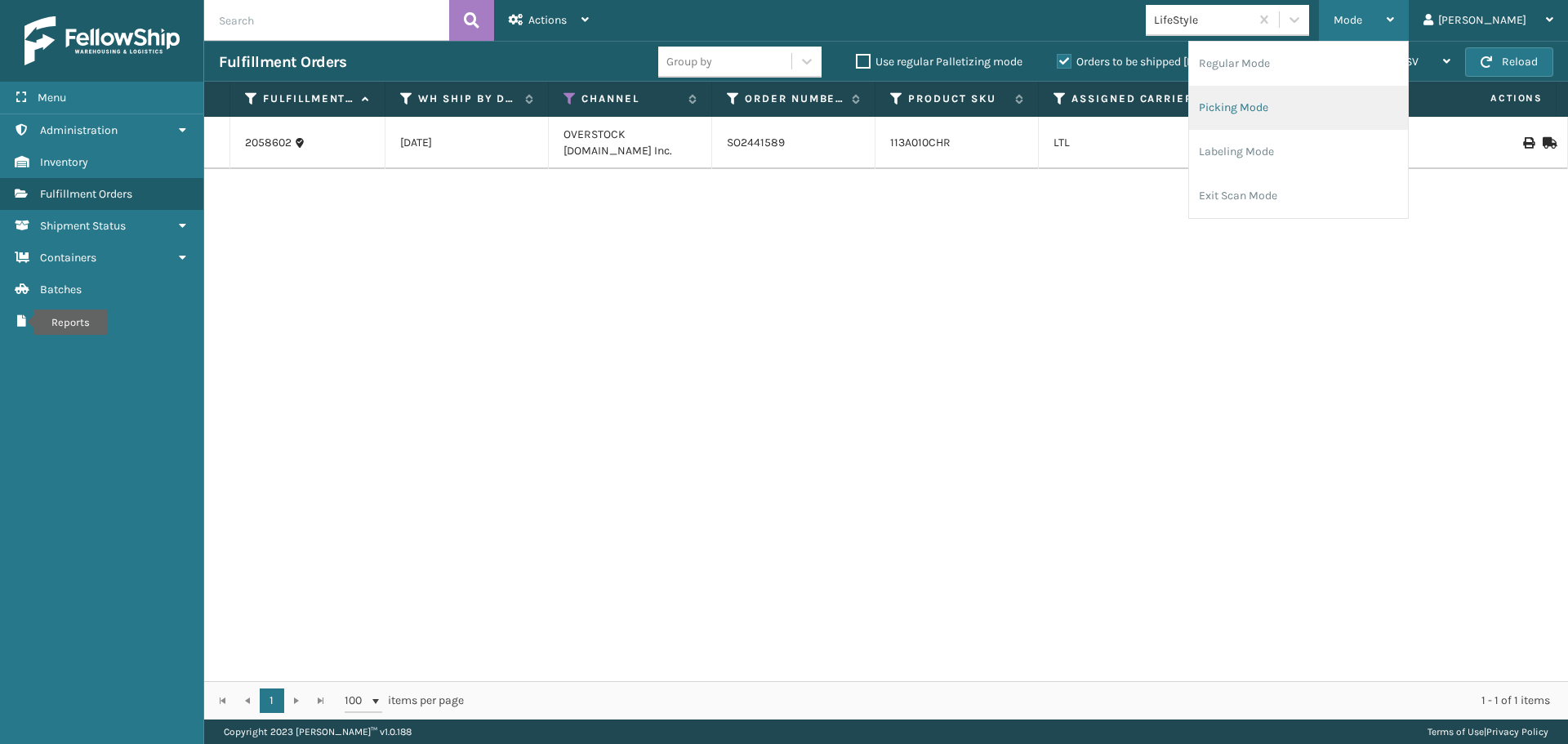
click at [1385, 101] on li "Picking Mode" at bounding box center [1298, 108] width 219 height 44
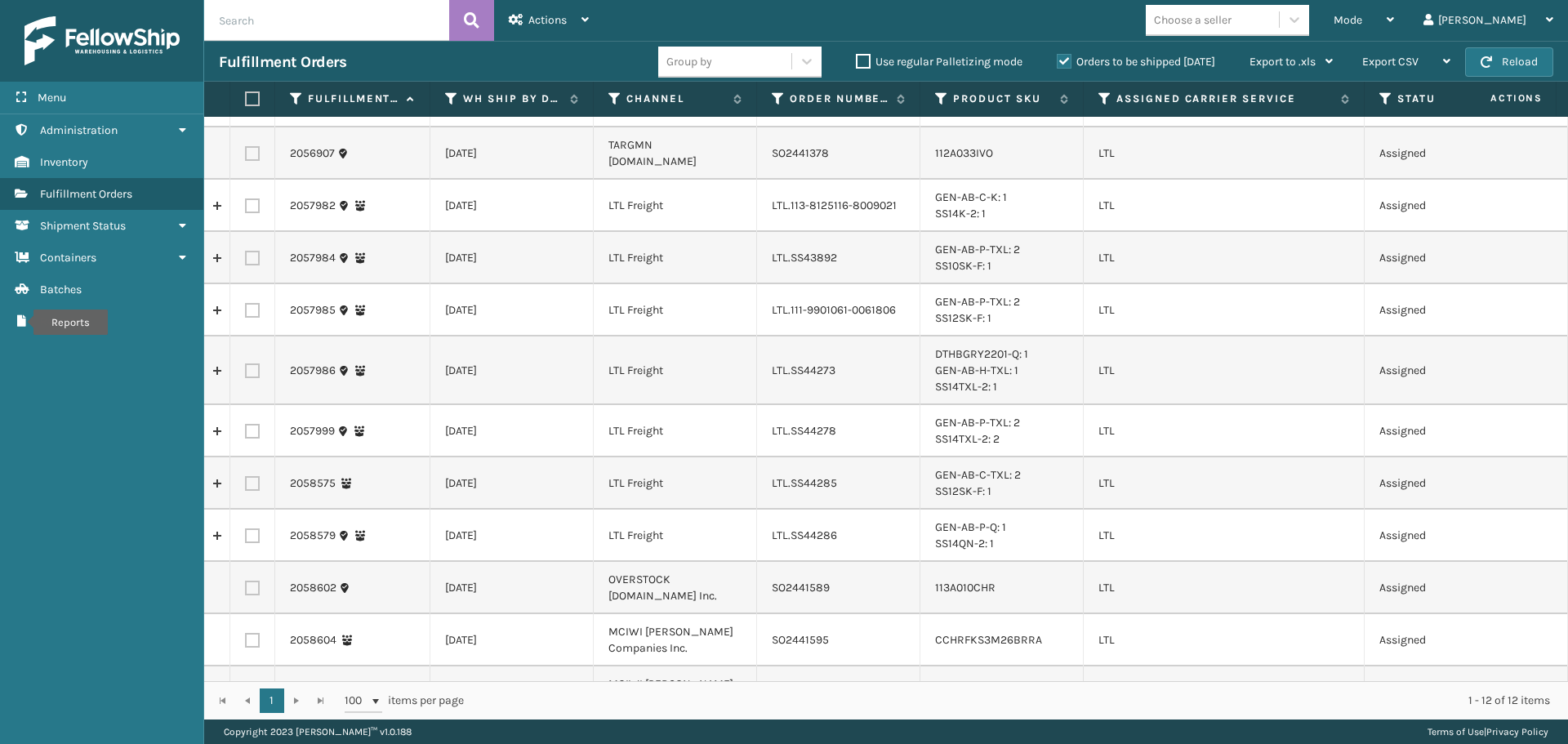
scroll to position [59, 0]
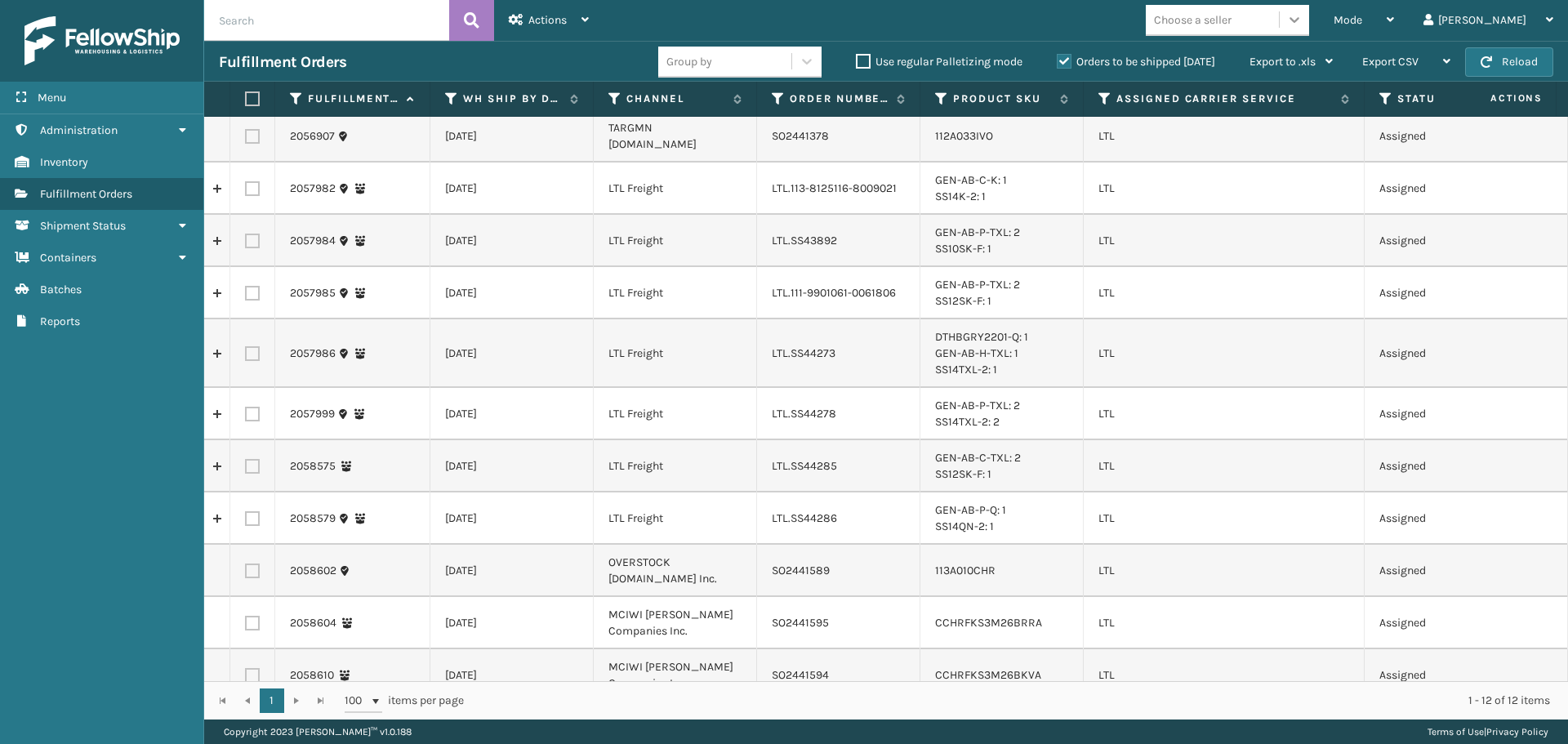
click at [1302, 21] on icon at bounding box center [1294, 20] width 16 height 16
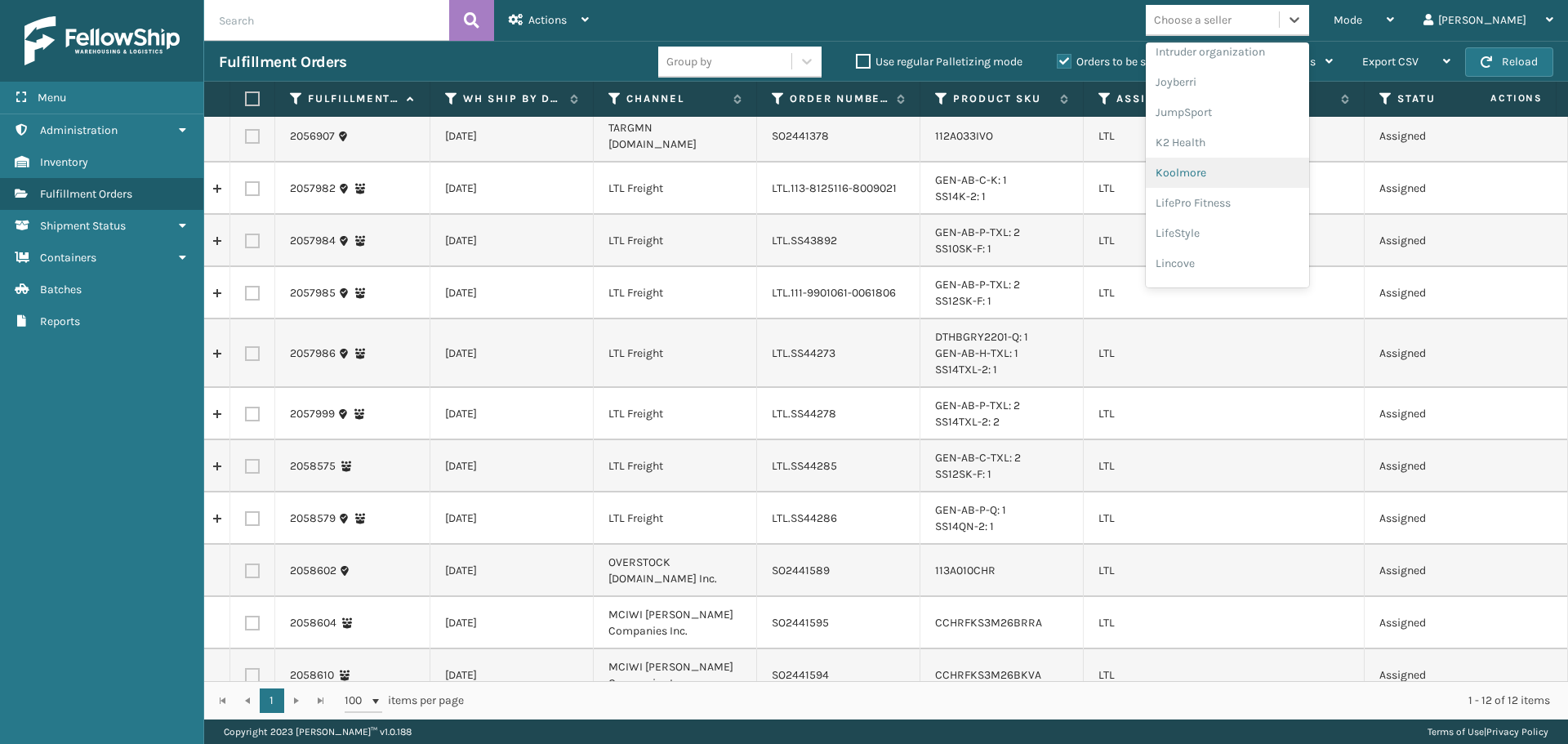
scroll to position [490, 0]
click at [1282, 210] on div "LifeStyle" at bounding box center [1228, 205] width 164 height 30
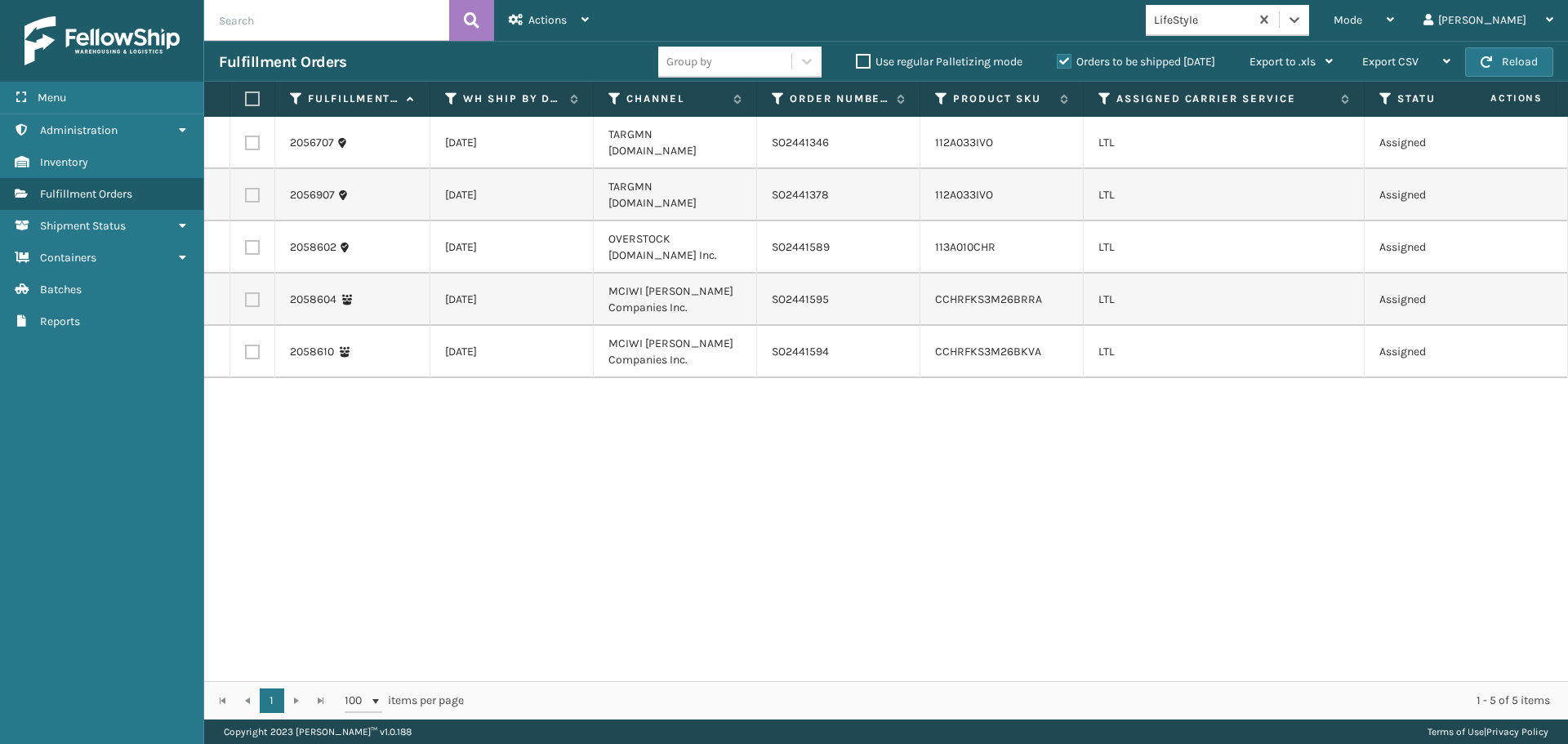
click at [255, 240] on label at bounding box center [252, 247] width 15 height 15
click at [245, 240] on input "checkbox" at bounding box center [245, 245] width 1 height 11
checkbox input "true"
click at [523, 24] on icon at bounding box center [516, 20] width 15 height 12
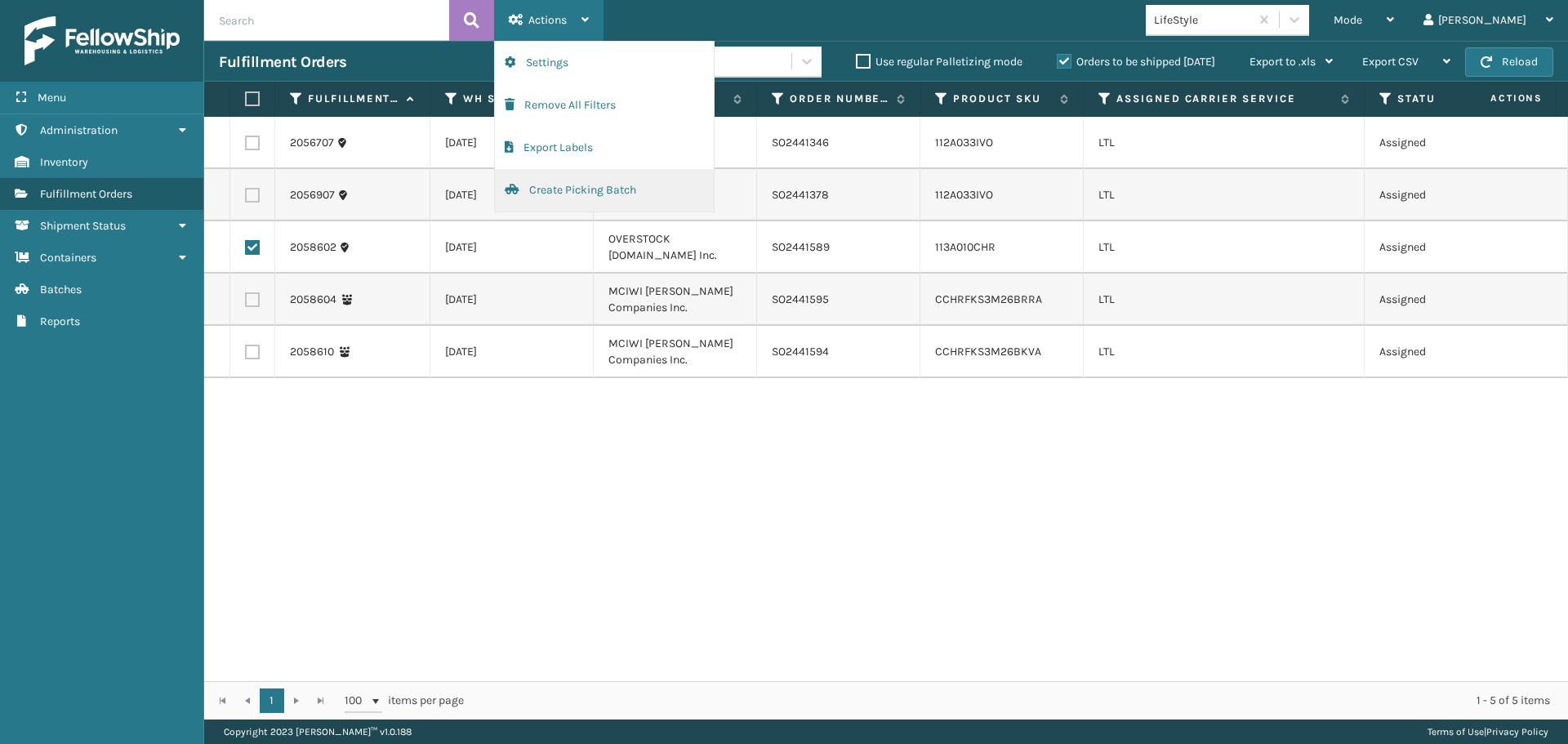
click at [556, 188] on button "Create Picking Batch" at bounding box center [604, 190] width 219 height 43
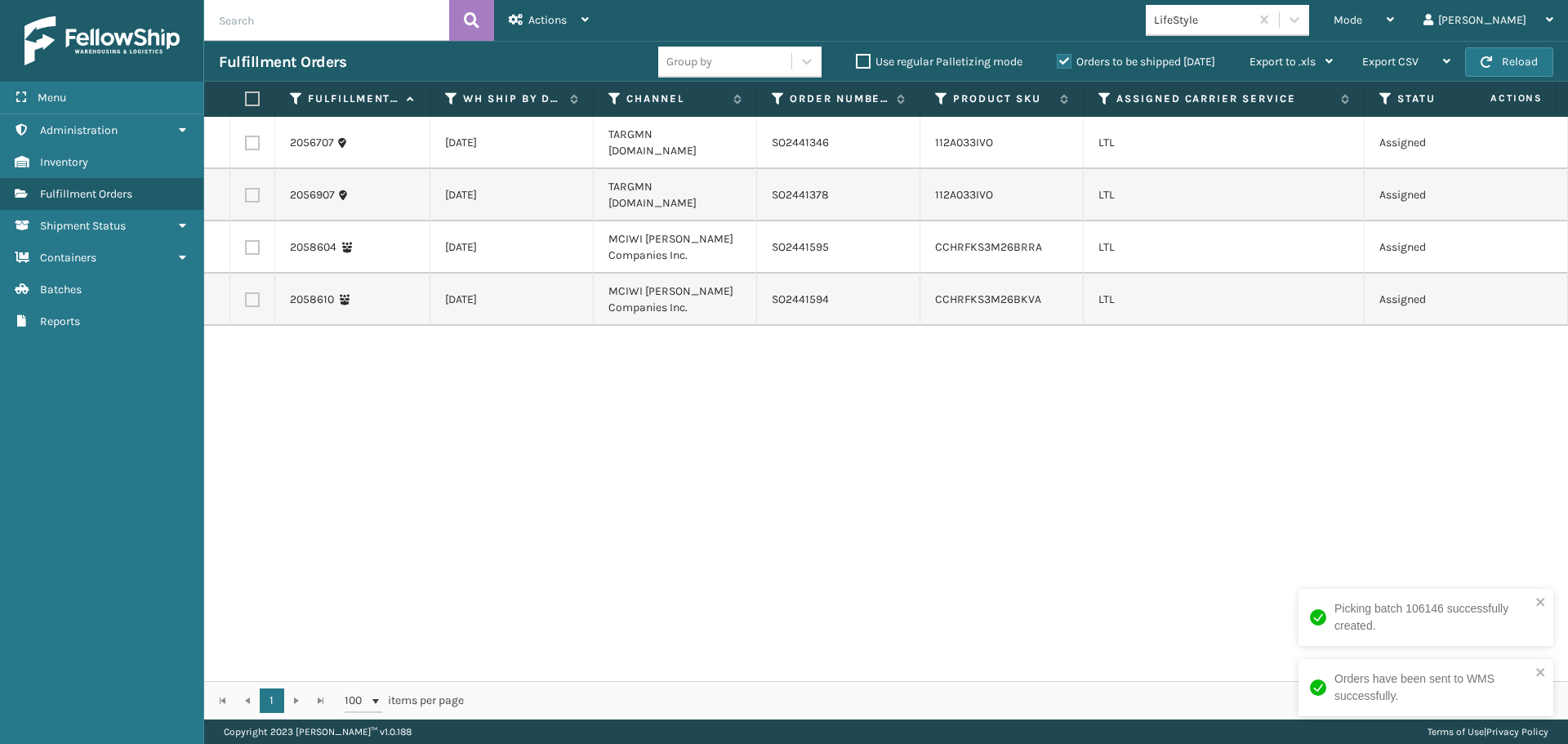
click at [248, 140] on label at bounding box center [252, 142] width 15 height 15
click at [245, 140] on input "checkbox" at bounding box center [245, 140] width 1 height 11
checkbox input "true"
click at [253, 188] on label at bounding box center [252, 195] width 15 height 15
click at [245, 188] on input "checkbox" at bounding box center [245, 193] width 1 height 11
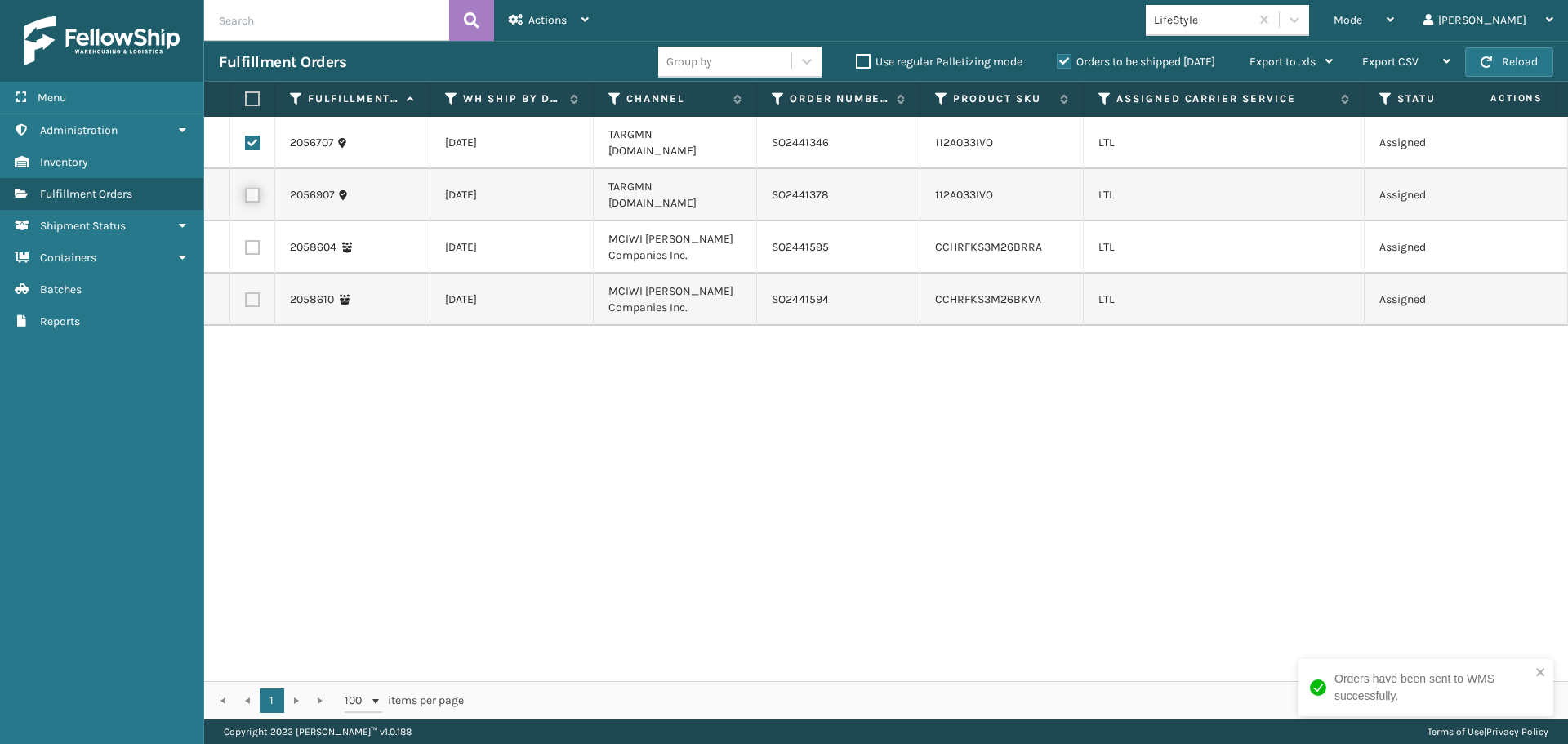
checkbox input "true"
click at [536, 26] on span "Actions" at bounding box center [547, 20] width 38 height 14
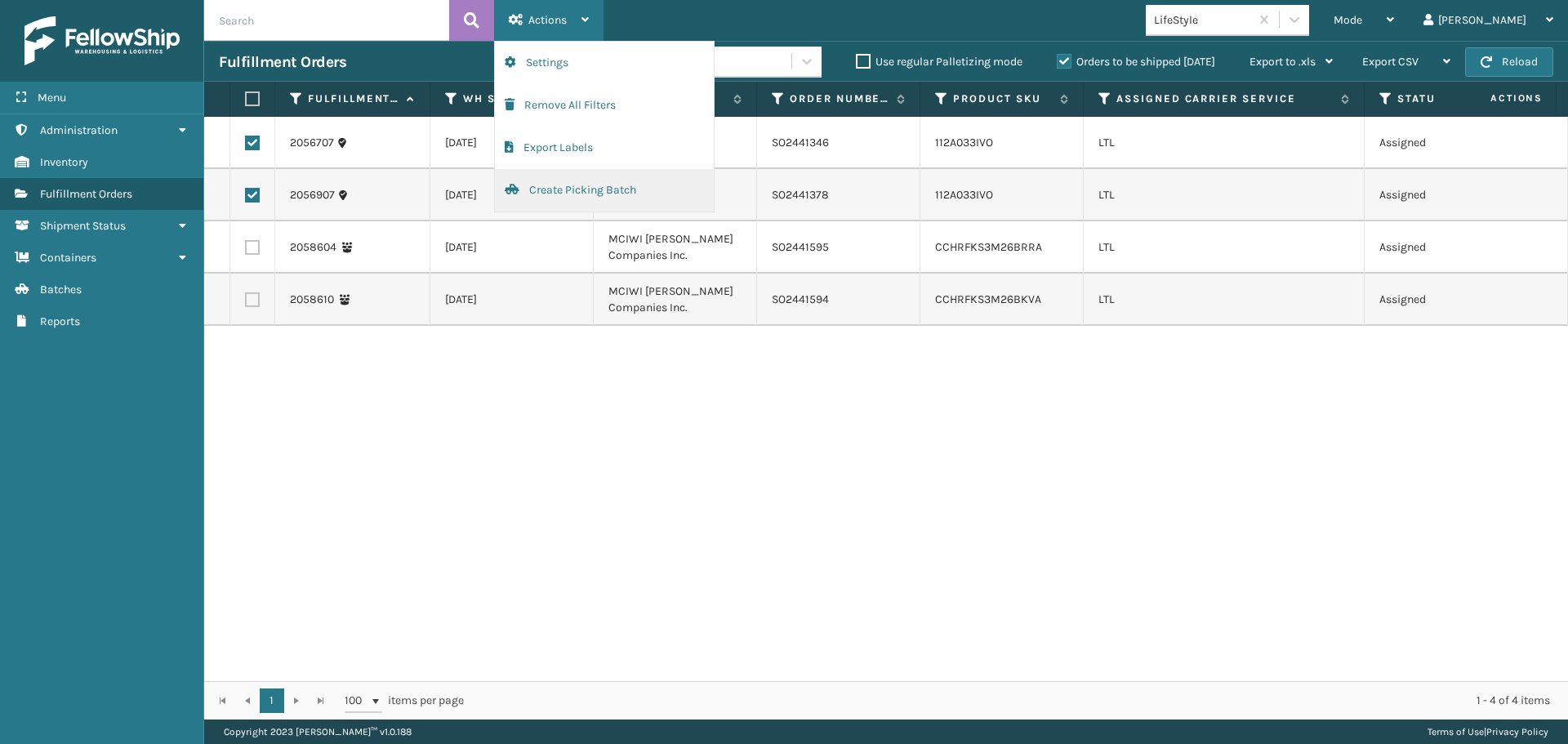
click at [553, 190] on button "Create Picking Batch" at bounding box center [604, 190] width 219 height 43
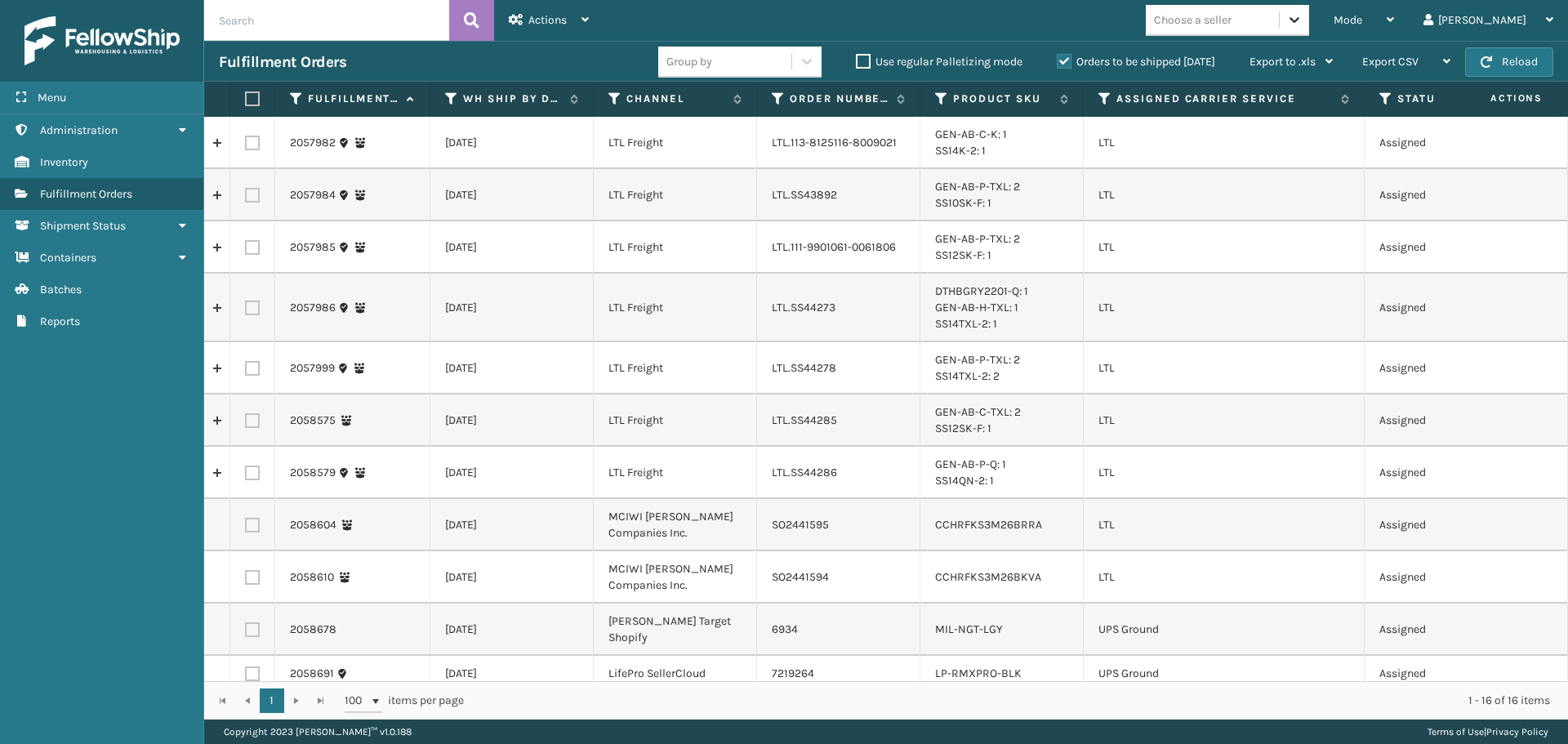
click at [1309, 16] on div at bounding box center [1293, 20] width 29 height 29
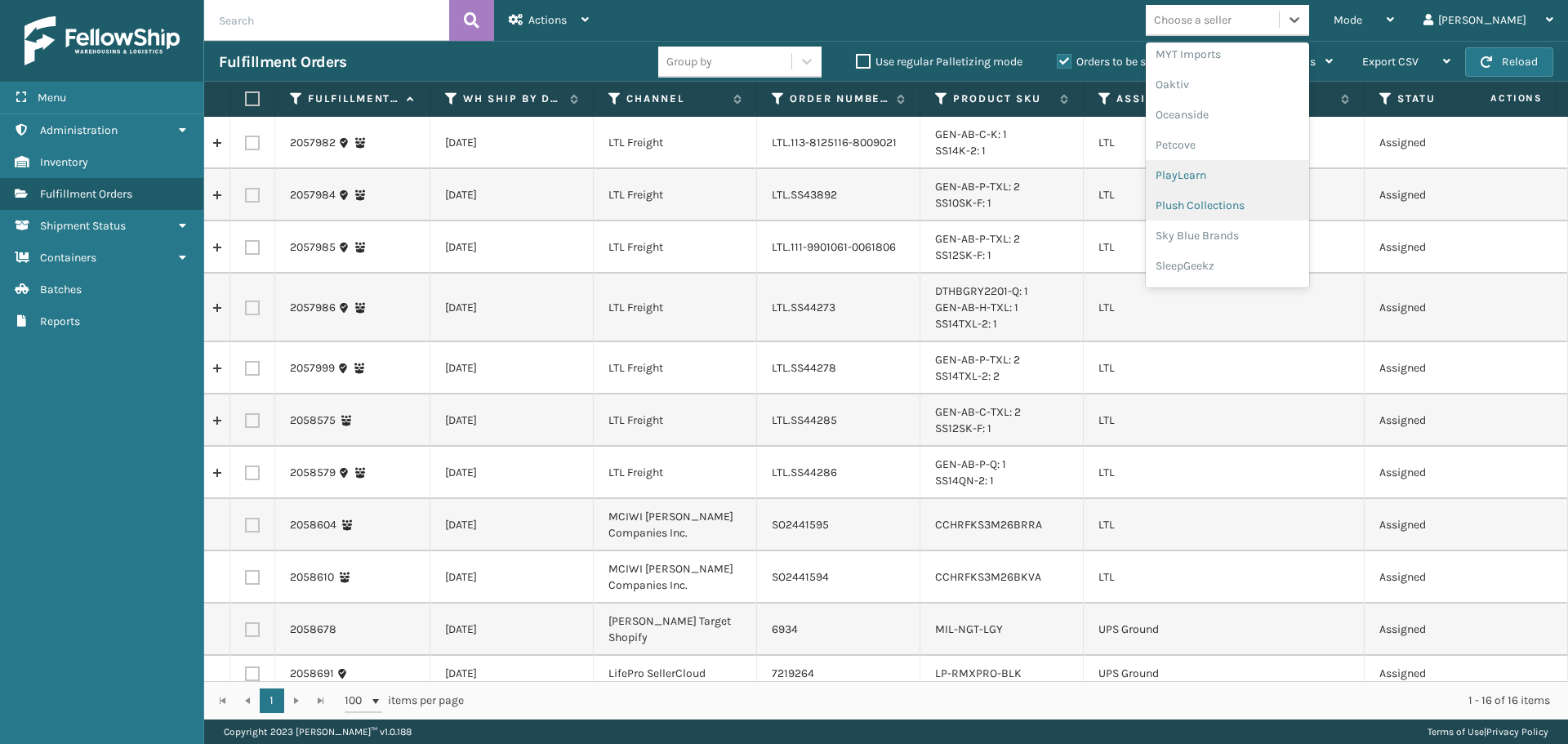
scroll to position [788, 0]
click at [1284, 232] on div "SleepGeekz" at bounding box center [1228, 239] width 164 height 30
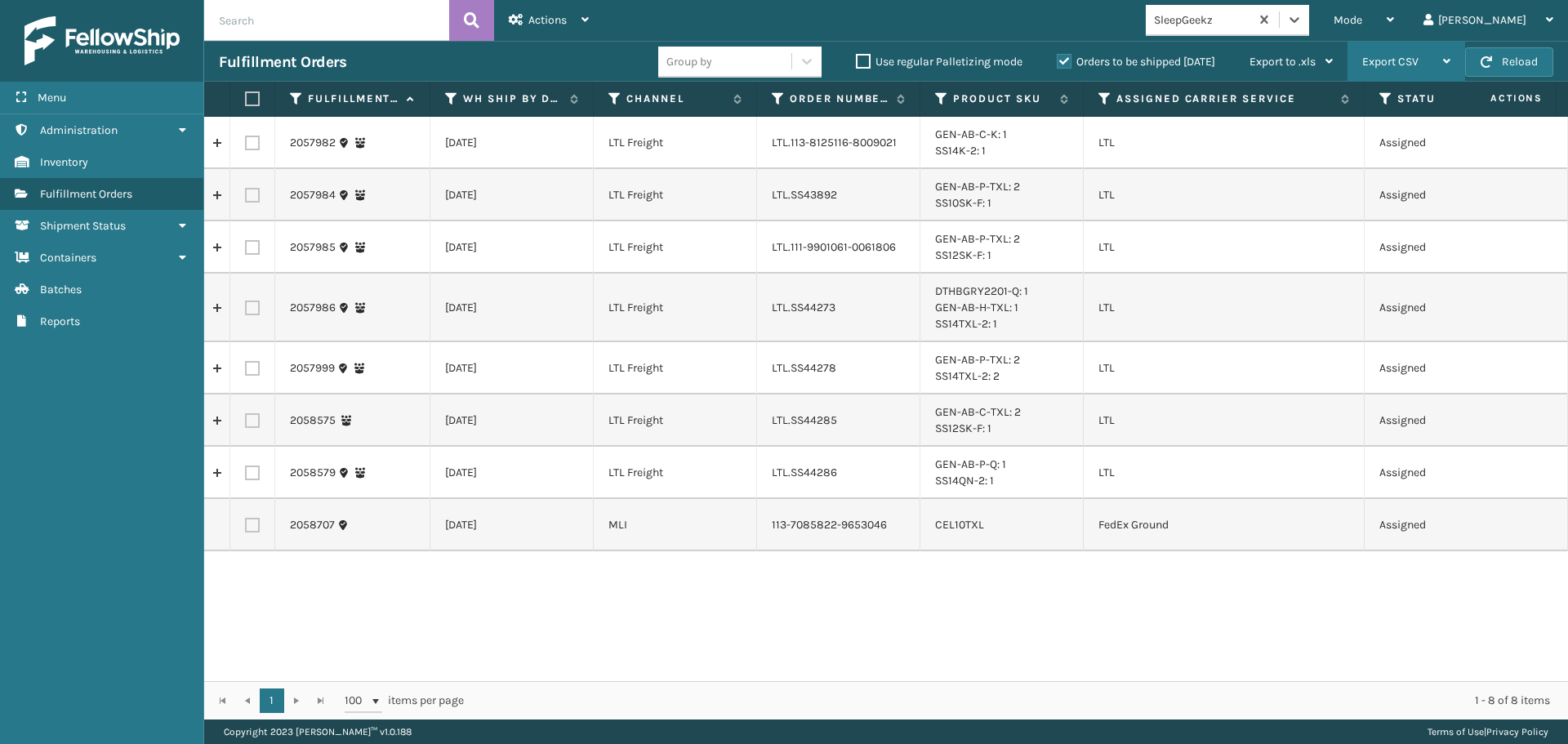
click at [1418, 54] on div "Export CSV" at bounding box center [1405, 62] width 88 height 41
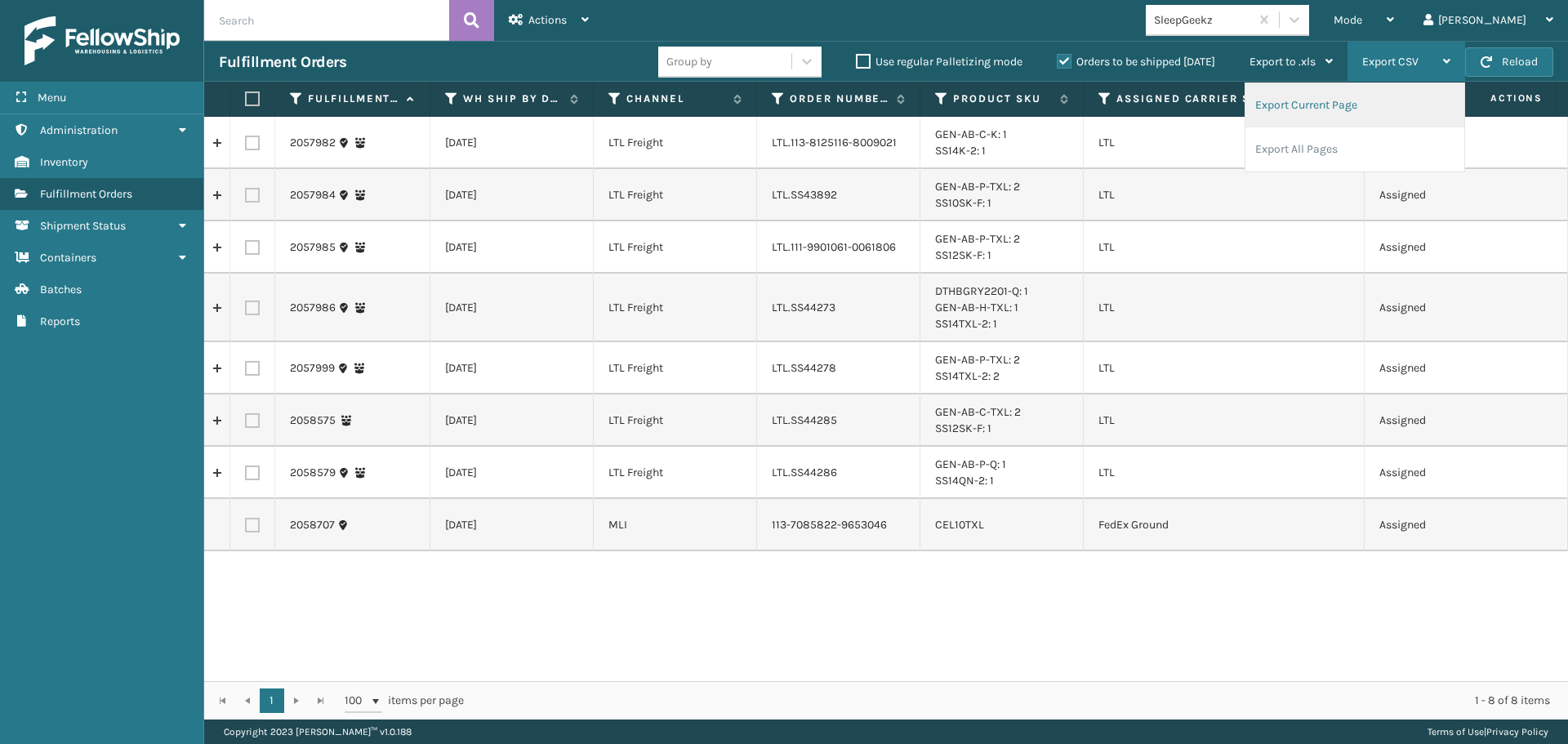
click at [1333, 105] on li "Export Current Page" at bounding box center [1355, 106] width 219 height 44
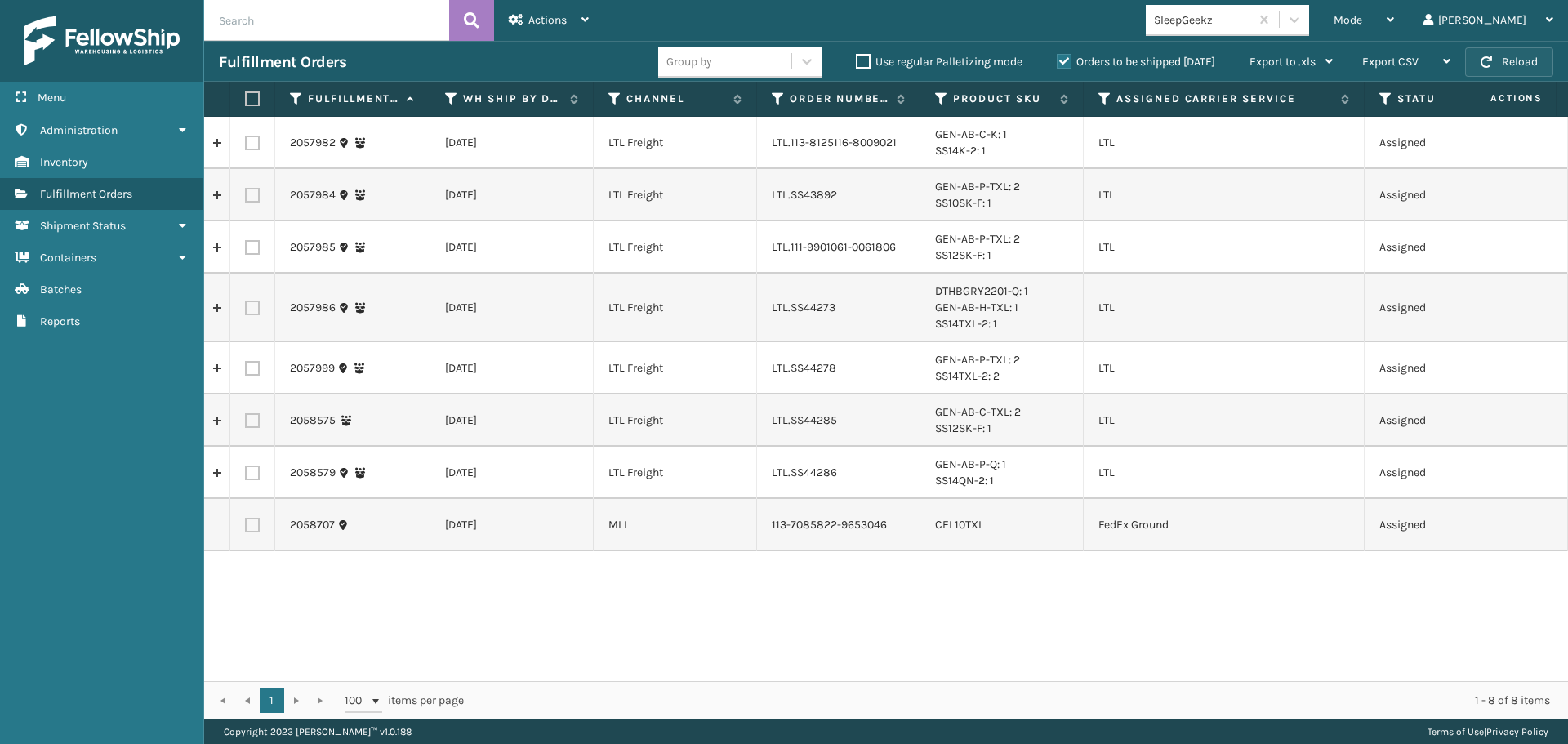
click at [1539, 58] on button "Reload" at bounding box center [1508, 61] width 88 height 29
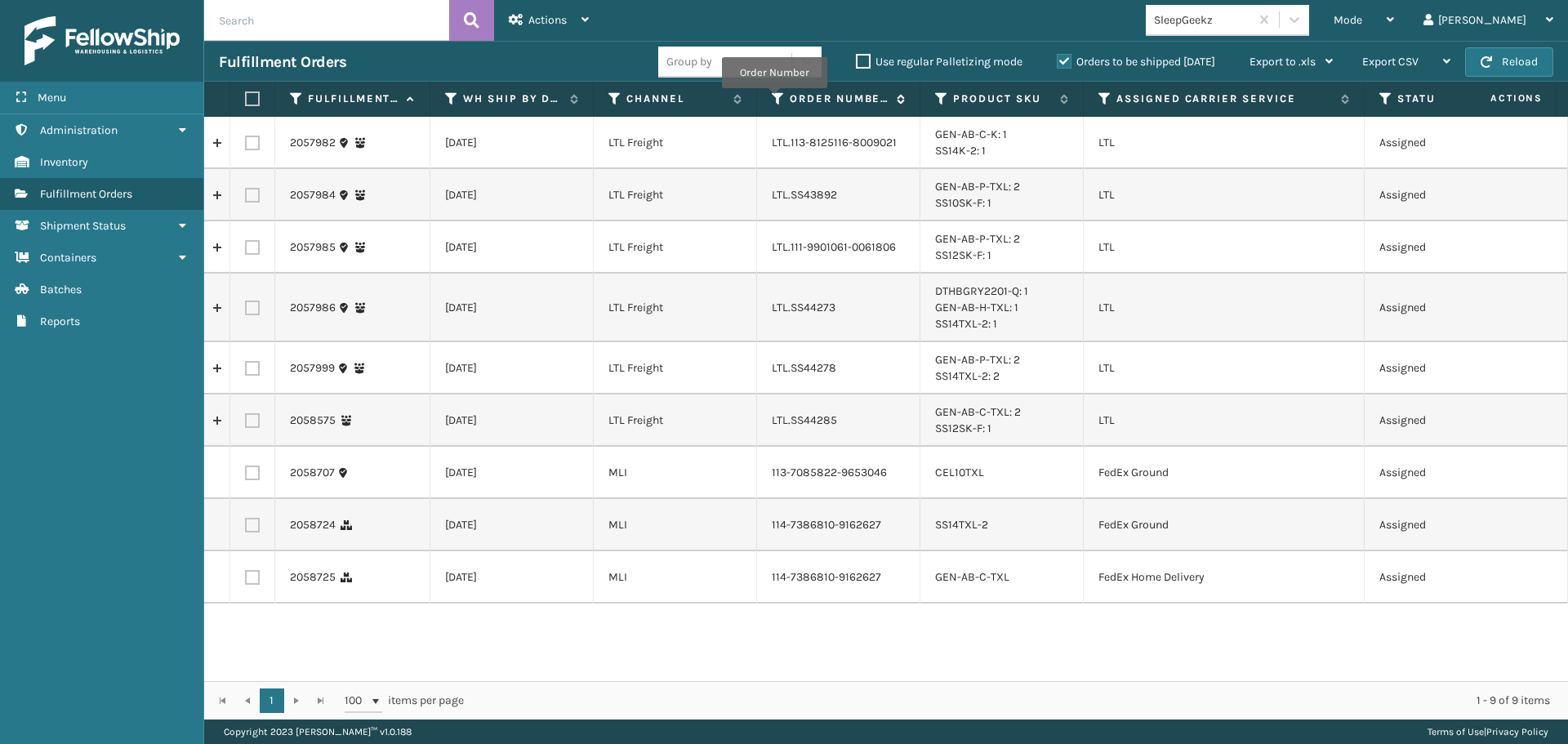
click at [774, 100] on icon at bounding box center [778, 99] width 13 height 15
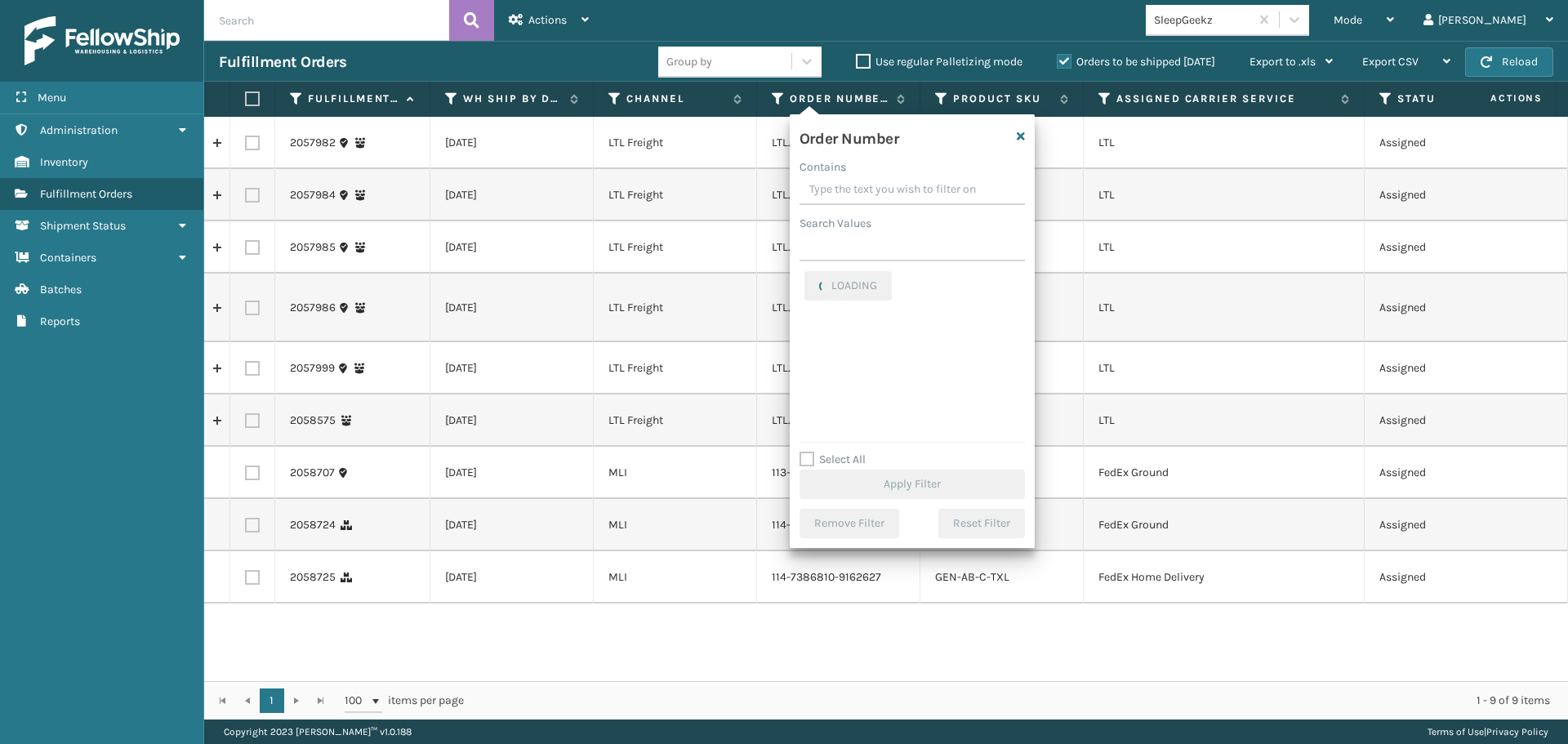
click at [842, 183] on input "Contains" at bounding box center [912, 189] width 226 height 29
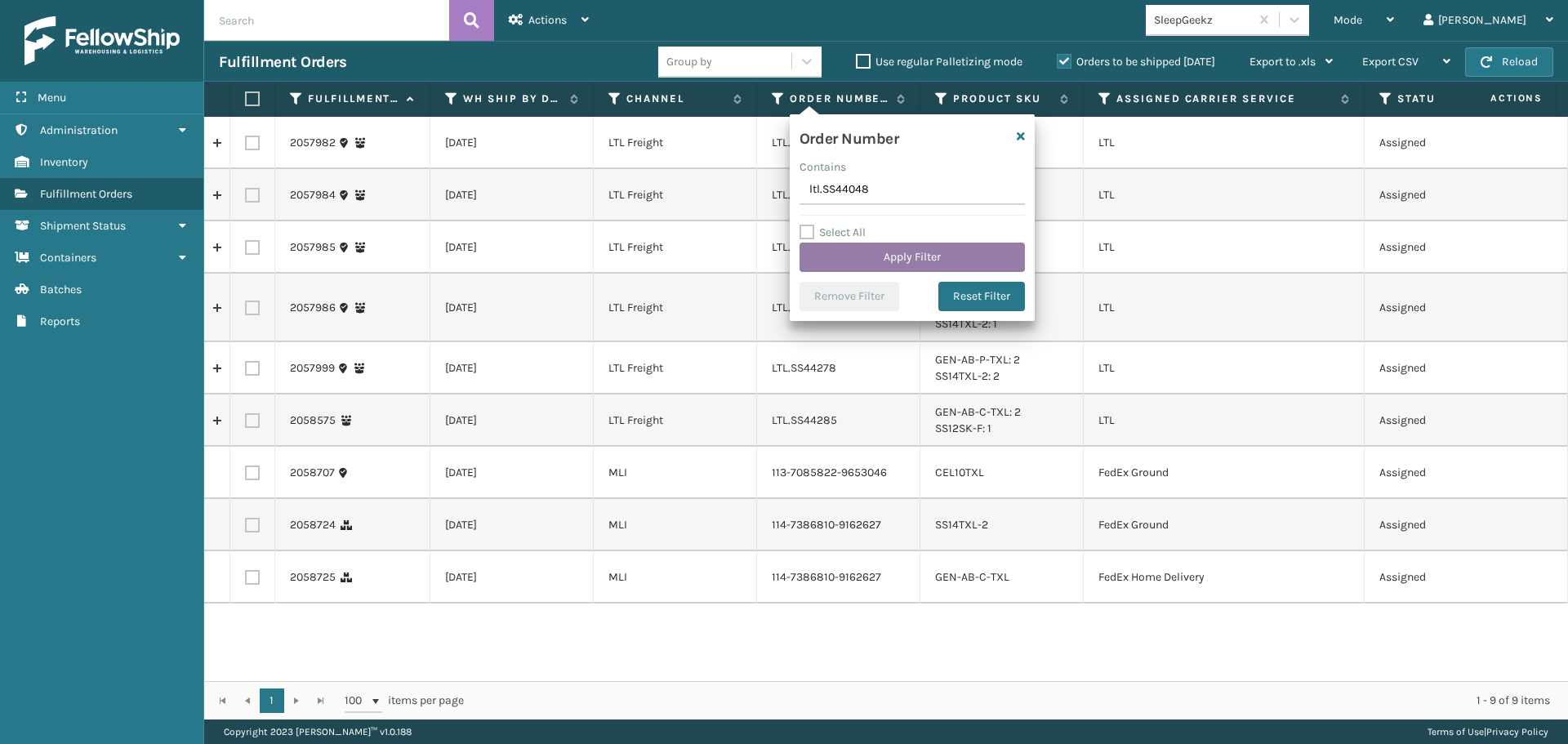
type input "ltl.SS44048"
click at [871, 266] on button "Apply Filter" at bounding box center [912, 257] width 226 height 29
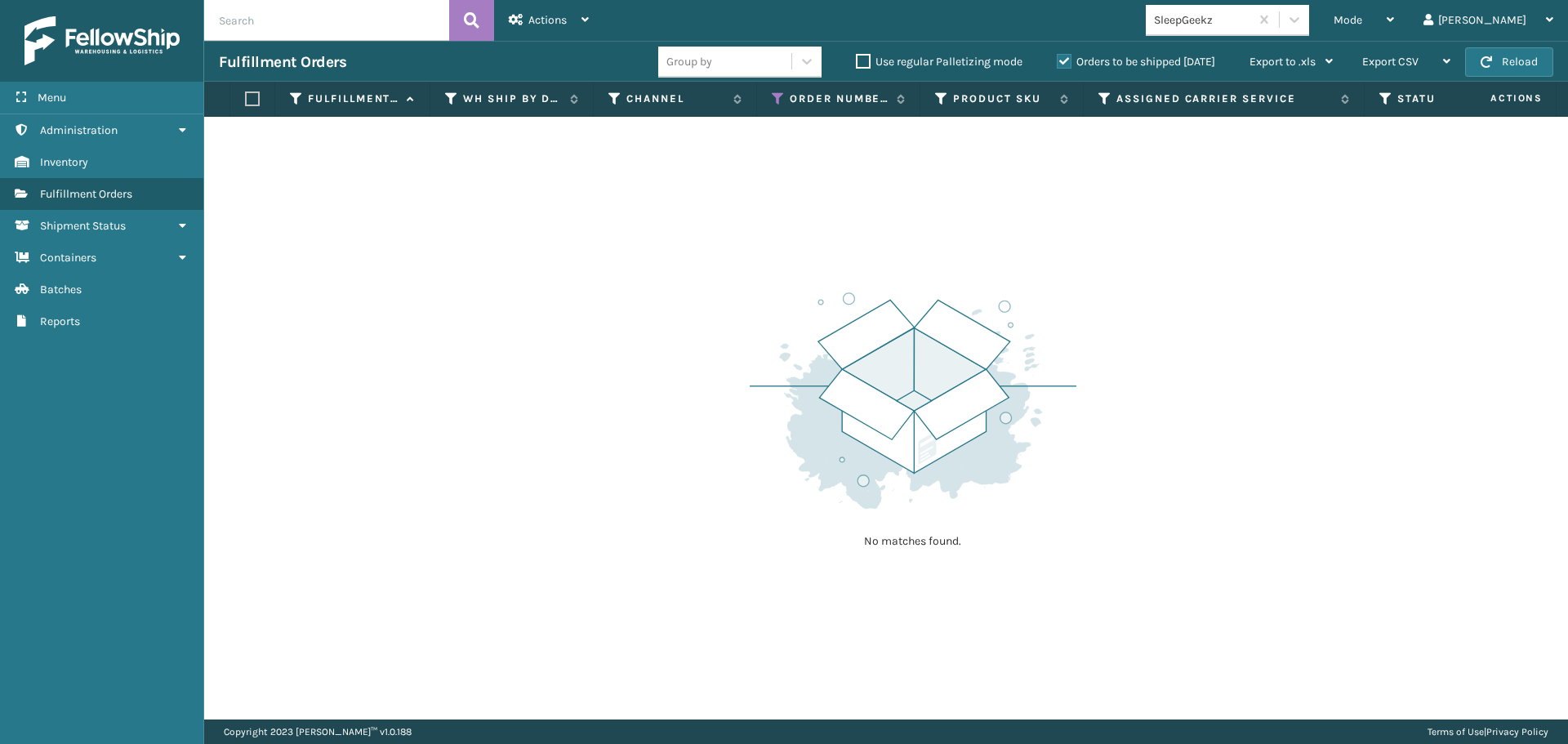
click at [1070, 57] on label "Orders to be shipped [DATE]" at bounding box center [1136, 62] width 158 height 14
click at [1058, 57] on input "Orders to be shipped [DATE]" at bounding box center [1057, 58] width 1 height 11
click at [1394, 31] on div "Mode" at bounding box center [1364, 20] width 60 height 41
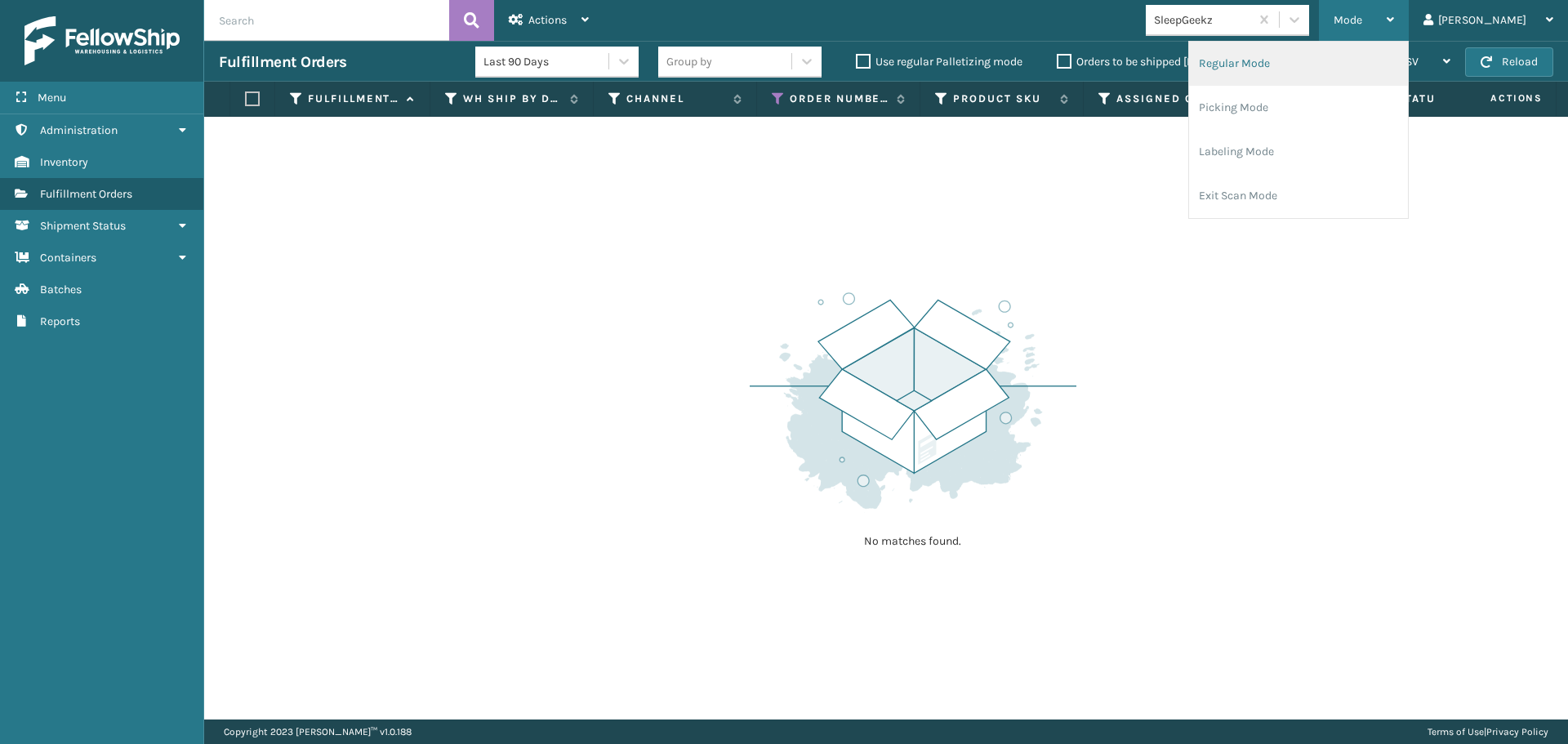
click at [1356, 63] on li "Regular Mode" at bounding box center [1298, 64] width 219 height 44
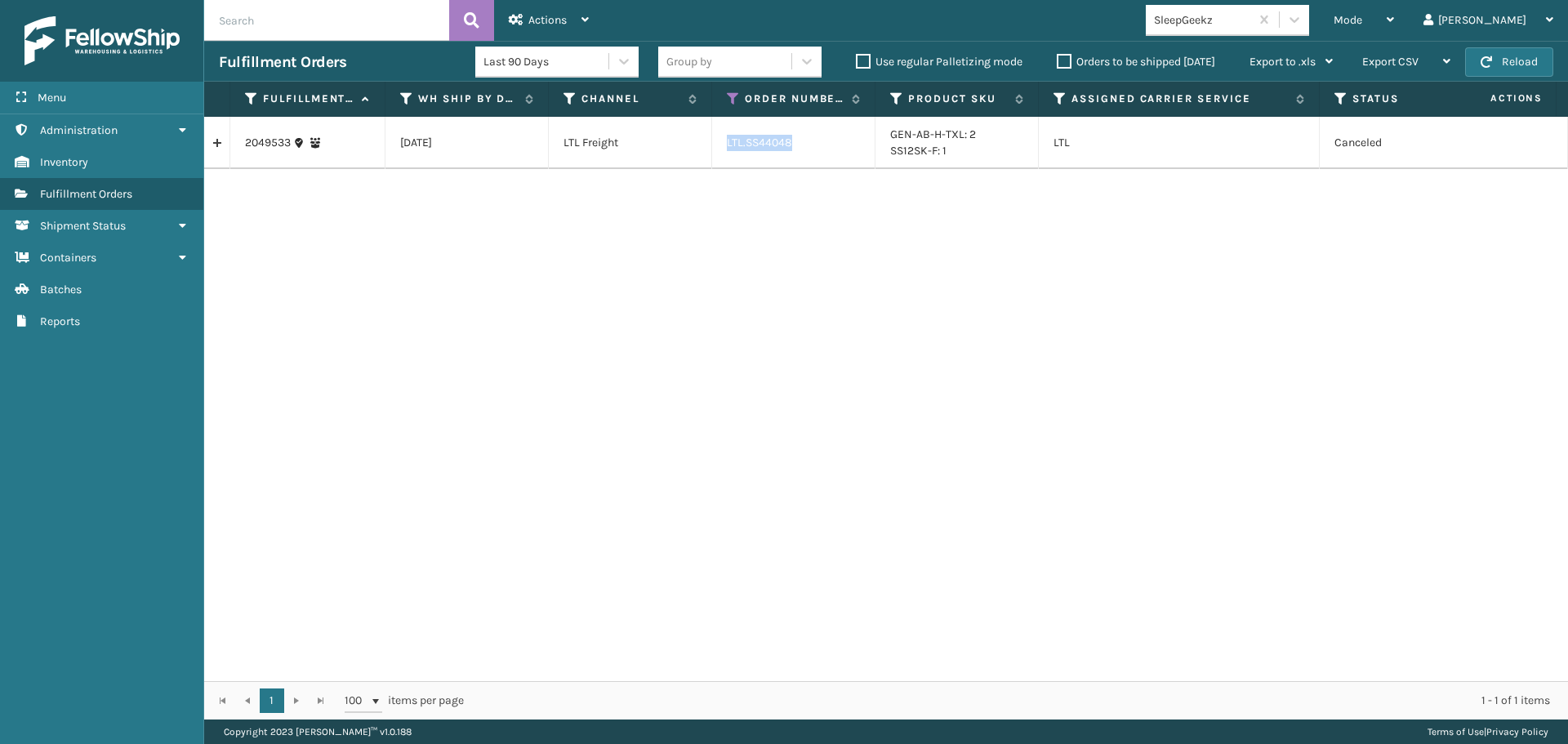
drag, startPoint x: 805, startPoint y: 146, endPoint x: 717, endPoint y: 148, distance: 88.0
click at [717, 148] on td "LTL.SS44048" at bounding box center [794, 142] width 164 height 52
copy td "LTL.SS44048"
click at [1362, 22] on span "Mode" at bounding box center [1348, 20] width 28 height 14
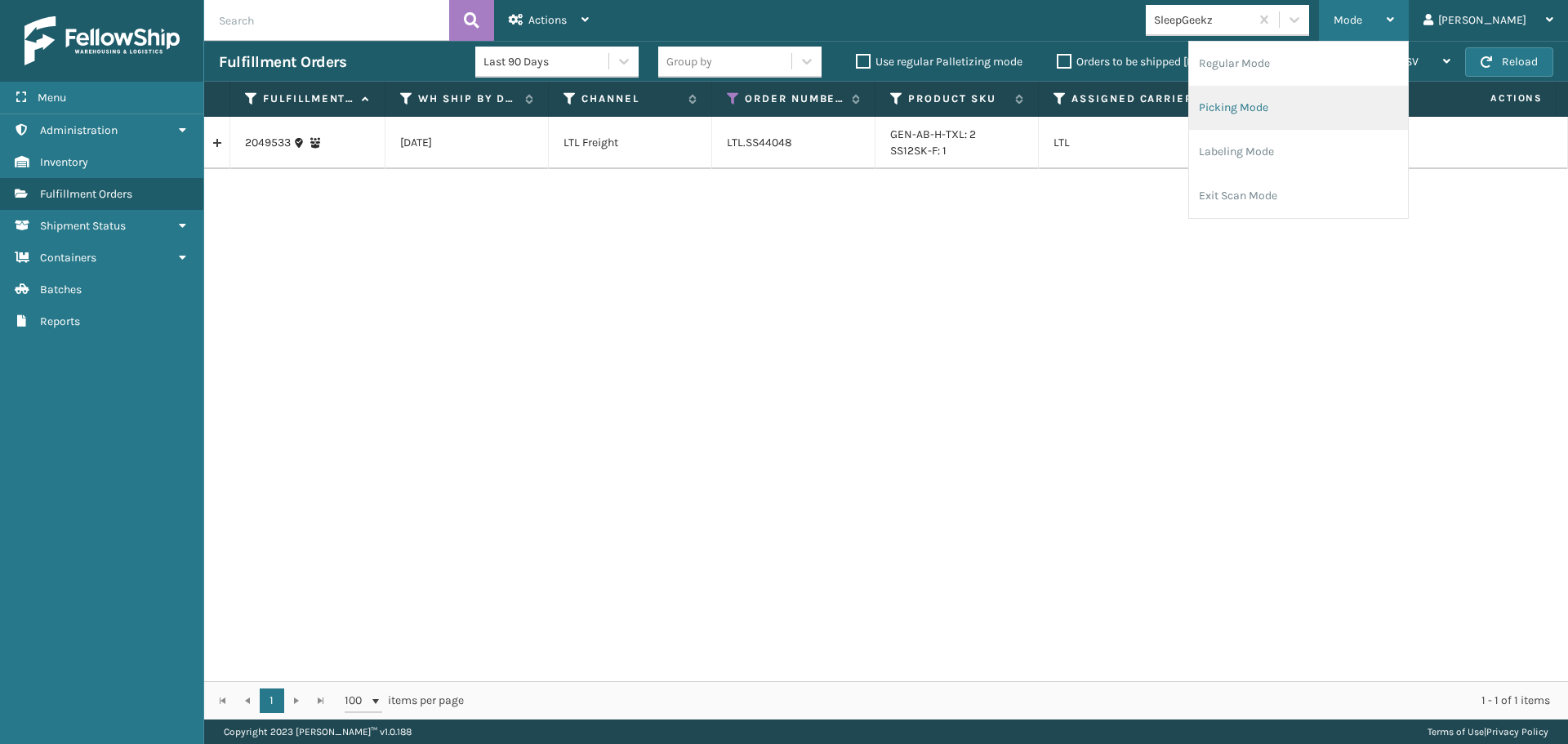
click at [1361, 102] on li "Picking Mode" at bounding box center [1298, 108] width 219 height 44
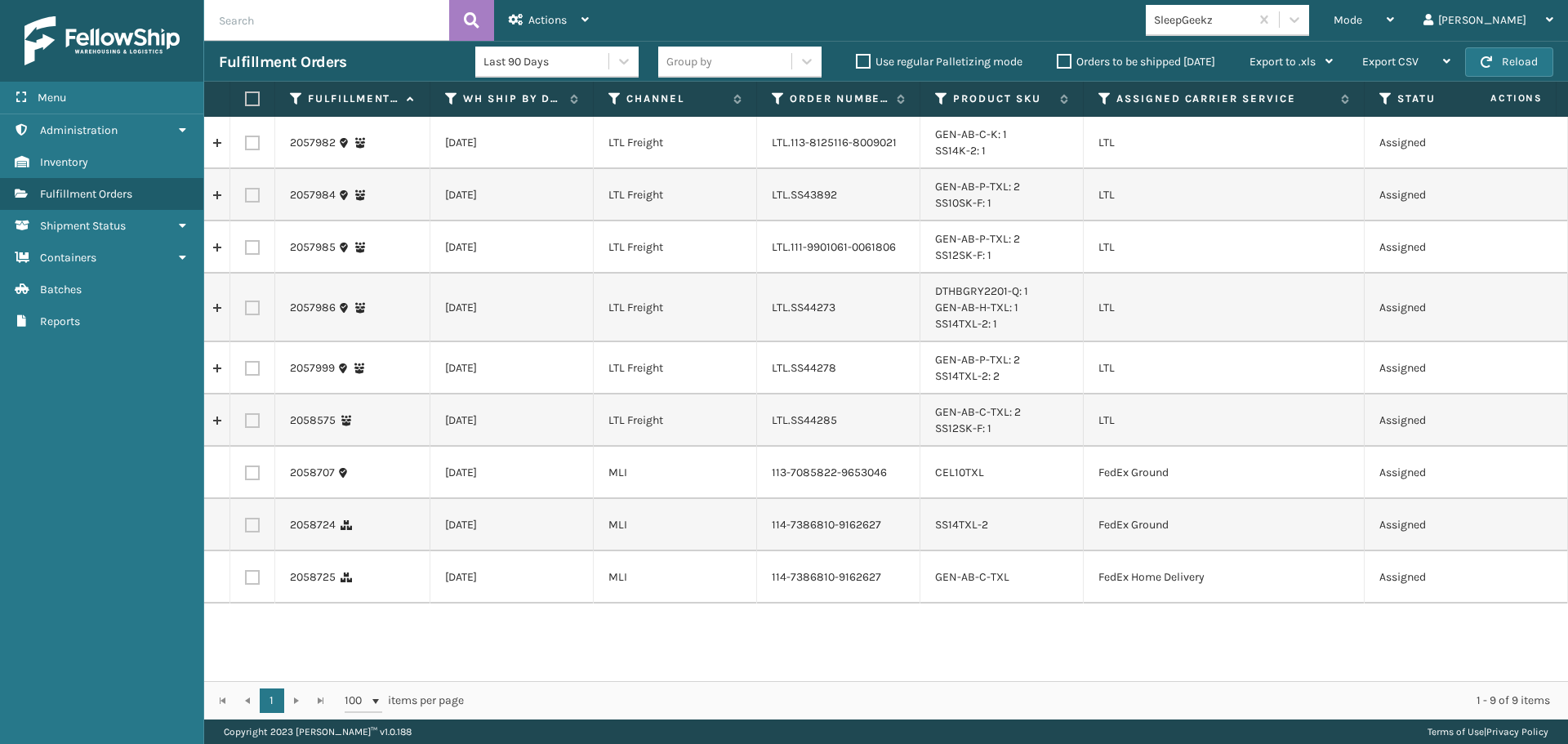
click at [1065, 60] on label "Orders to be shipped [DATE]" at bounding box center [1136, 62] width 158 height 14
click at [1058, 60] on input "Orders to be shipped [DATE]" at bounding box center [1057, 58] width 1 height 11
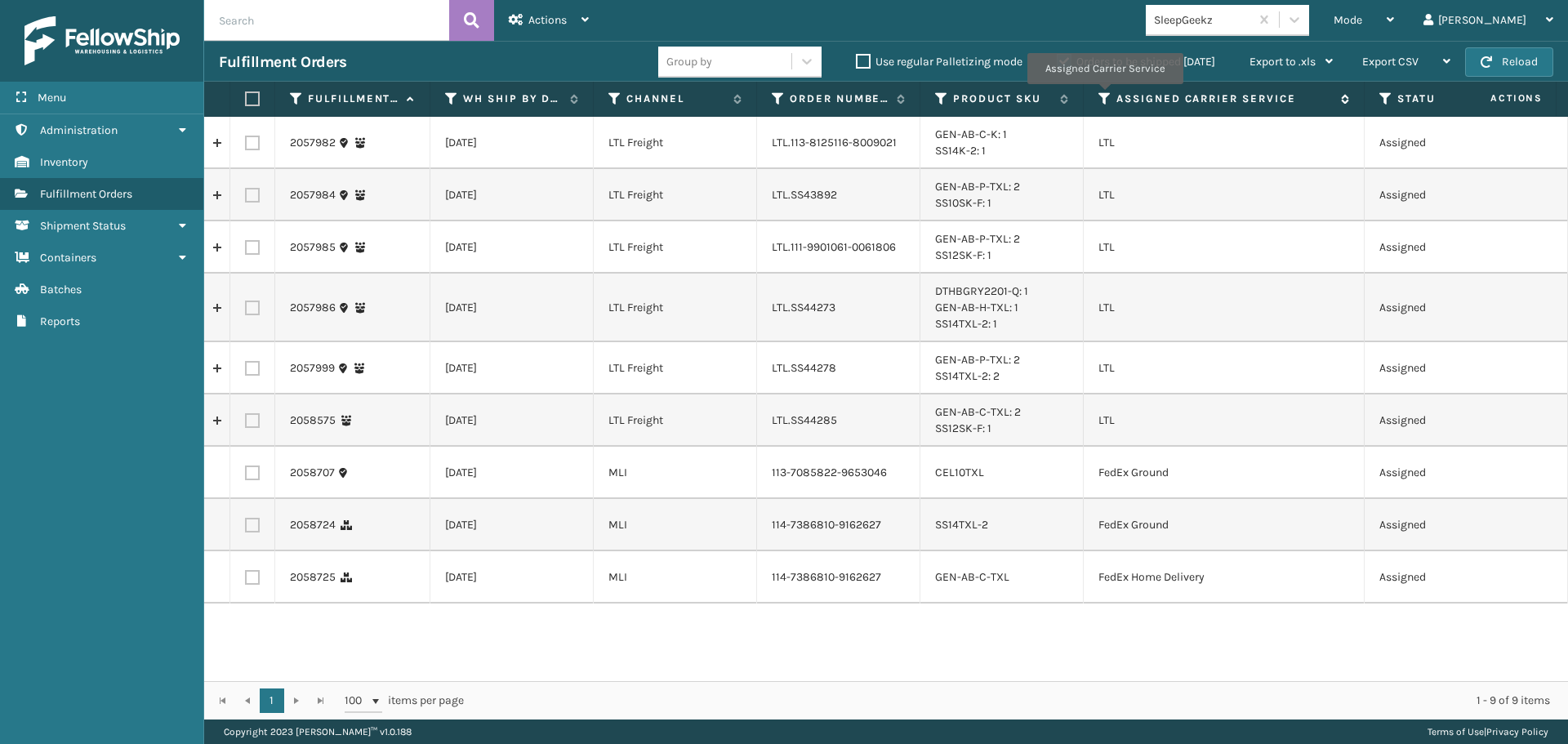
click at [1103, 95] on icon at bounding box center [1105, 99] width 13 height 15
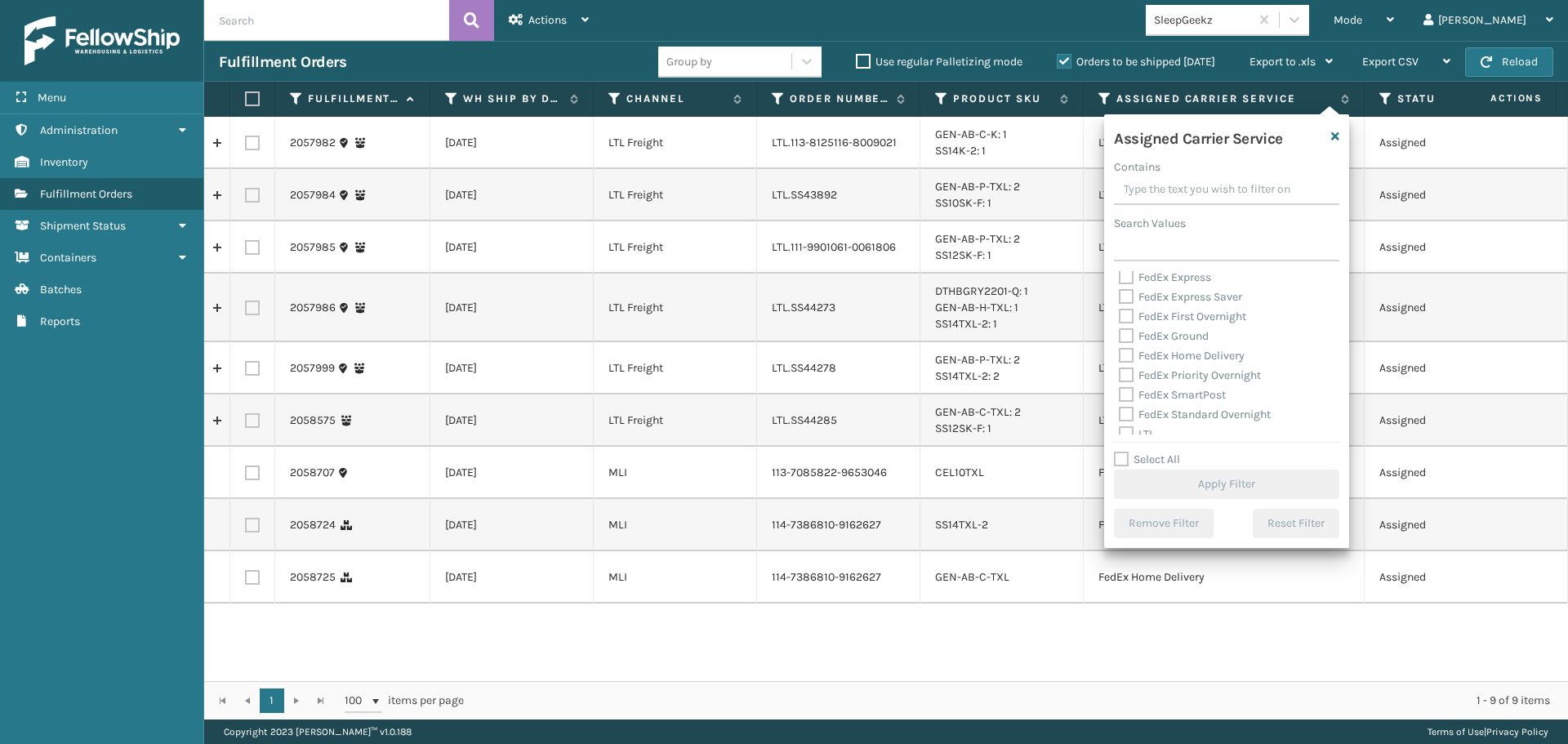
scroll to position [164, 0]
click at [1122, 351] on label "LTL" at bounding box center [1136, 353] width 36 height 14
click at [1119, 351] on input "LTL" at bounding box center [1118, 348] width 1 height 11
checkbox input "true"
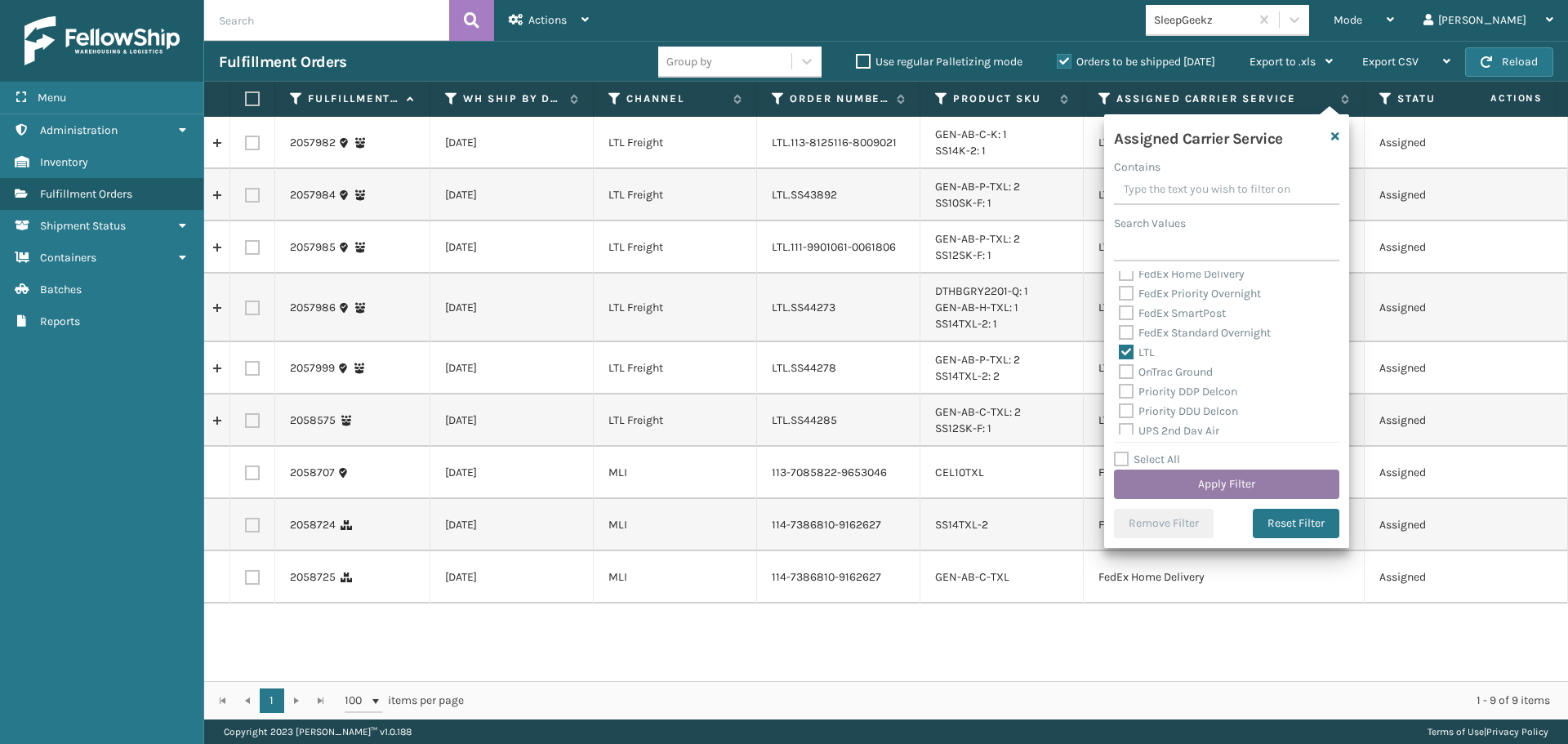
click at [1190, 487] on button "Apply Filter" at bounding box center [1227, 484] width 226 height 29
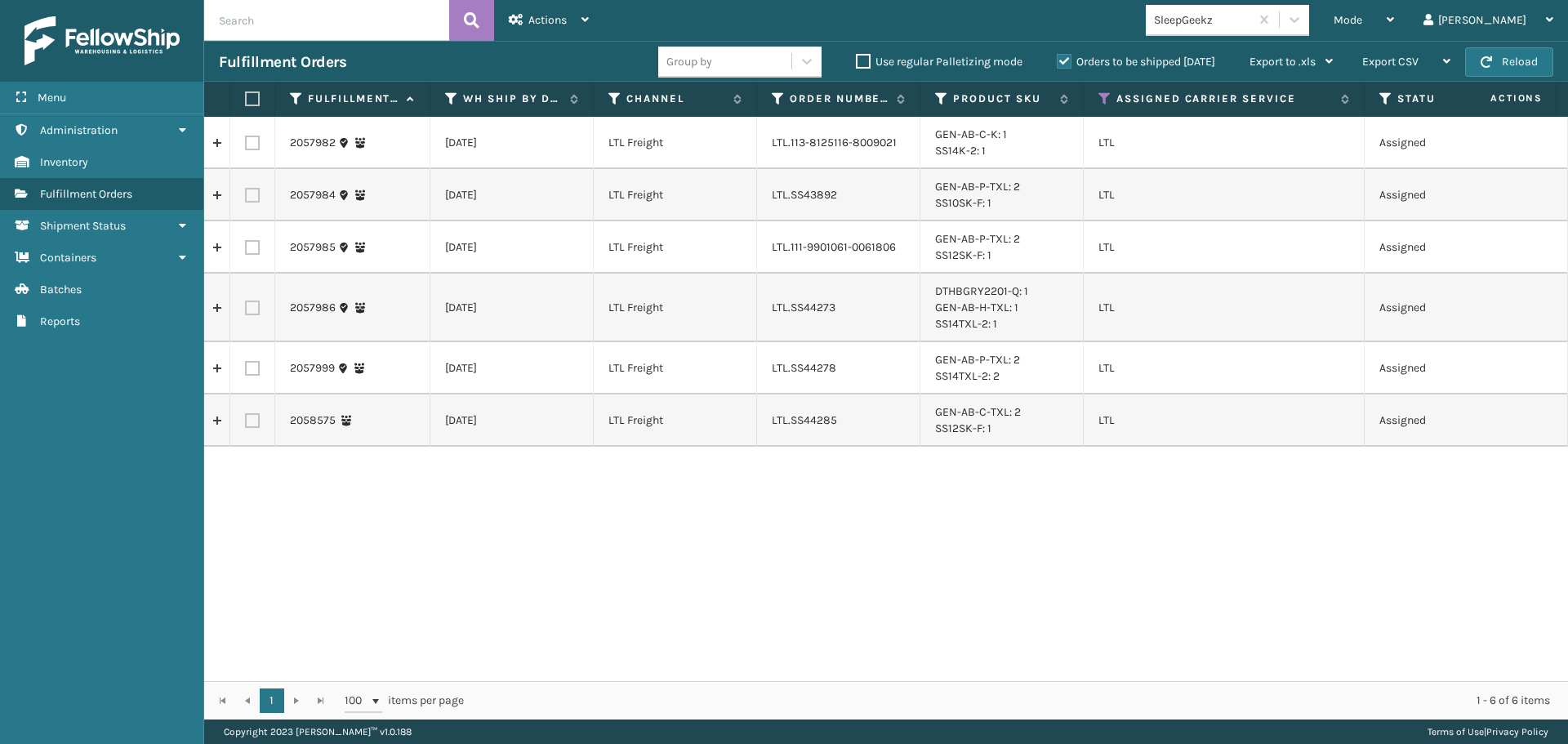
click at [253, 98] on label at bounding box center [250, 99] width 10 height 15
click at [245, 98] on input "checkbox" at bounding box center [245, 100] width 1 height 11
checkbox input "true"
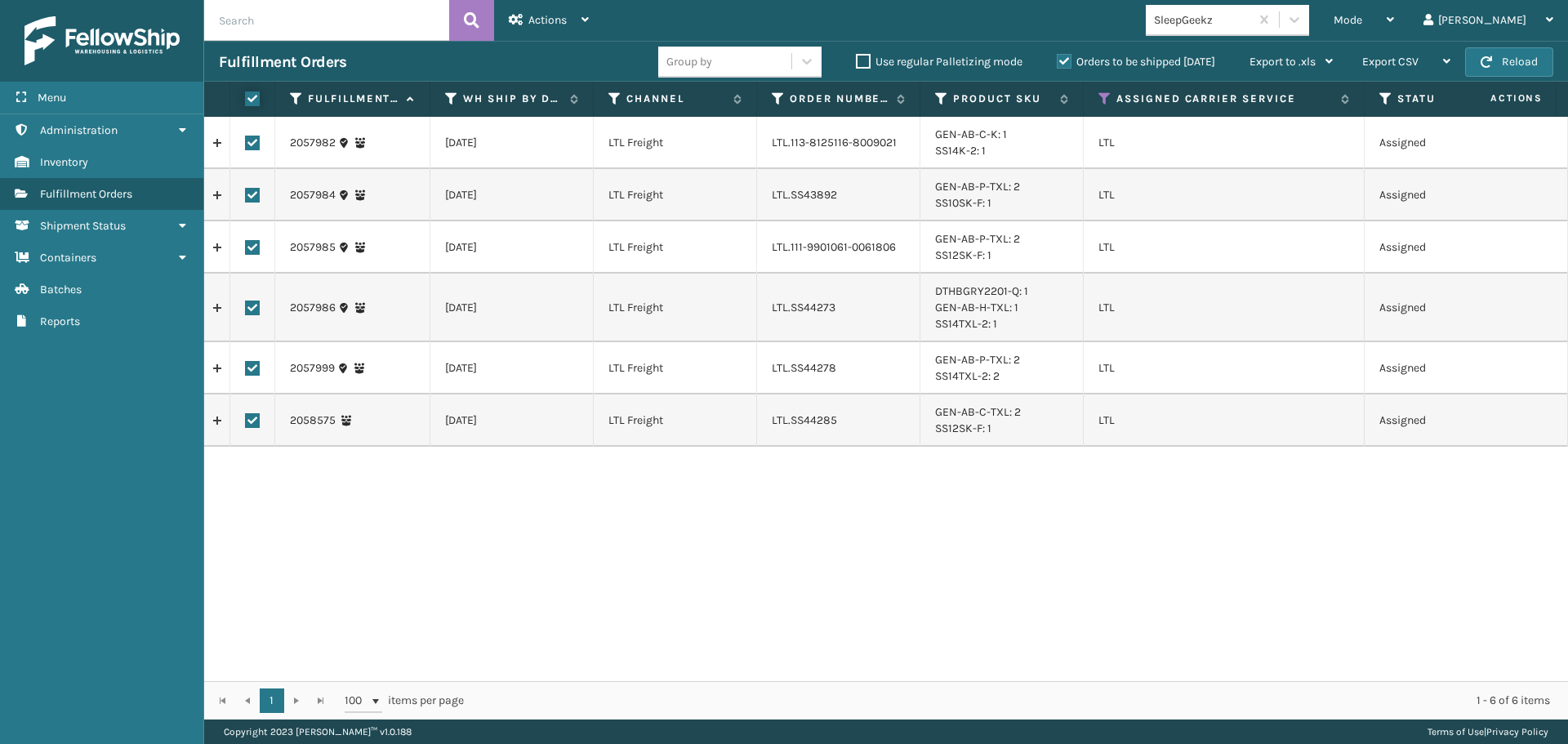
checkbox input "true"
click at [536, 30] on div "Actions" at bounding box center [548, 20] width 80 height 41
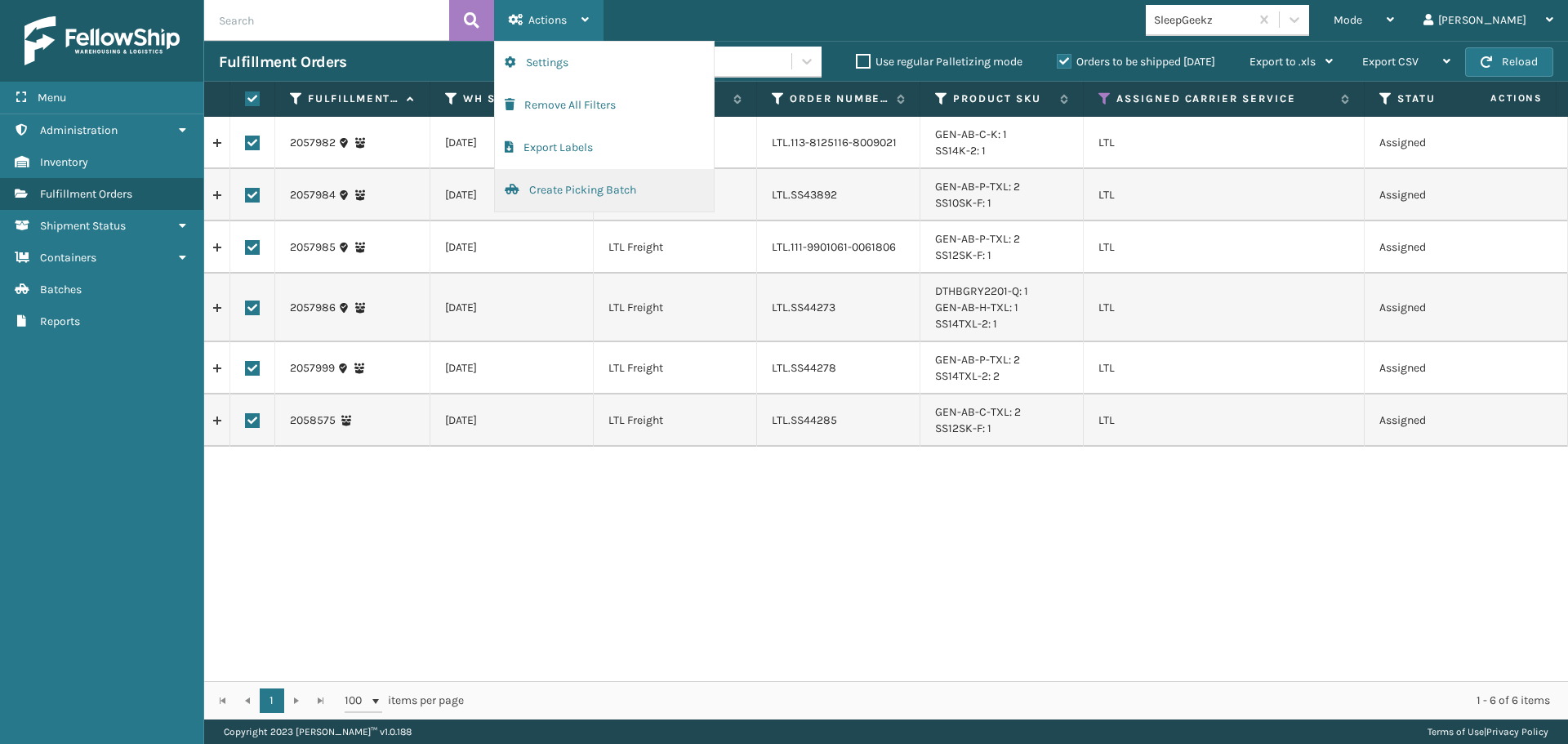
click at [563, 183] on button "Create Picking Batch" at bounding box center [604, 190] width 219 height 43
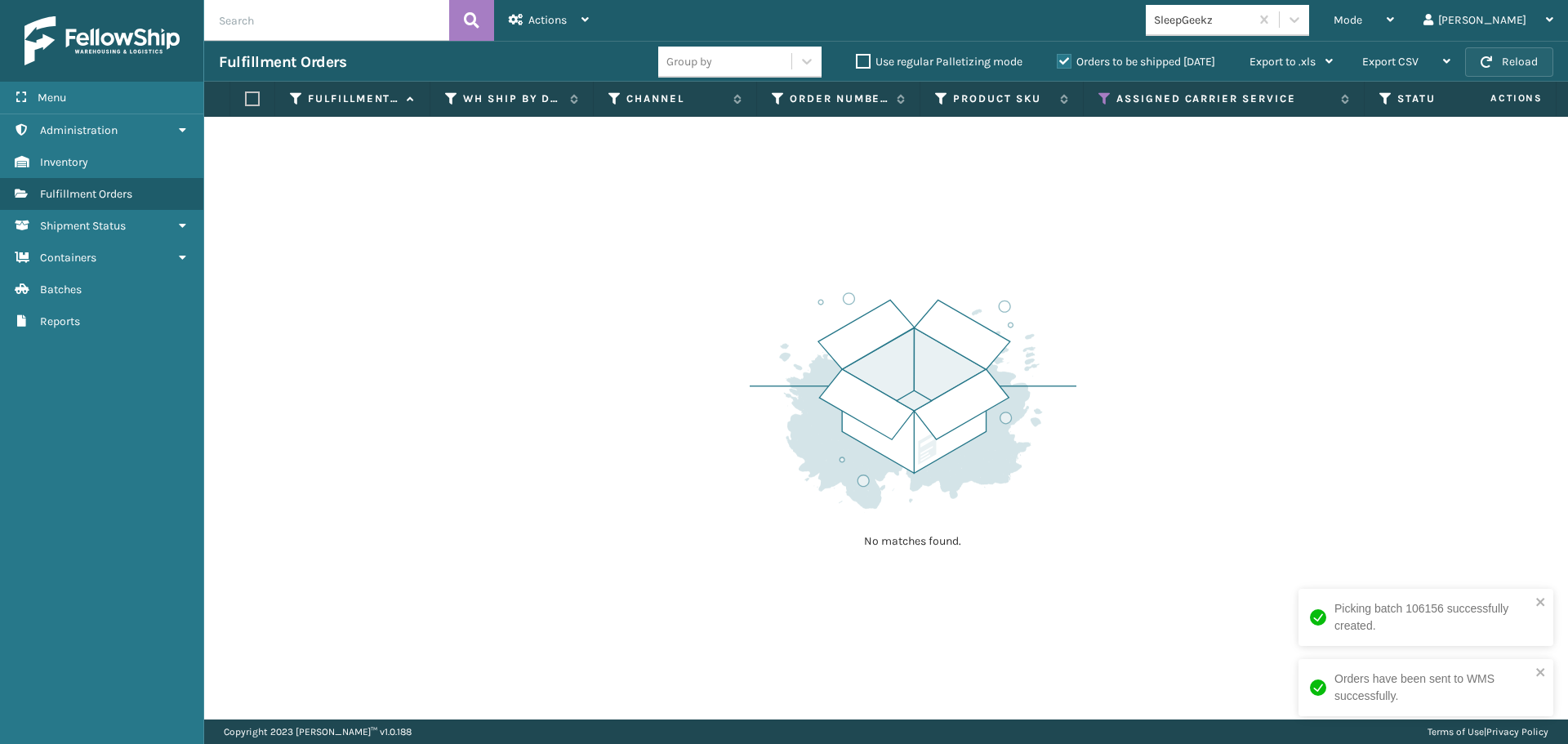
click at [1533, 59] on button "Reload" at bounding box center [1508, 61] width 88 height 29
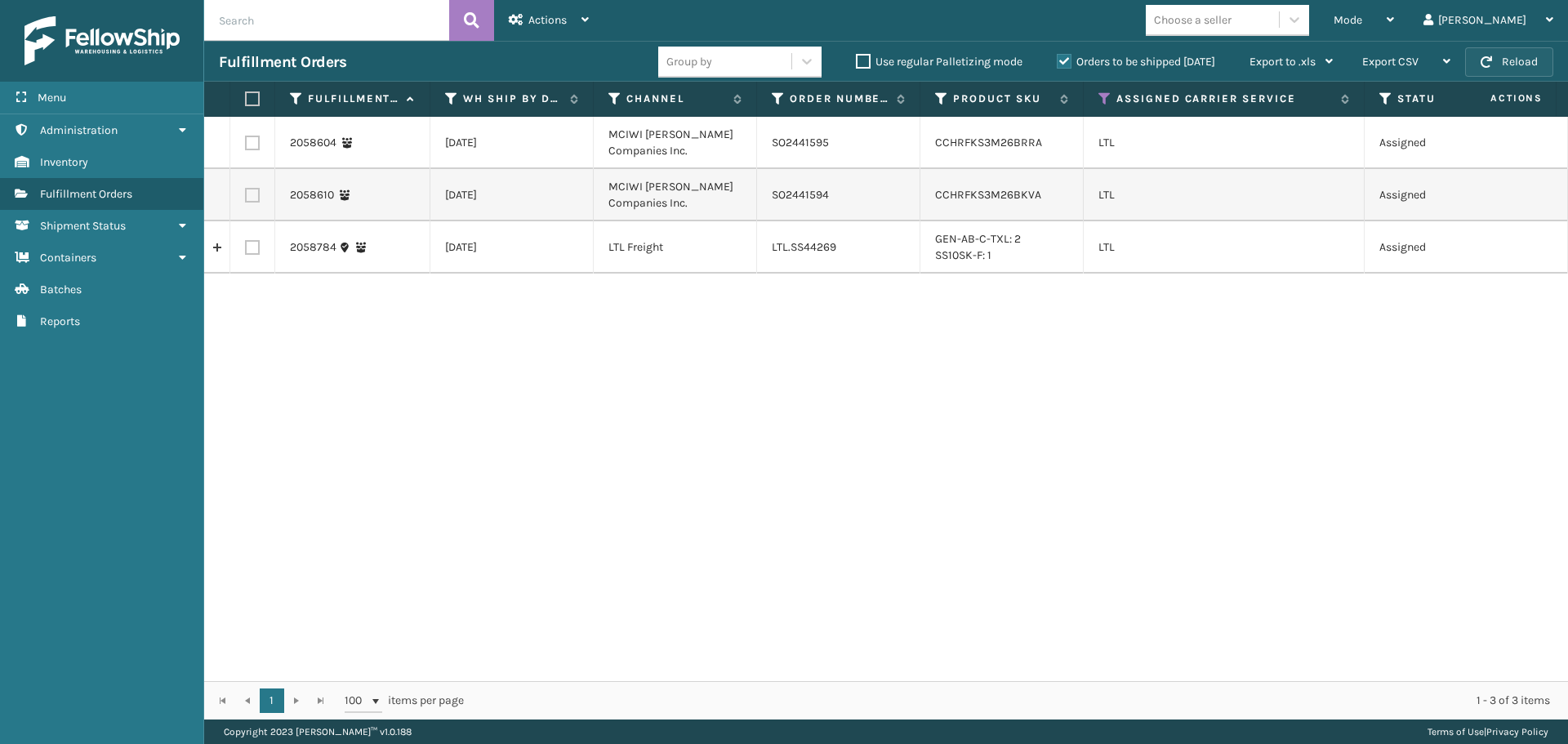
click at [1509, 55] on button "Reload" at bounding box center [1508, 61] width 88 height 29
click at [1521, 55] on button "Reload" at bounding box center [1508, 61] width 88 height 29
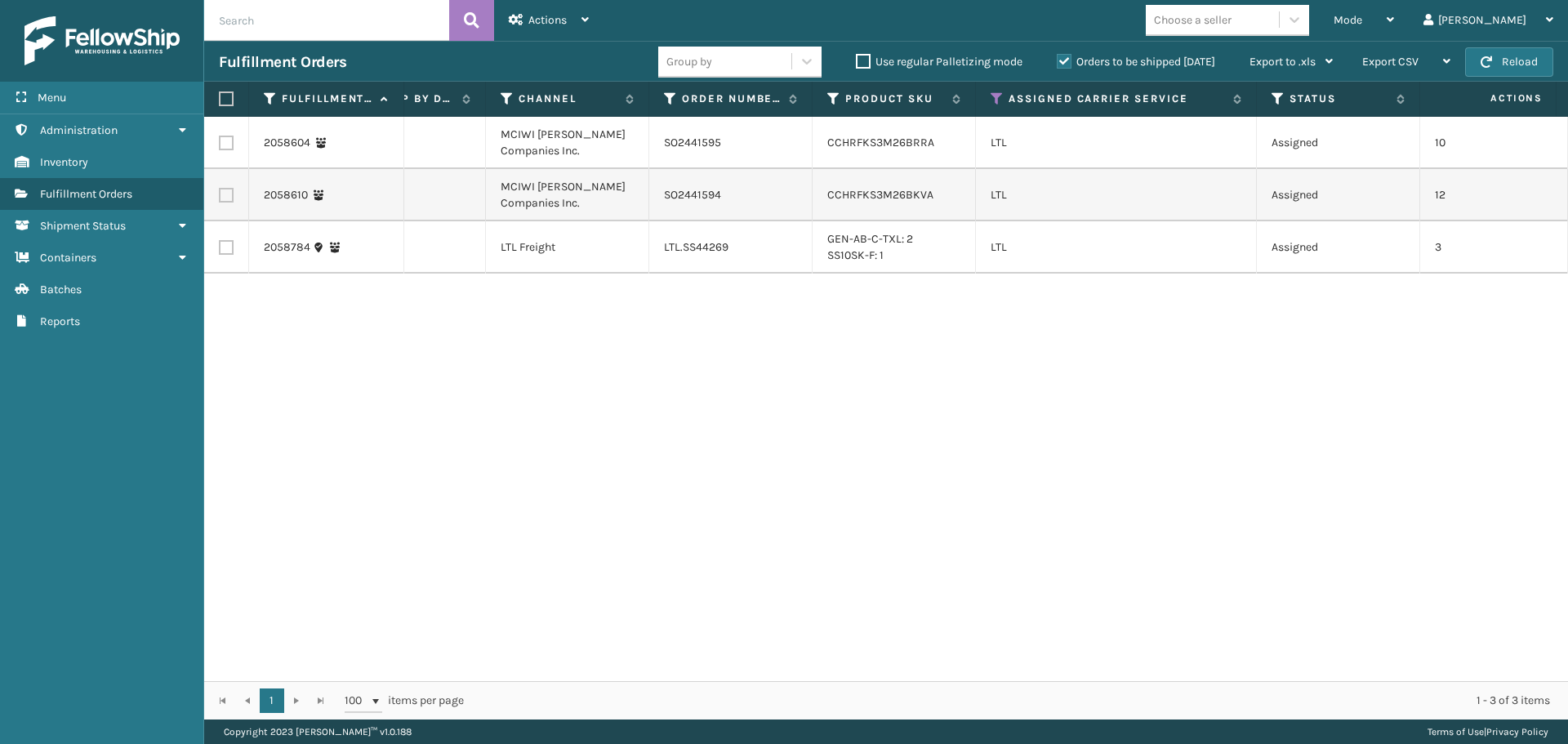
scroll to position [0, 0]
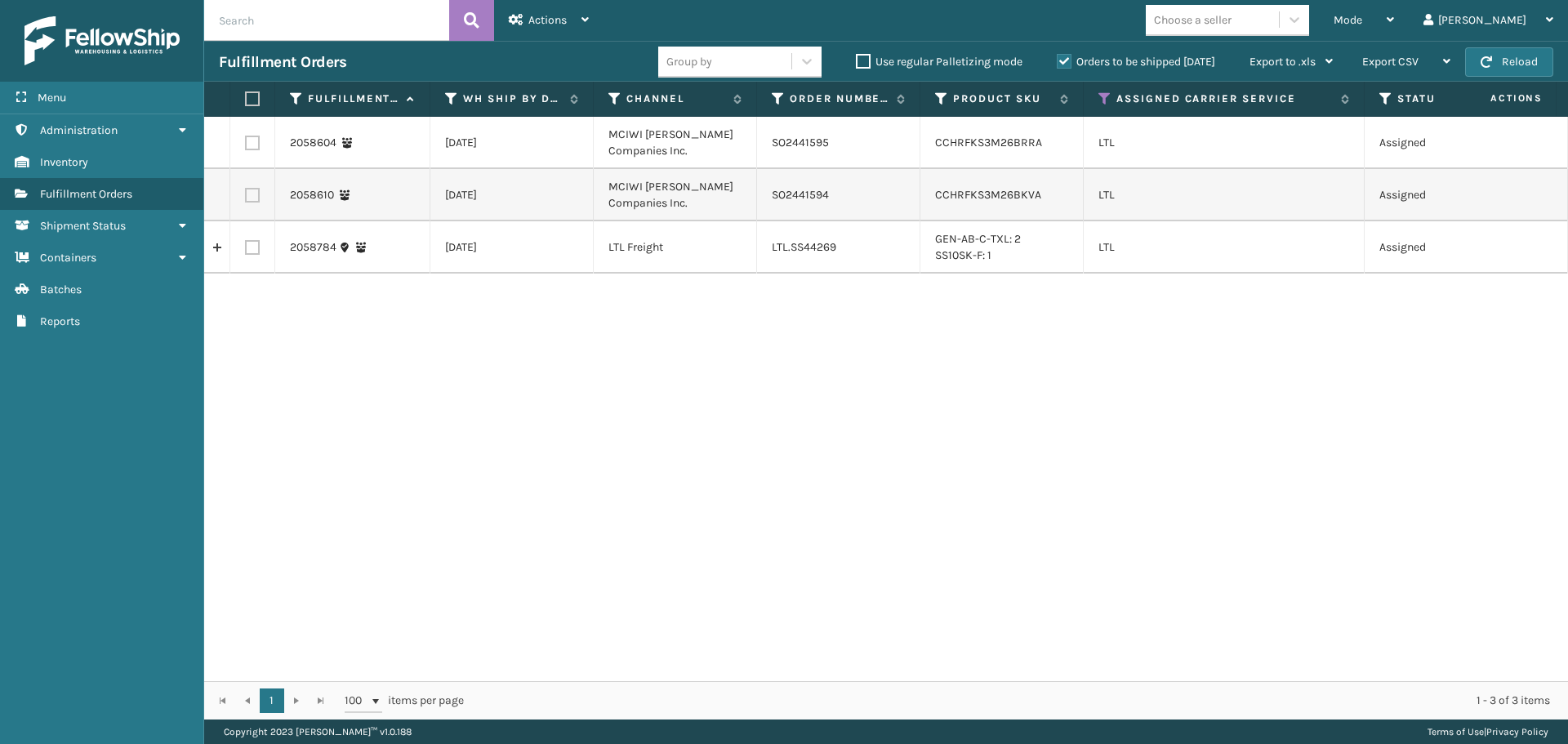
click at [253, 141] on label at bounding box center [252, 142] width 15 height 15
click at [245, 141] on input "checkbox" at bounding box center [245, 140] width 1 height 11
checkbox input "true"
click at [255, 195] on label at bounding box center [252, 195] width 15 height 15
click at [245, 195] on input "checkbox" at bounding box center [245, 193] width 1 height 11
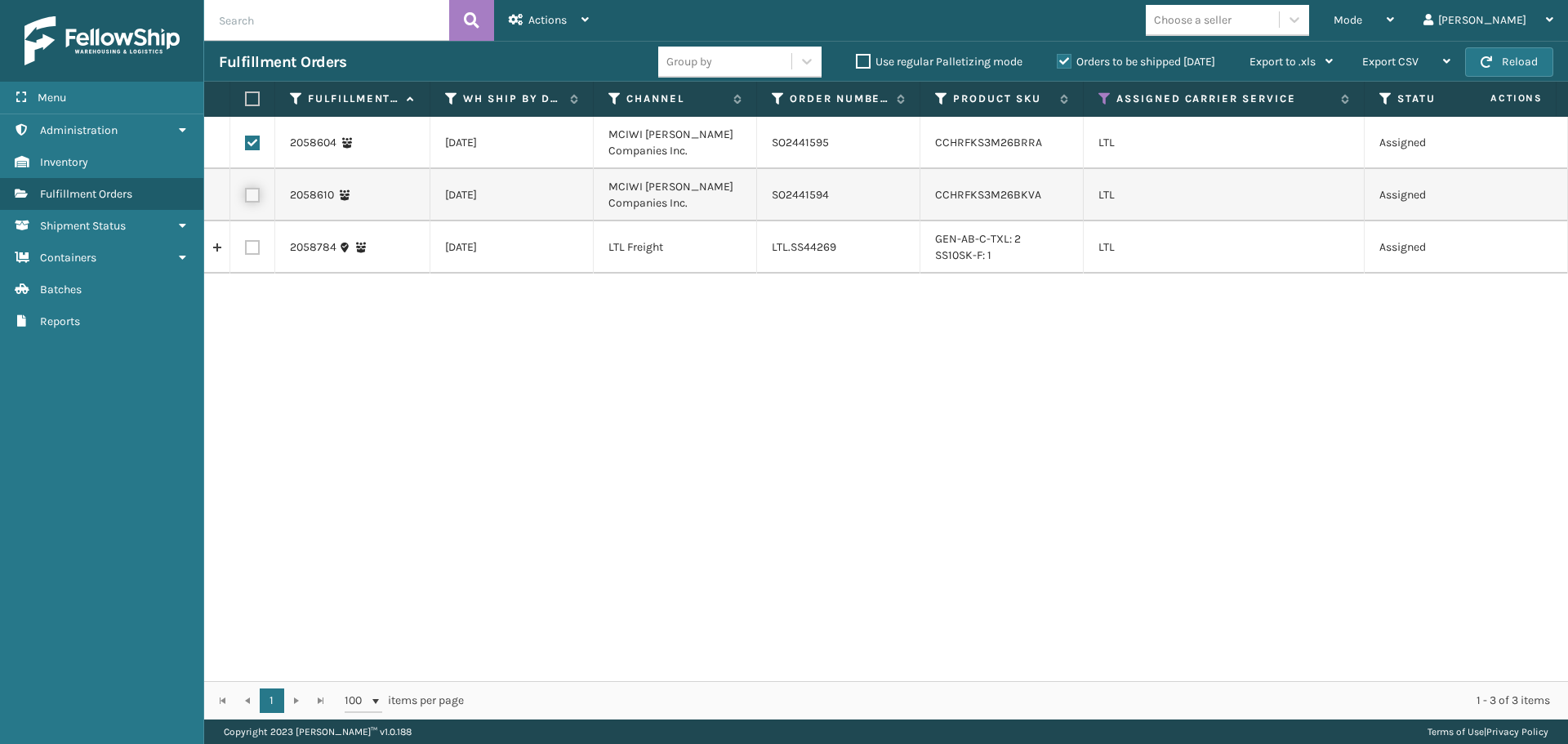
checkbox input "true"
click at [526, 33] on div "Actions" at bounding box center [548, 20] width 80 height 41
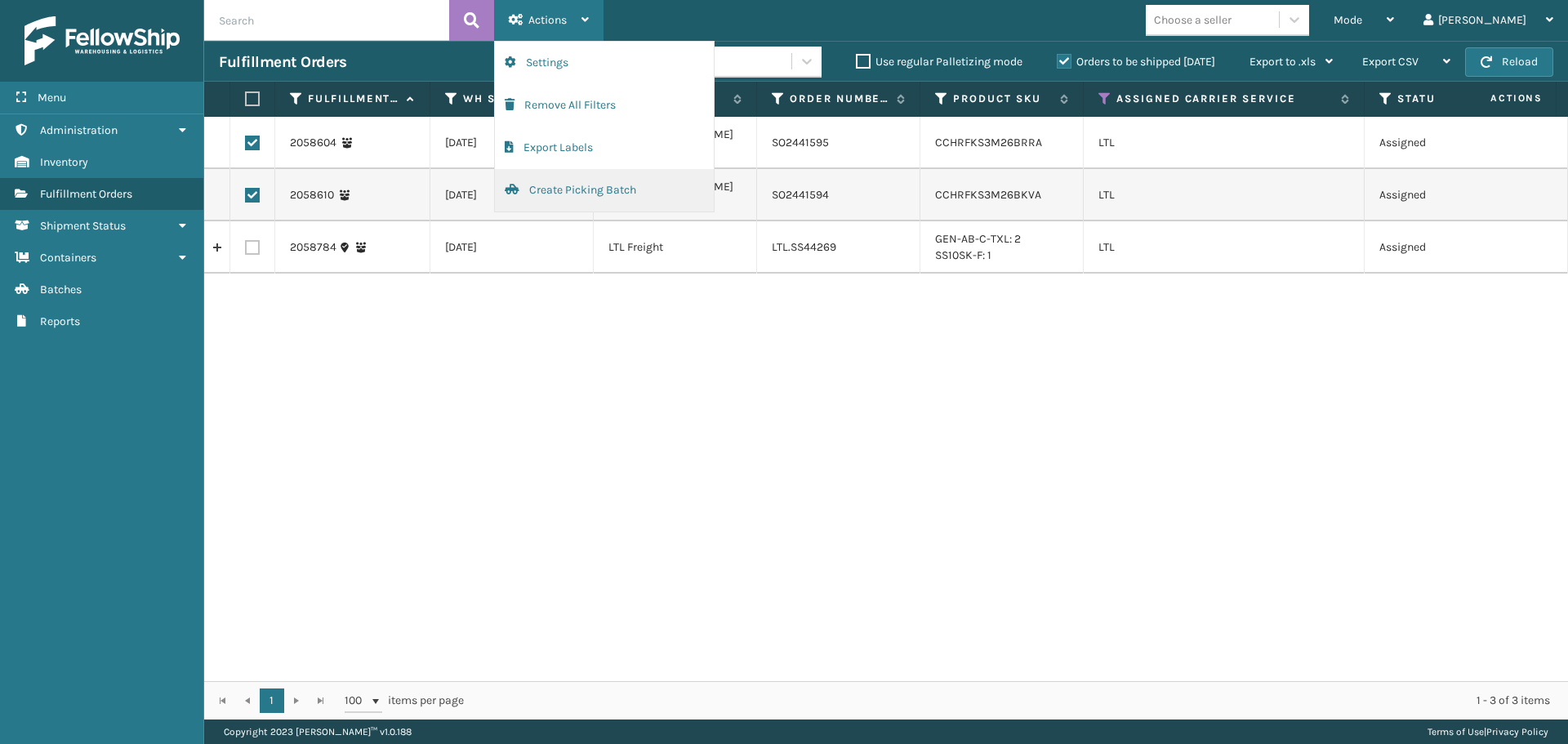
click at [541, 186] on button "Create Picking Batch" at bounding box center [604, 190] width 219 height 43
